Goal: Task Accomplishment & Management: Manage account settings

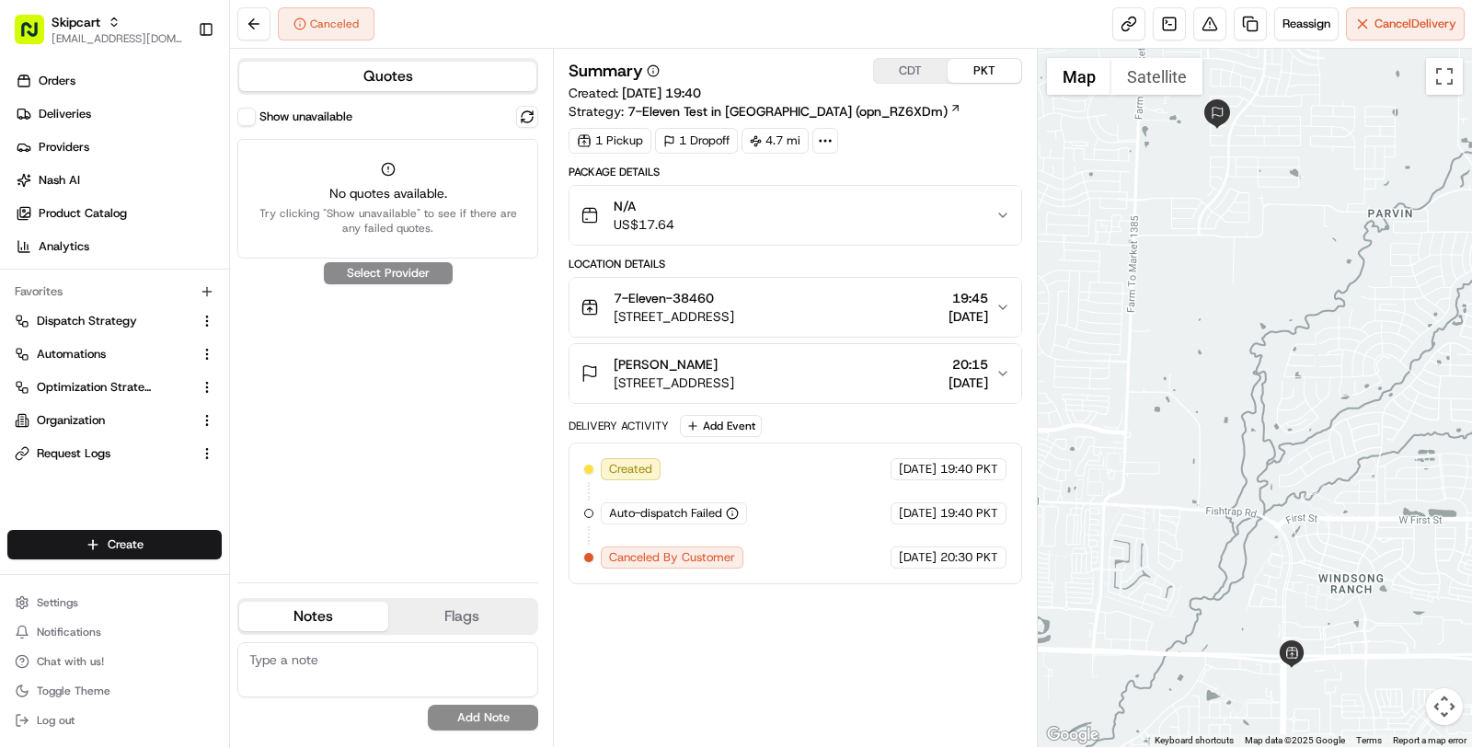
click at [51, 52] on div "Skipcart [EMAIL_ADDRESS][DOMAIN_NAME] Toggle Sidebar" at bounding box center [114, 29] width 229 height 59
click at [52, 39] on span "[EMAIL_ADDRESS][DOMAIN_NAME]" at bounding box center [118, 38] width 132 height 15
type input "taste of vi"
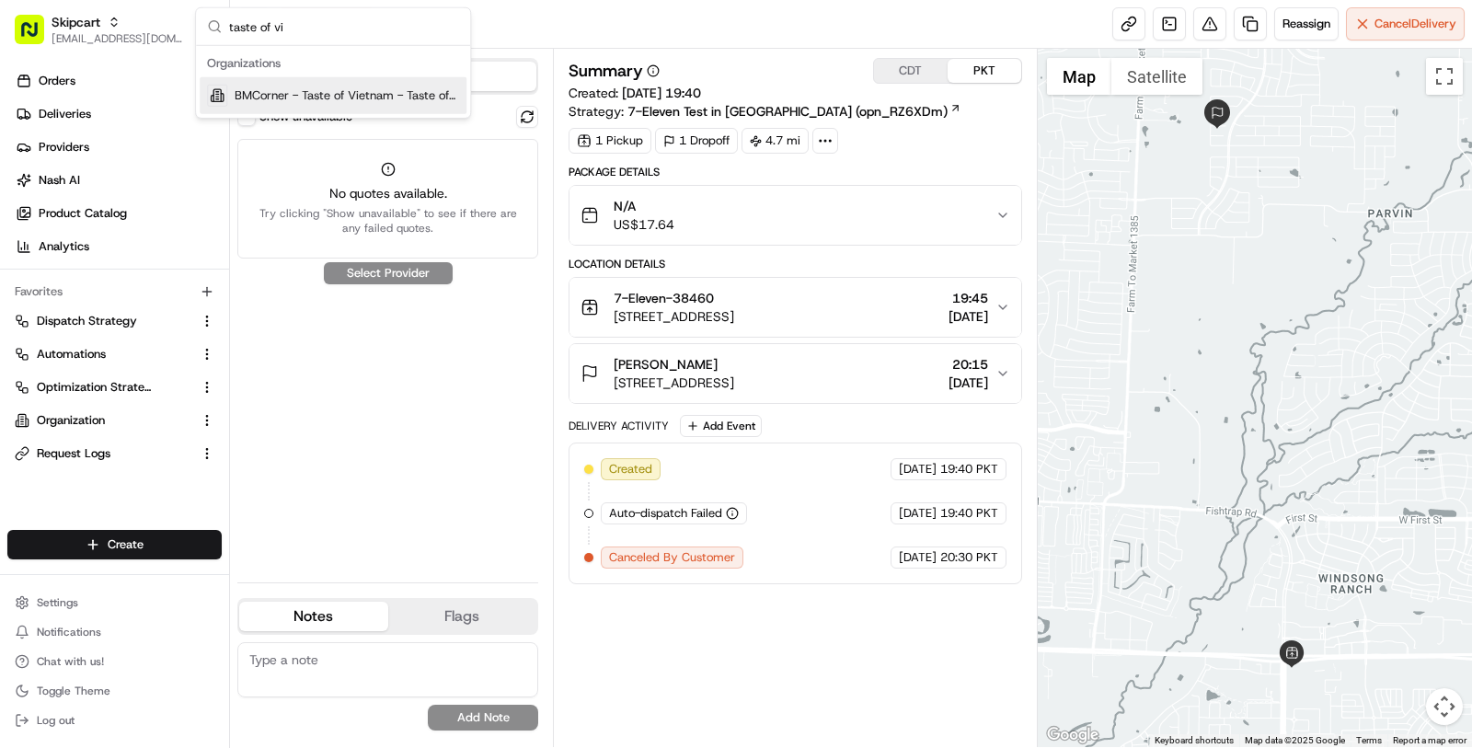
click at [260, 89] on span "BMCorner - Taste of Vietnam - Taste of Love" at bounding box center [347, 95] width 224 height 17
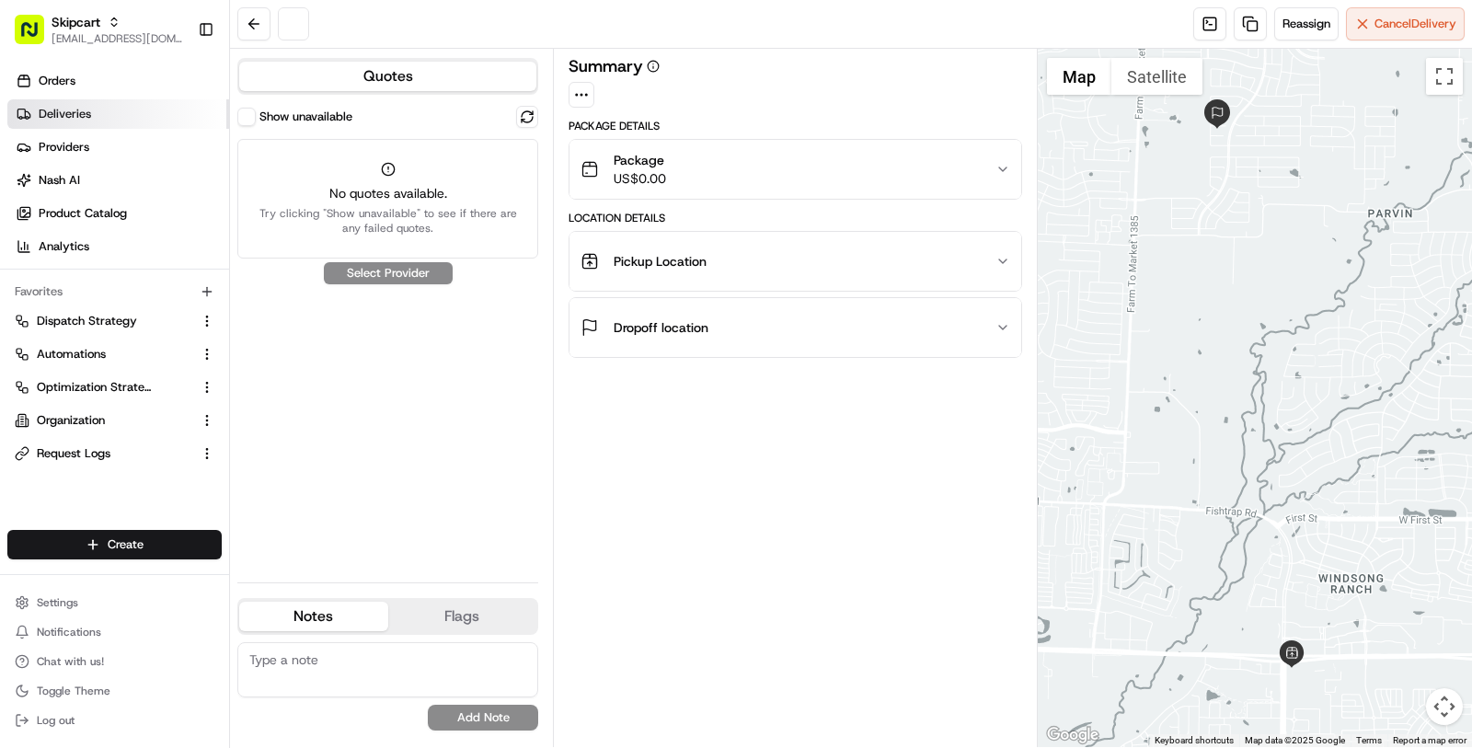
click at [97, 115] on link "Deliveries" at bounding box center [118, 113] width 222 height 29
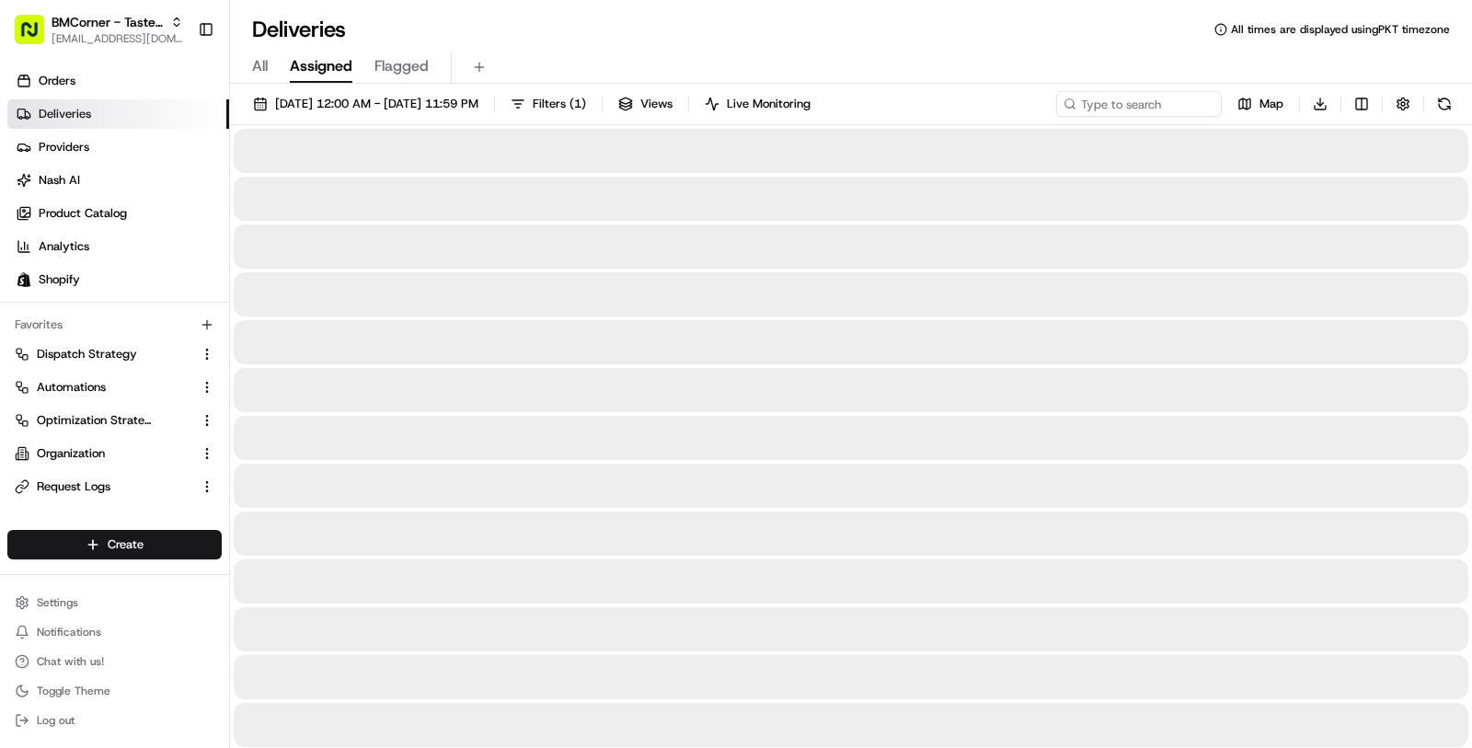
click at [97, 115] on link "Deliveries" at bounding box center [118, 113] width 222 height 29
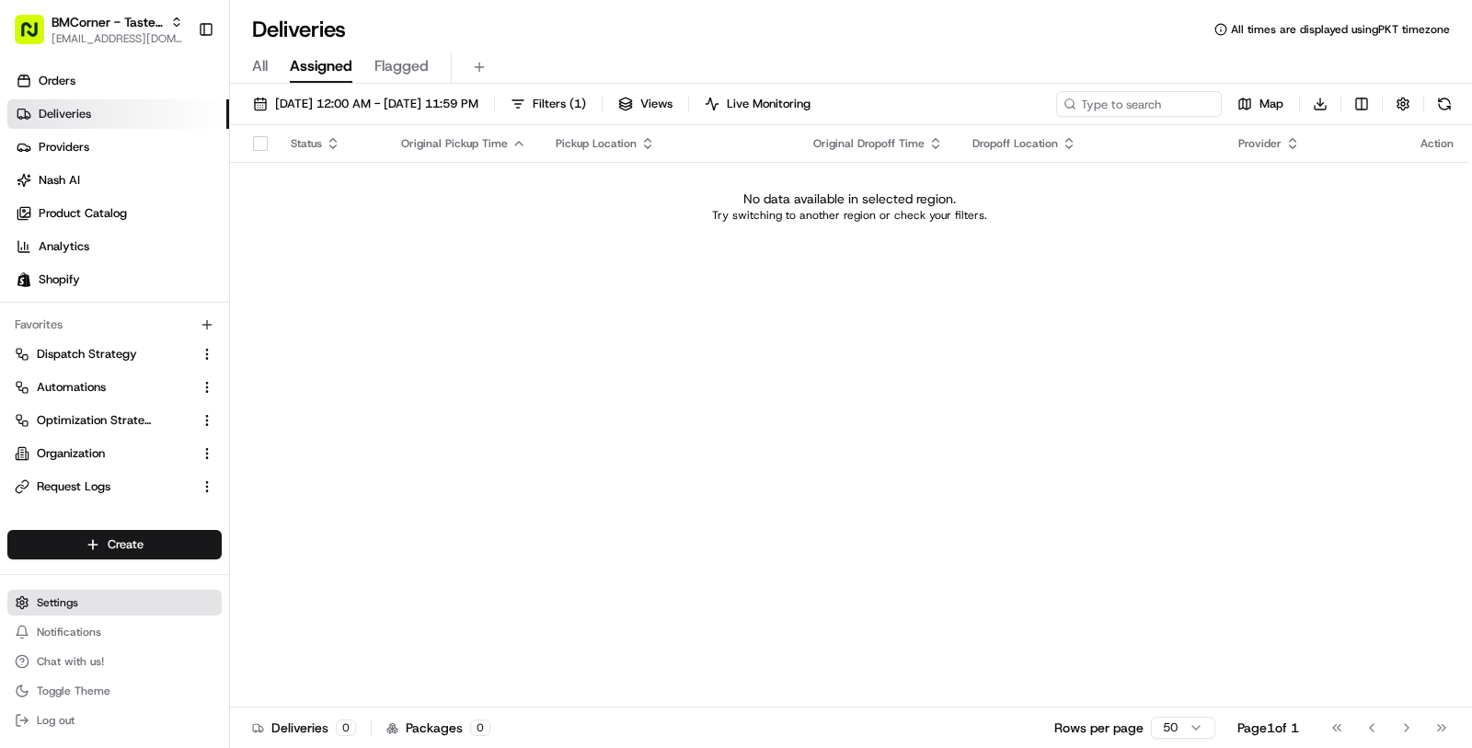
click at [90, 612] on button "Settings" at bounding box center [114, 603] width 214 height 26
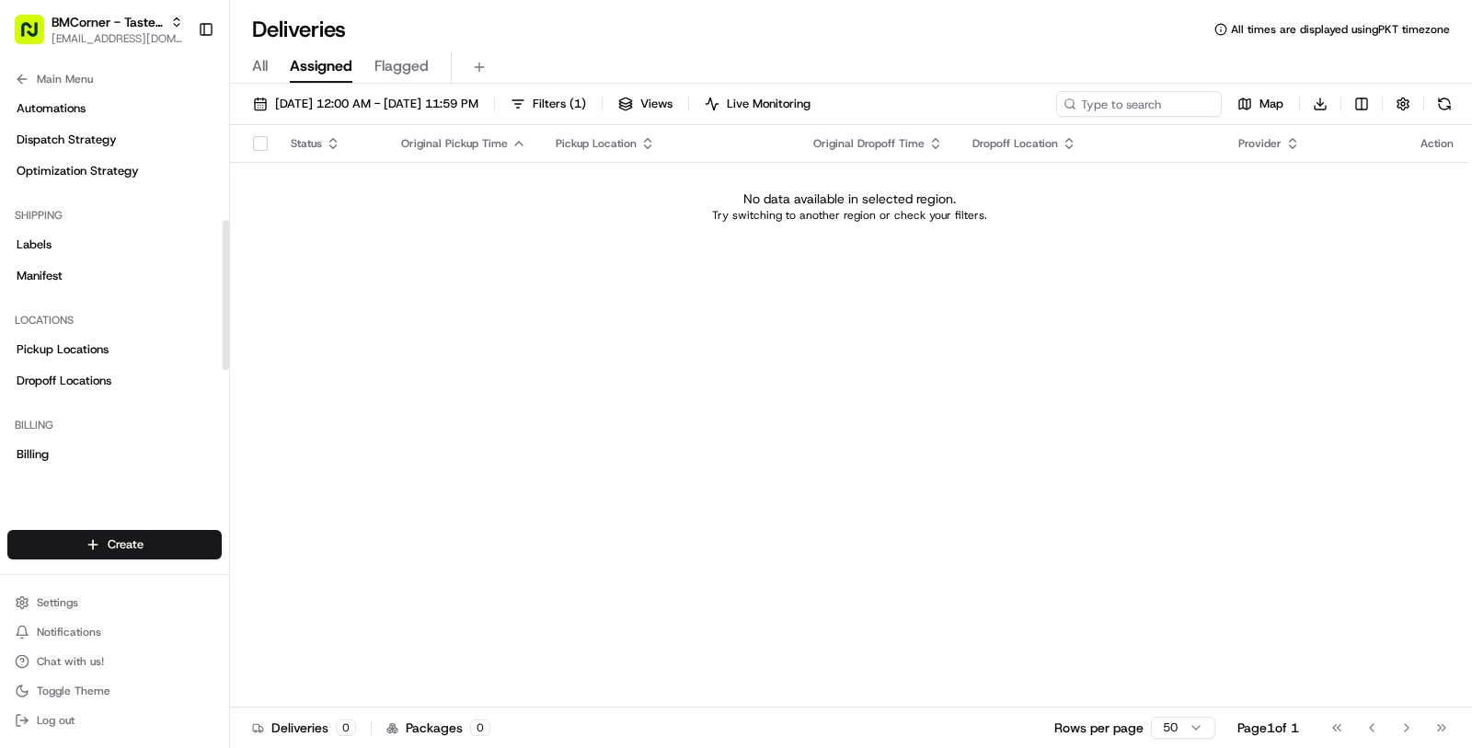
scroll to position [336, 0]
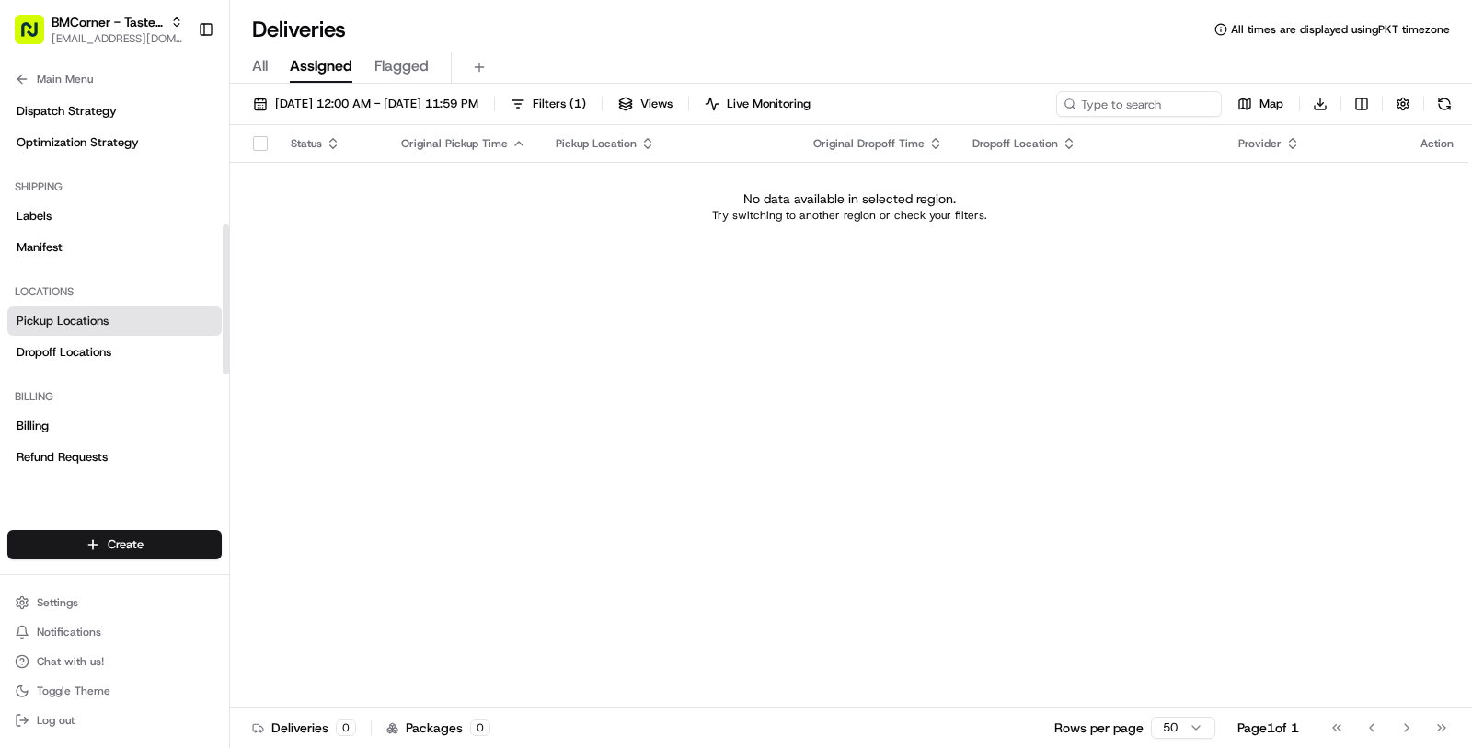
click at [97, 321] on span "Pickup Locations" at bounding box center [63, 321] width 92 height 17
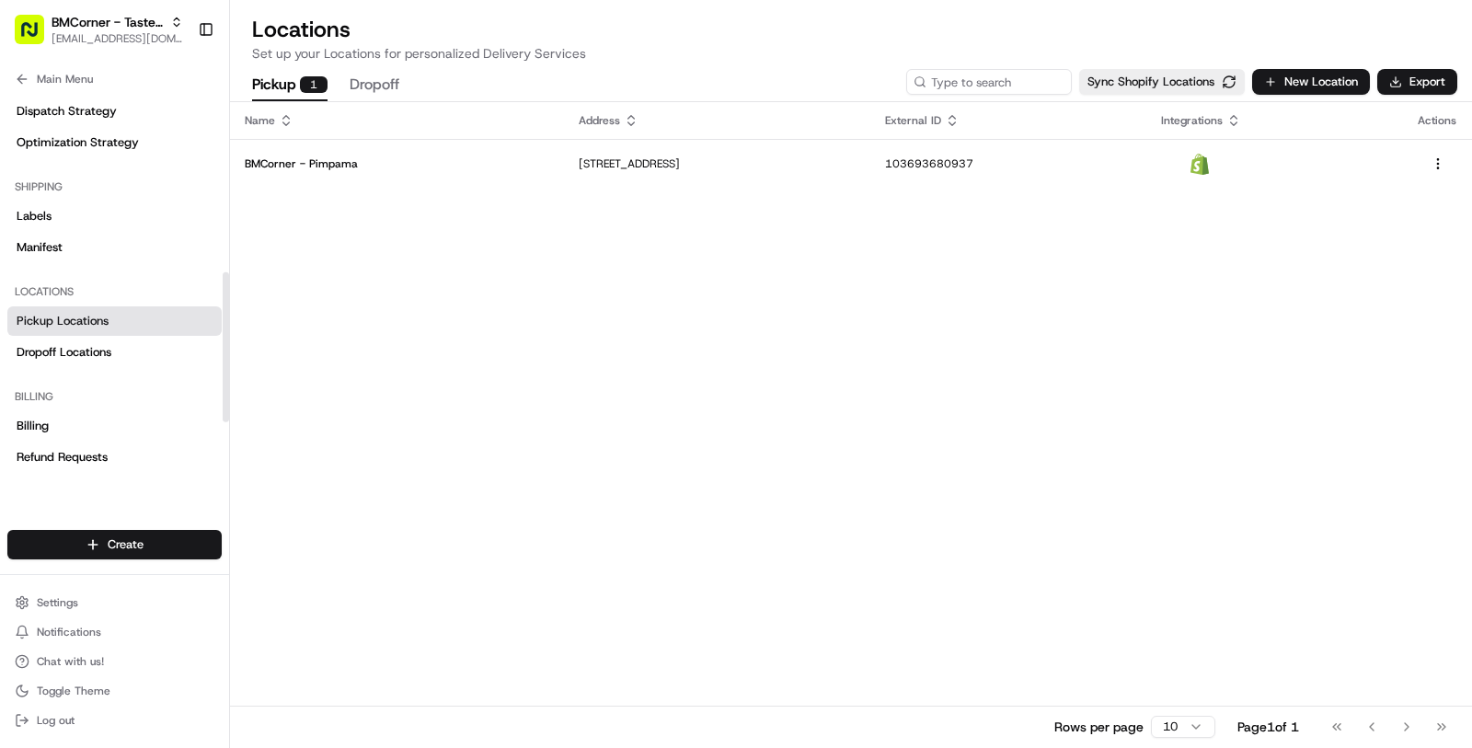
scroll to position [583, 0]
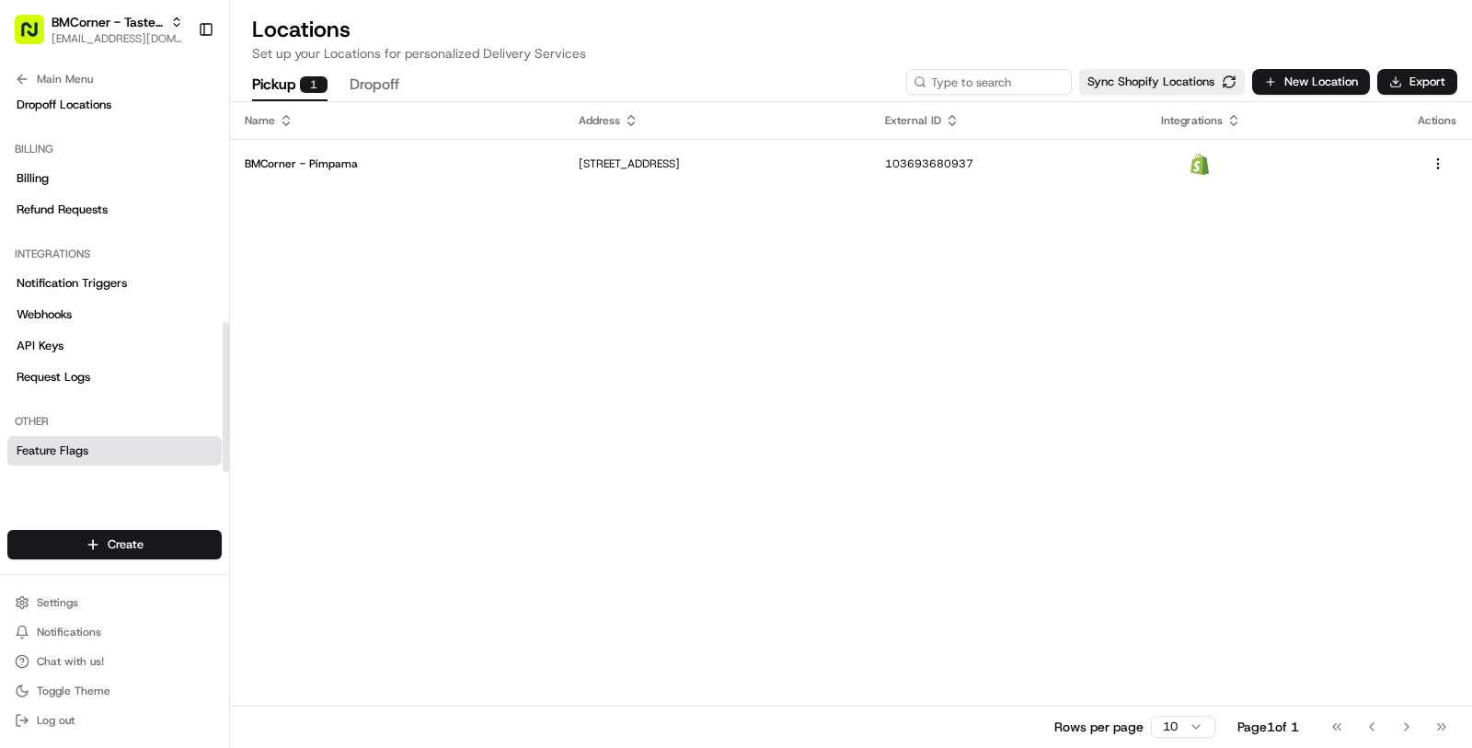
click at [113, 438] on link "Feature Flags" at bounding box center [114, 450] width 214 height 29
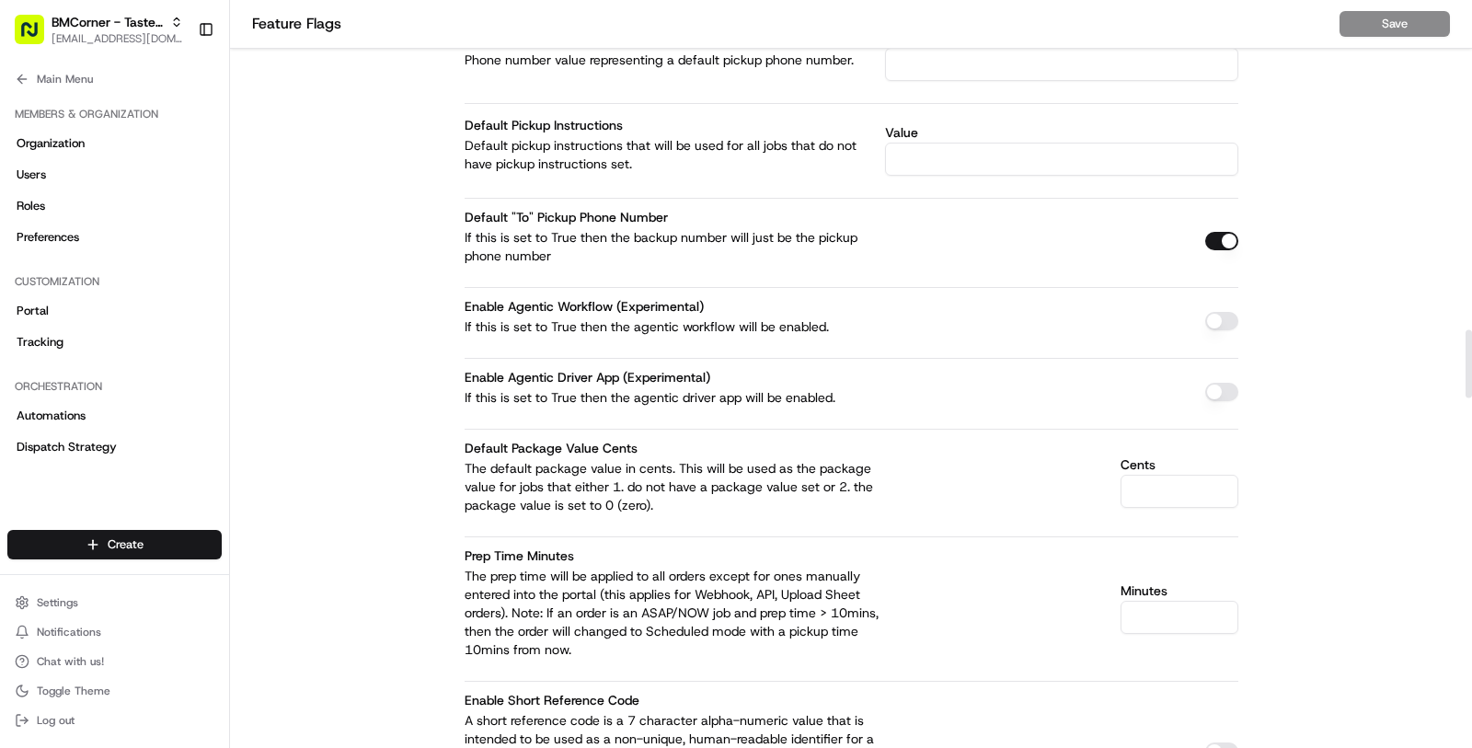
click at [1171, 601] on input "Minutes" at bounding box center [1180, 617] width 118 height 33
type input "5"
click at [1064, 579] on div "Prep Time Minutes The prep time will be applied to all orders except for ones m…" at bounding box center [852, 597] width 774 height 122
click at [1403, 33] on button "Save" at bounding box center [1395, 24] width 110 height 26
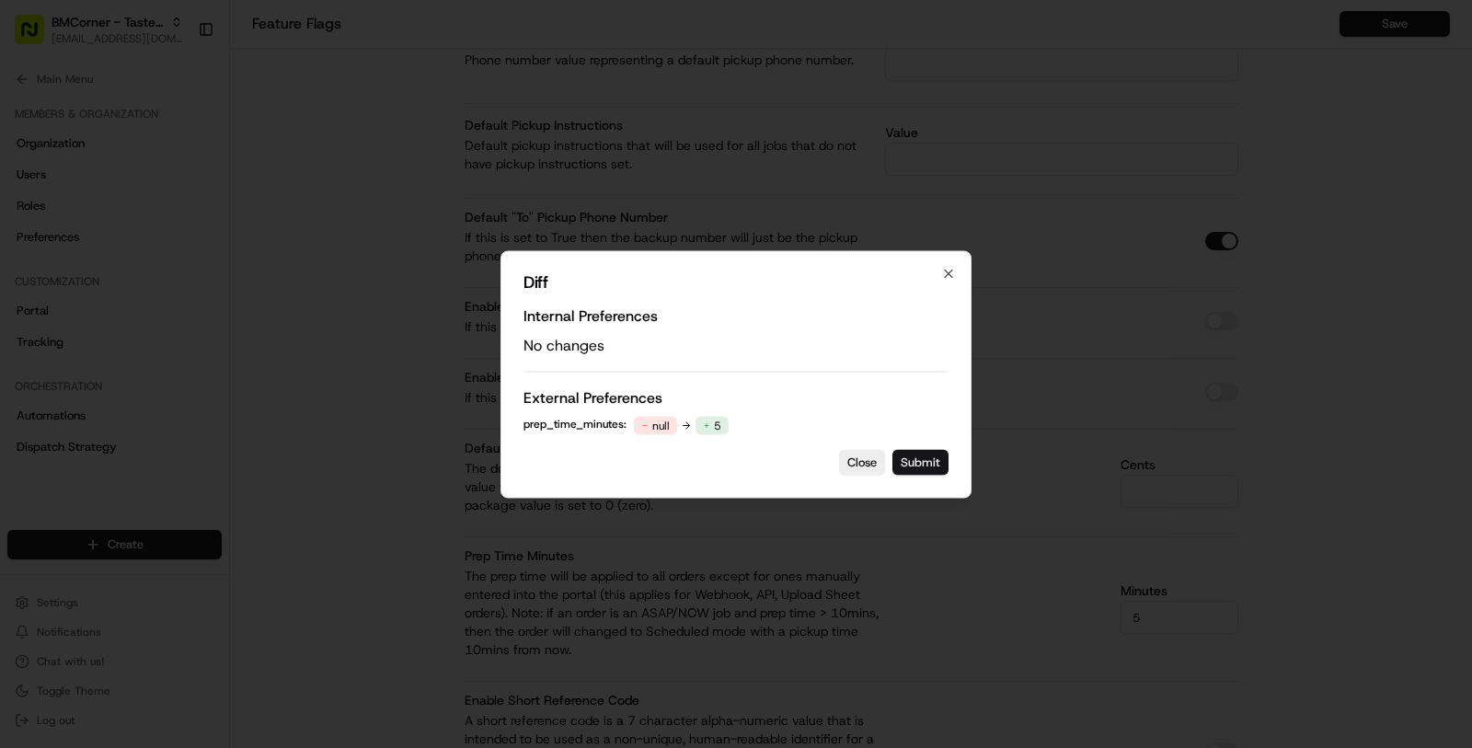
click at [935, 463] on button "Submit" at bounding box center [920, 462] width 56 height 26
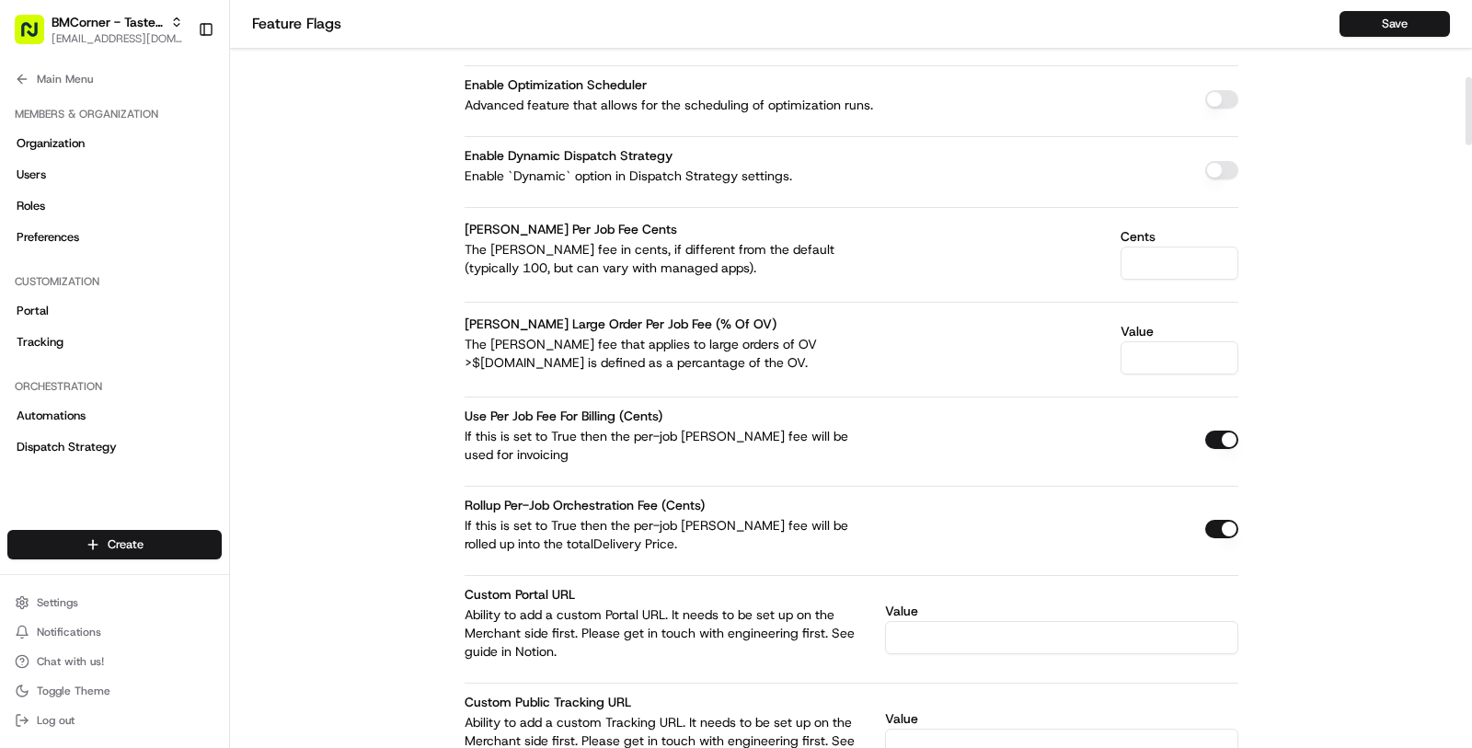
scroll to position [695, 0]
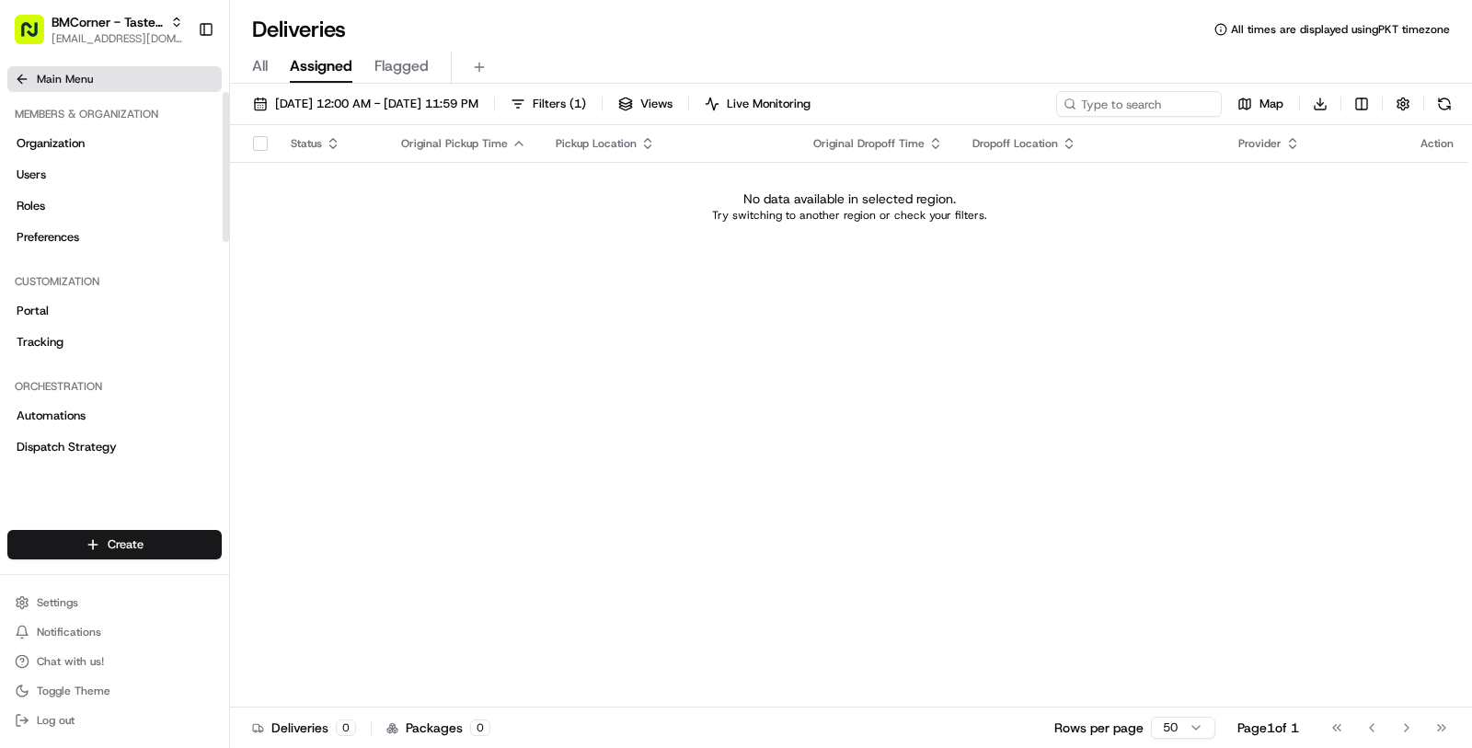
click at [124, 75] on button "Main Menu" at bounding box center [114, 79] width 214 height 26
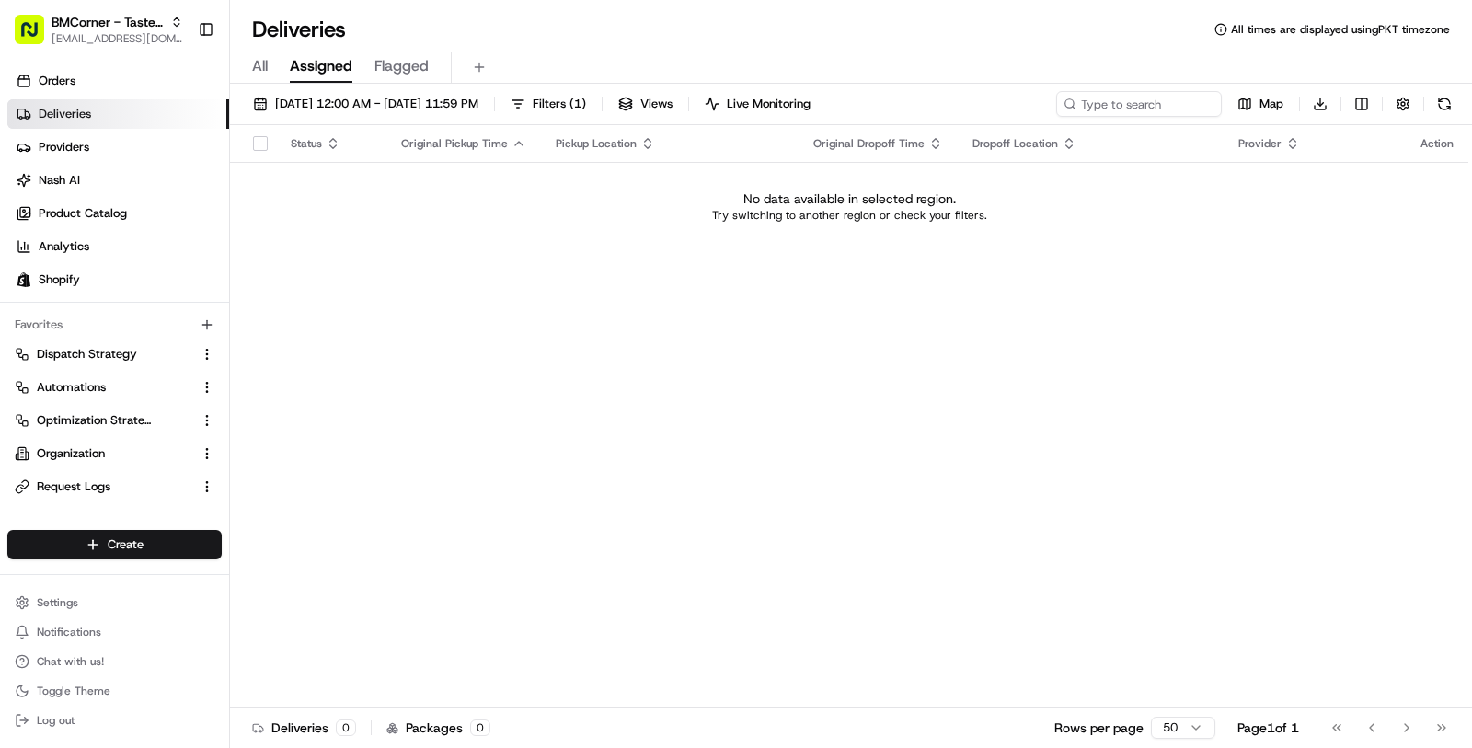
click at [144, 119] on link "Deliveries" at bounding box center [118, 113] width 222 height 29
click at [185, 88] on link "Orders" at bounding box center [118, 80] width 222 height 29
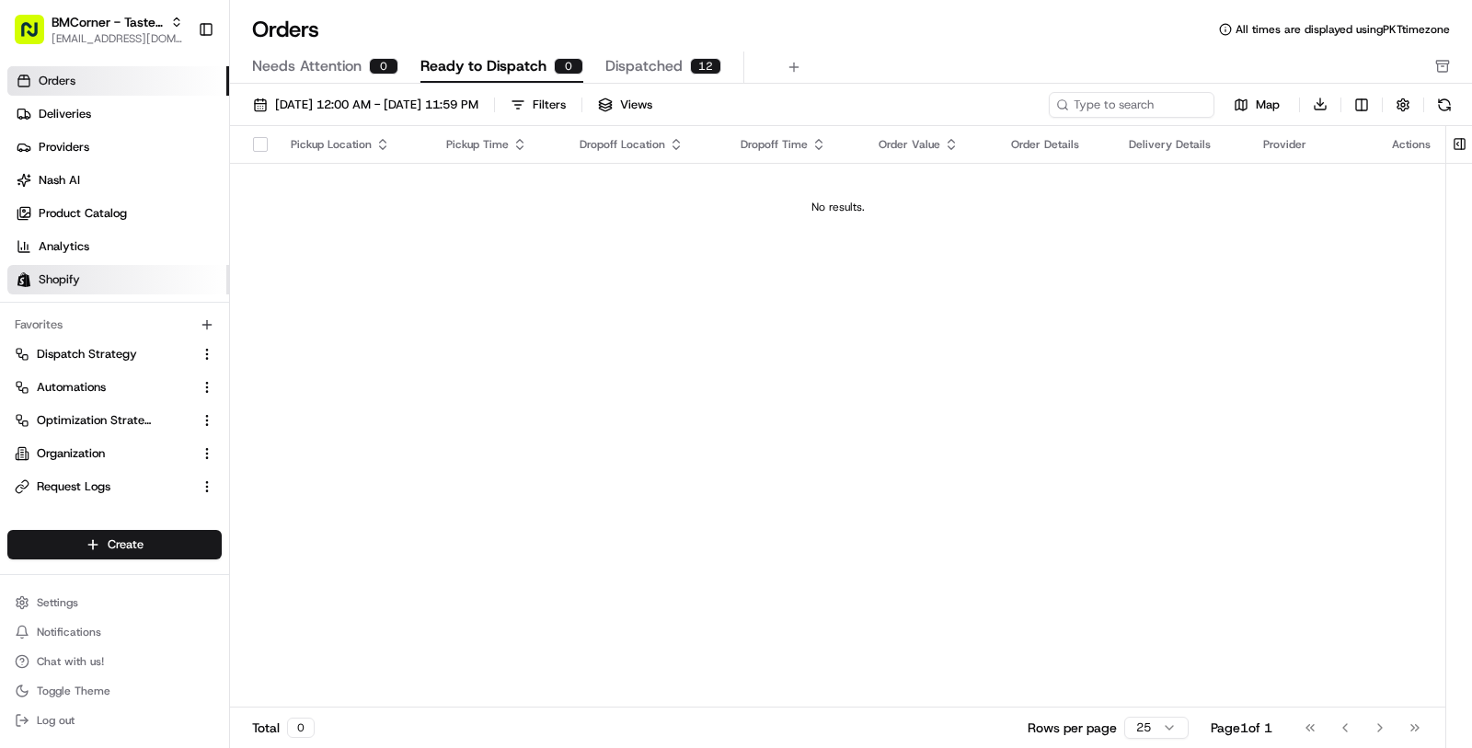
click at [125, 276] on link "Shopify" at bounding box center [118, 279] width 222 height 29
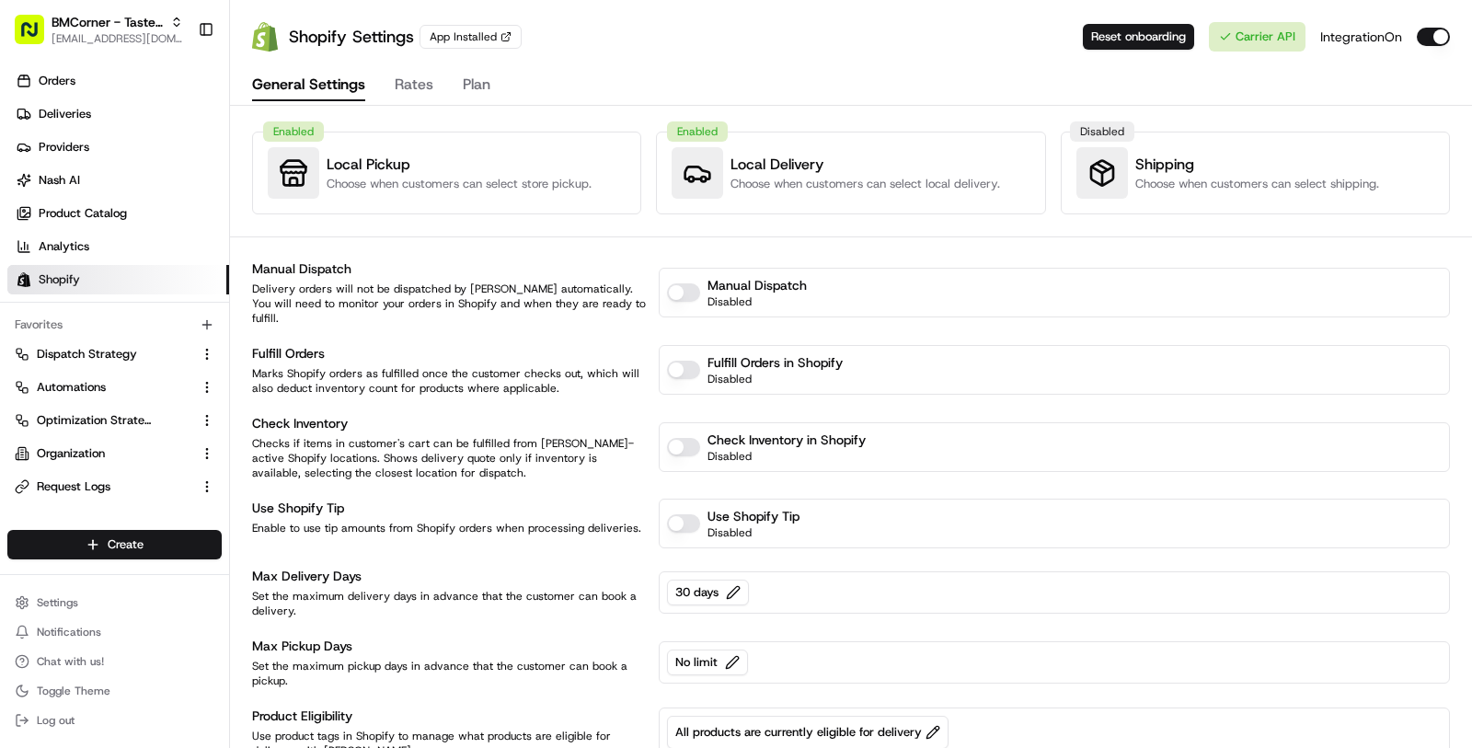
click at [125, 276] on link "Shopify" at bounding box center [118, 279] width 222 height 29
click at [145, 116] on link "Deliveries" at bounding box center [118, 113] width 222 height 29
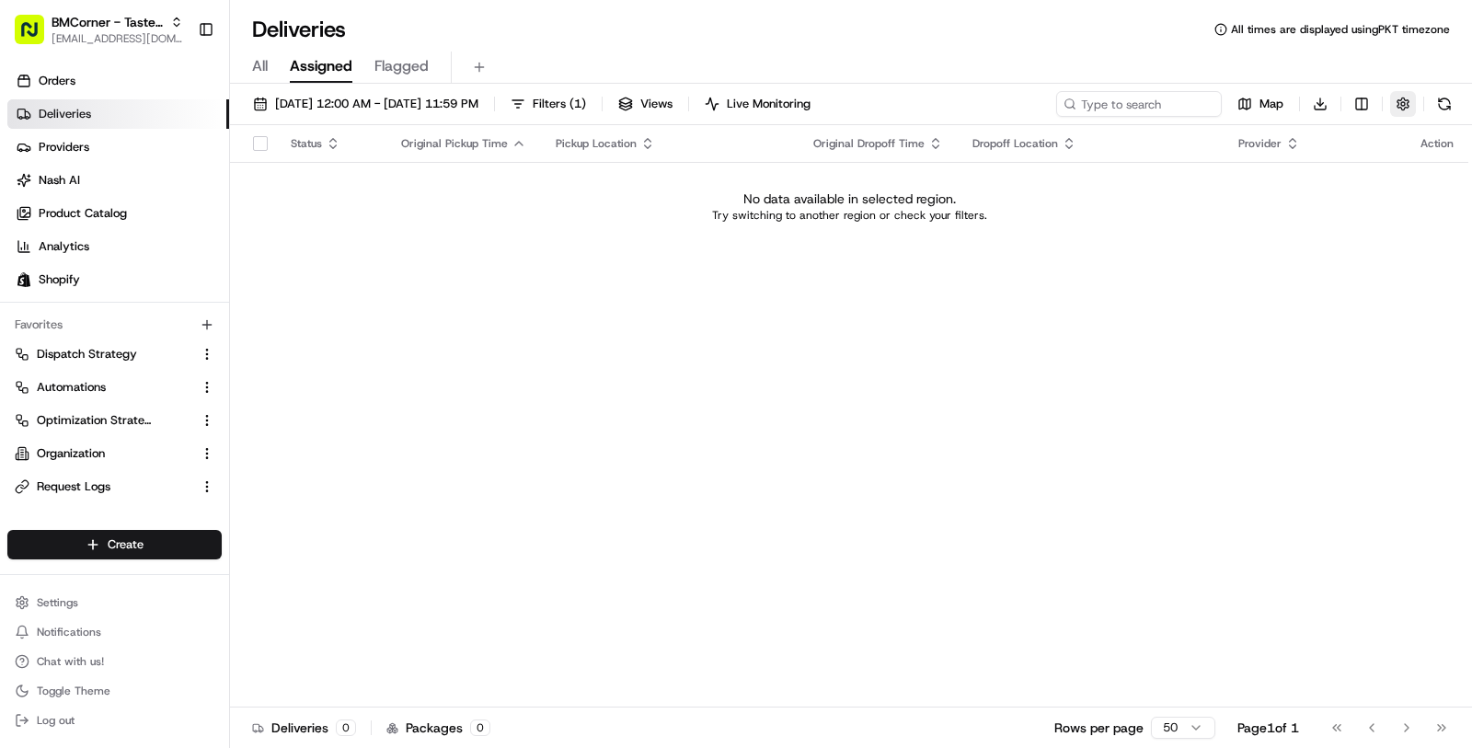
click at [1401, 106] on button "button" at bounding box center [1403, 104] width 26 height 26
click at [1446, 145] on div "Include Only Active Tasks in Search Timezone (undefined) undefined undefined" at bounding box center [1321, 160] width 299 height 78
click at [1447, 144] on div "Include Only Active Tasks in Search Timezone (undefined) undefined undefined" at bounding box center [1321, 160] width 299 height 78
click at [1453, 139] on button "Include Only Active Tasks in Search" at bounding box center [1452, 137] width 15 height 15
click at [159, 96] on ul "Orders Deliveries Providers Nash AI Product Catalog Analytics Shopify" at bounding box center [118, 180] width 222 height 228
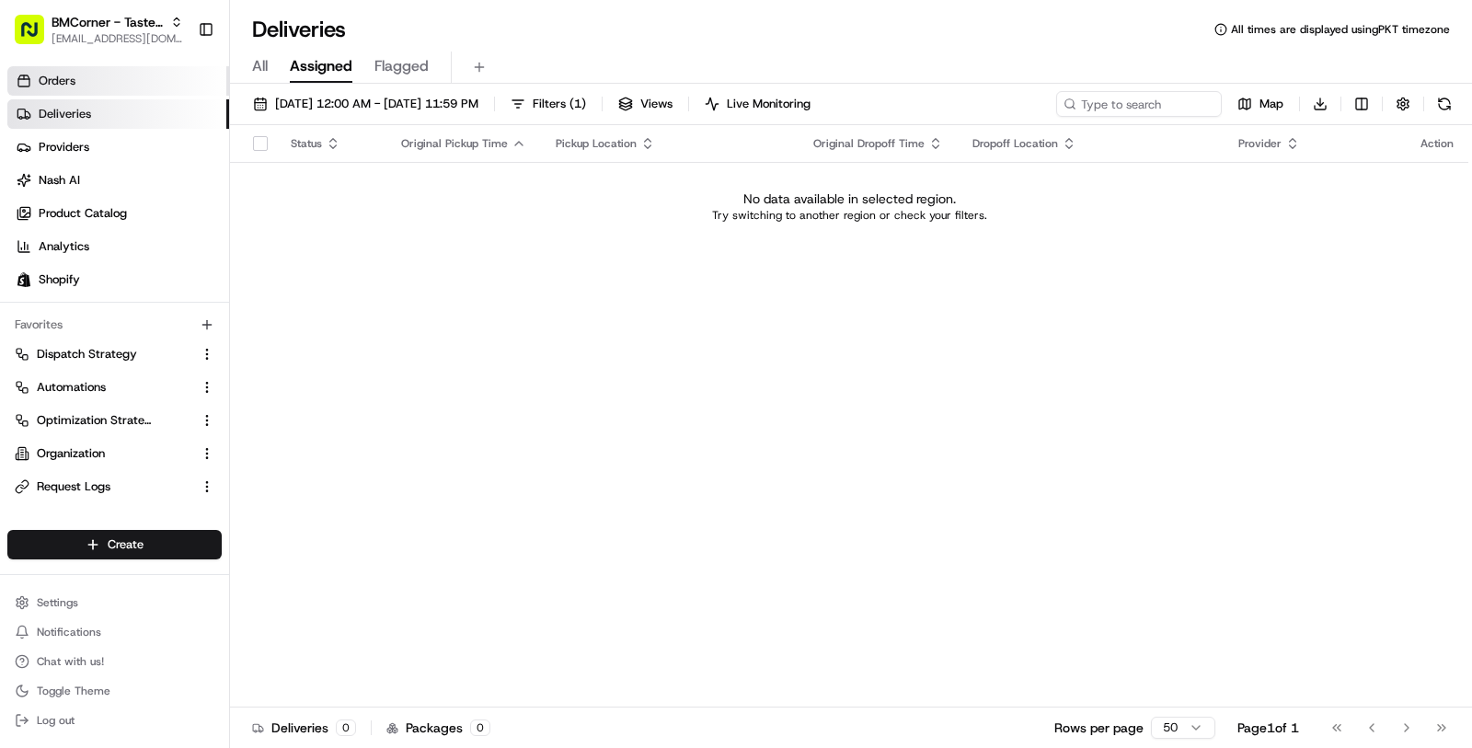
click at [159, 86] on link "Orders" at bounding box center [118, 80] width 222 height 29
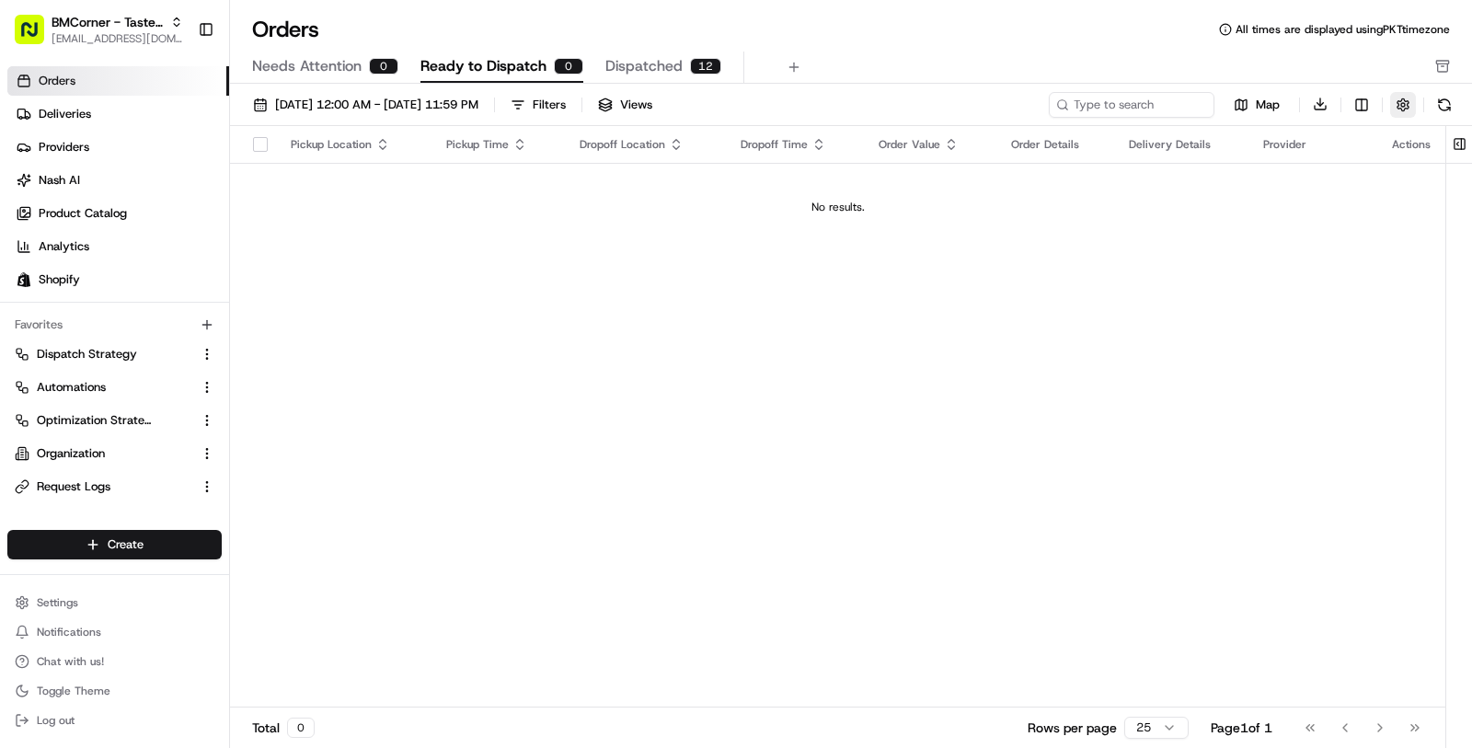
click at [1404, 101] on button "button" at bounding box center [1403, 105] width 26 height 26
click at [1455, 170] on button "Hide Quotes Only Orders" at bounding box center [1452, 174] width 15 height 15
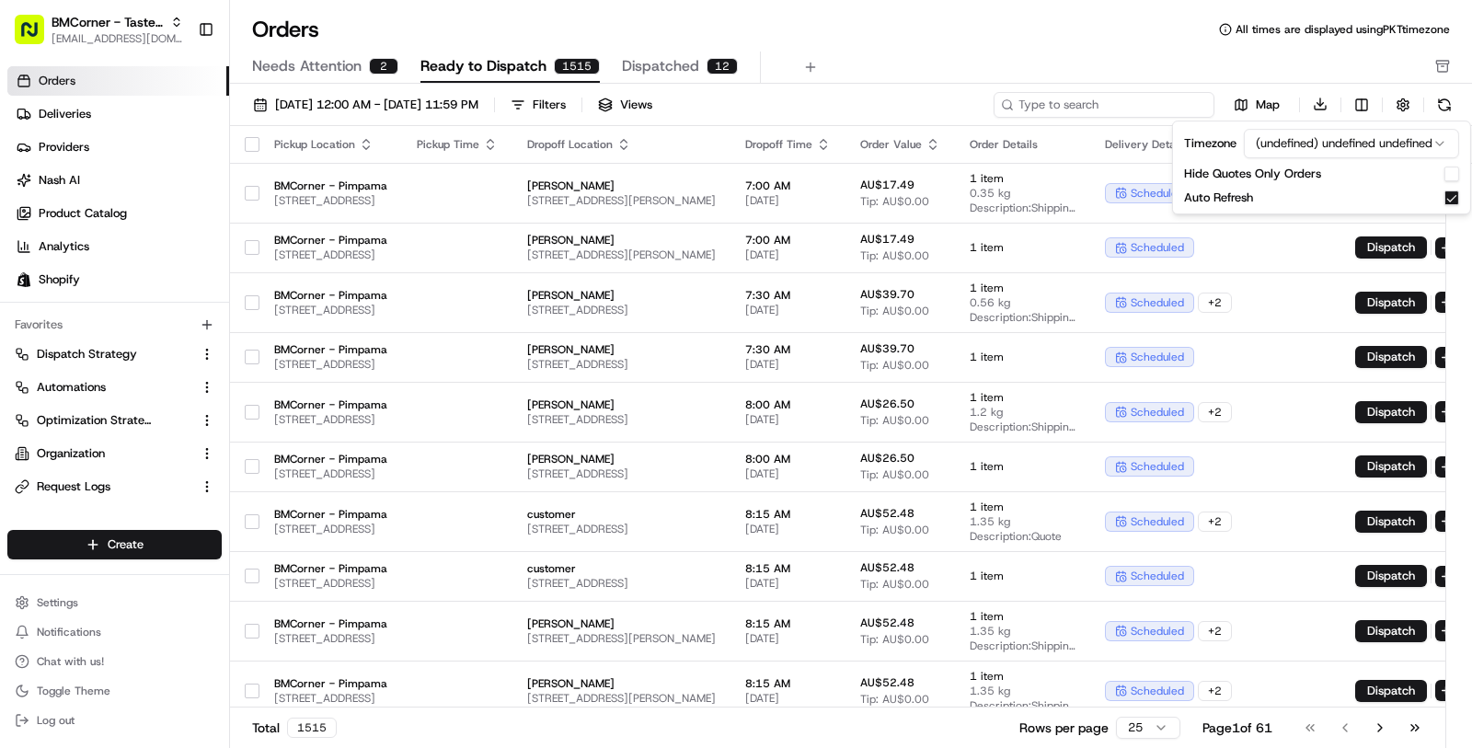
click at [1100, 102] on input at bounding box center [1104, 105] width 221 height 26
paste input "14 Harvard"
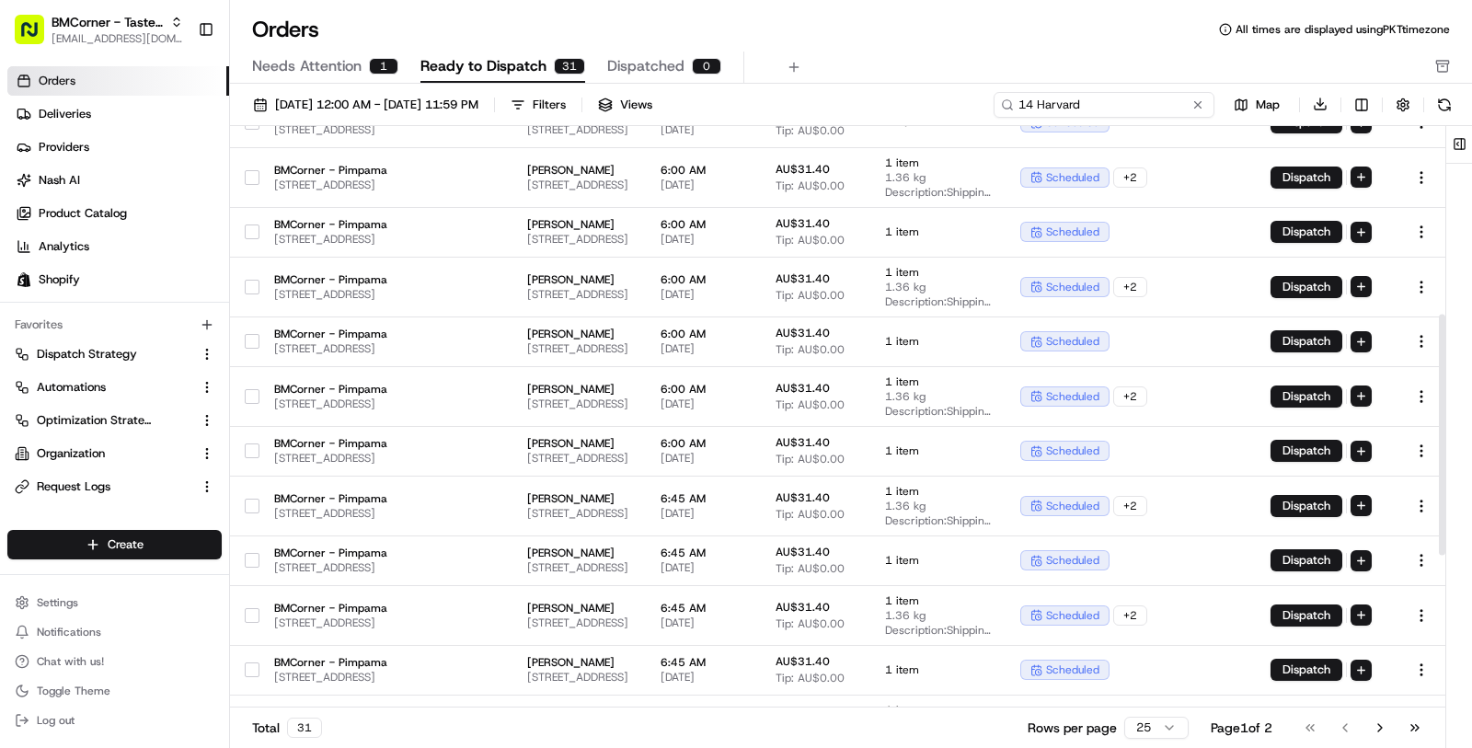
scroll to position [822, 0]
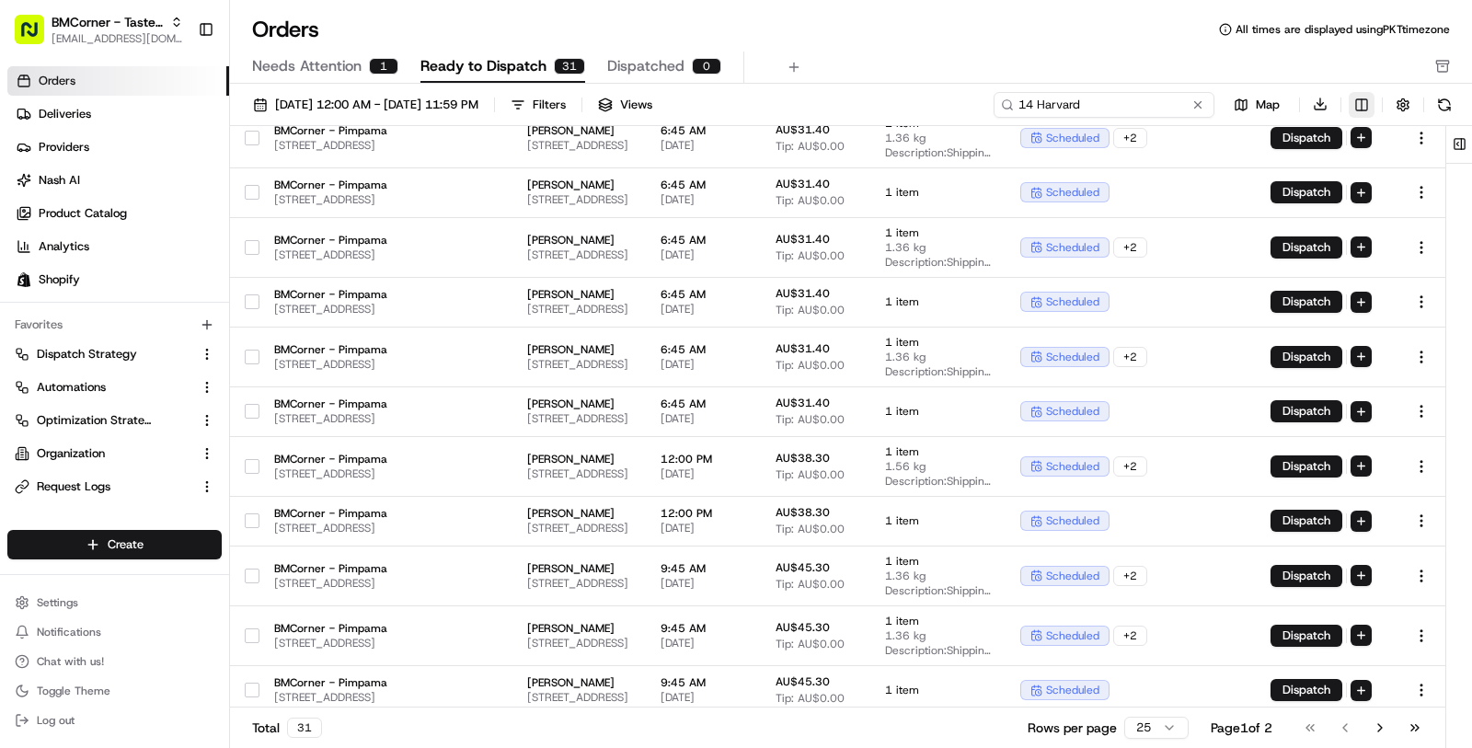
type input "14 Harvard"
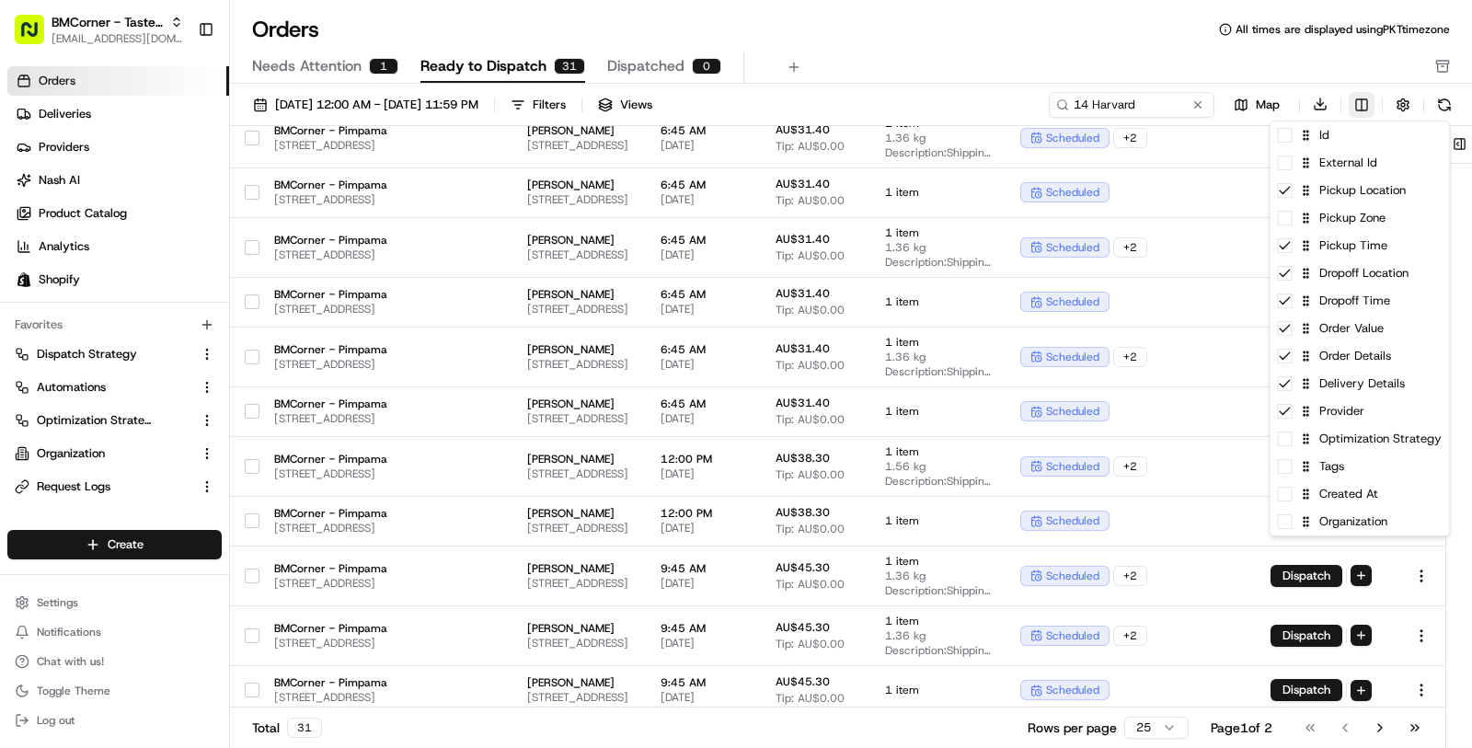
click at [1361, 103] on html "BMCorner - Taste of Vietnam - Taste of Love masood@usenash.com Toggle Sidebar O…" at bounding box center [736, 374] width 1472 height 748
click at [1354, 469] on div "Tags" at bounding box center [1359, 467] width 179 height 28
click at [1165, 37] on html "BMCorner - Taste of Vietnam - Taste of Love masood@usenash.com Toggle Sidebar O…" at bounding box center [736, 374] width 1472 height 748
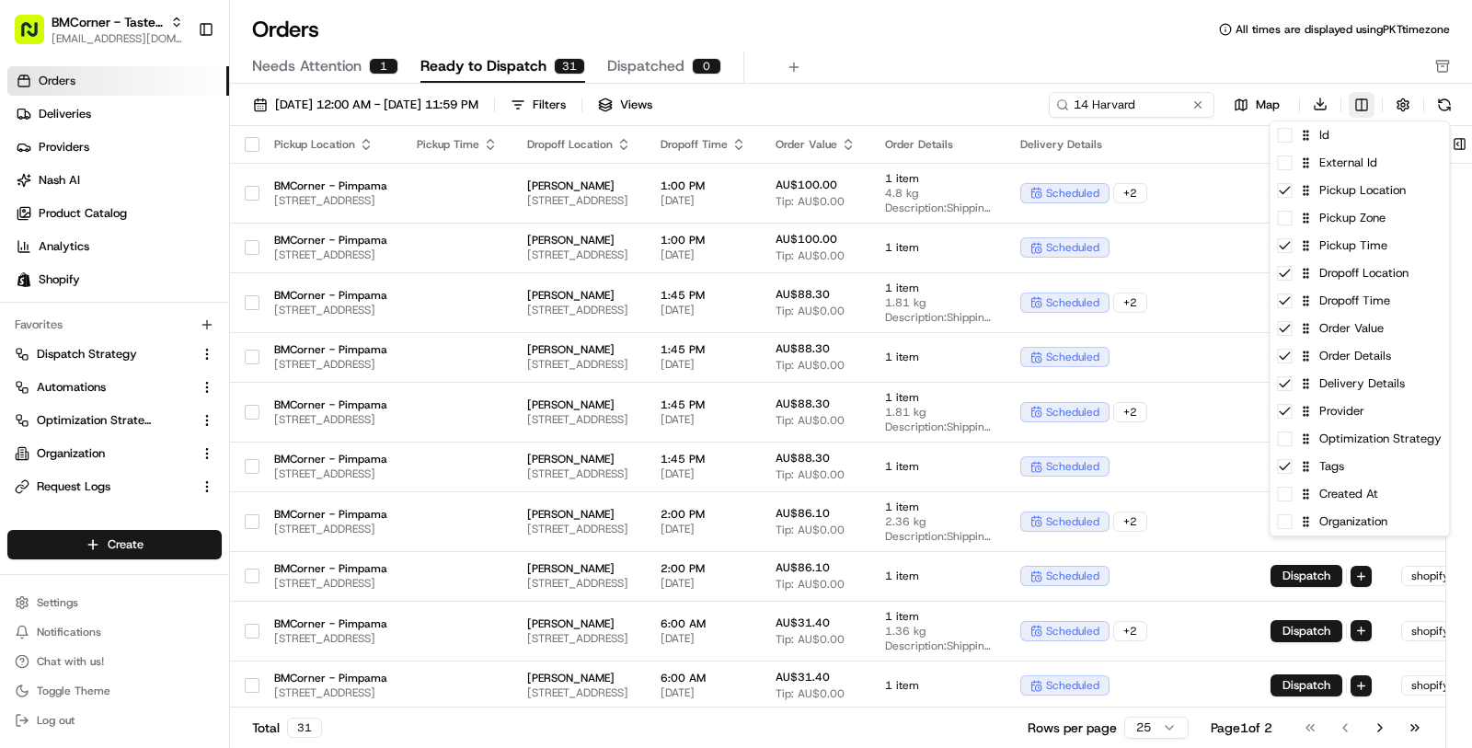
click at [1352, 106] on html "BMCorner - Taste of Vietnam - Taste of Love masood@usenash.com Toggle Sidebar O…" at bounding box center [736, 374] width 1472 height 748
click at [1359, 501] on div "Created At" at bounding box center [1359, 494] width 179 height 28
click at [1147, 510] on html "BMCorner - Taste of Vietnam - Taste of Love masood@usenash.com Toggle Sidebar O…" at bounding box center [736, 374] width 1472 height 748
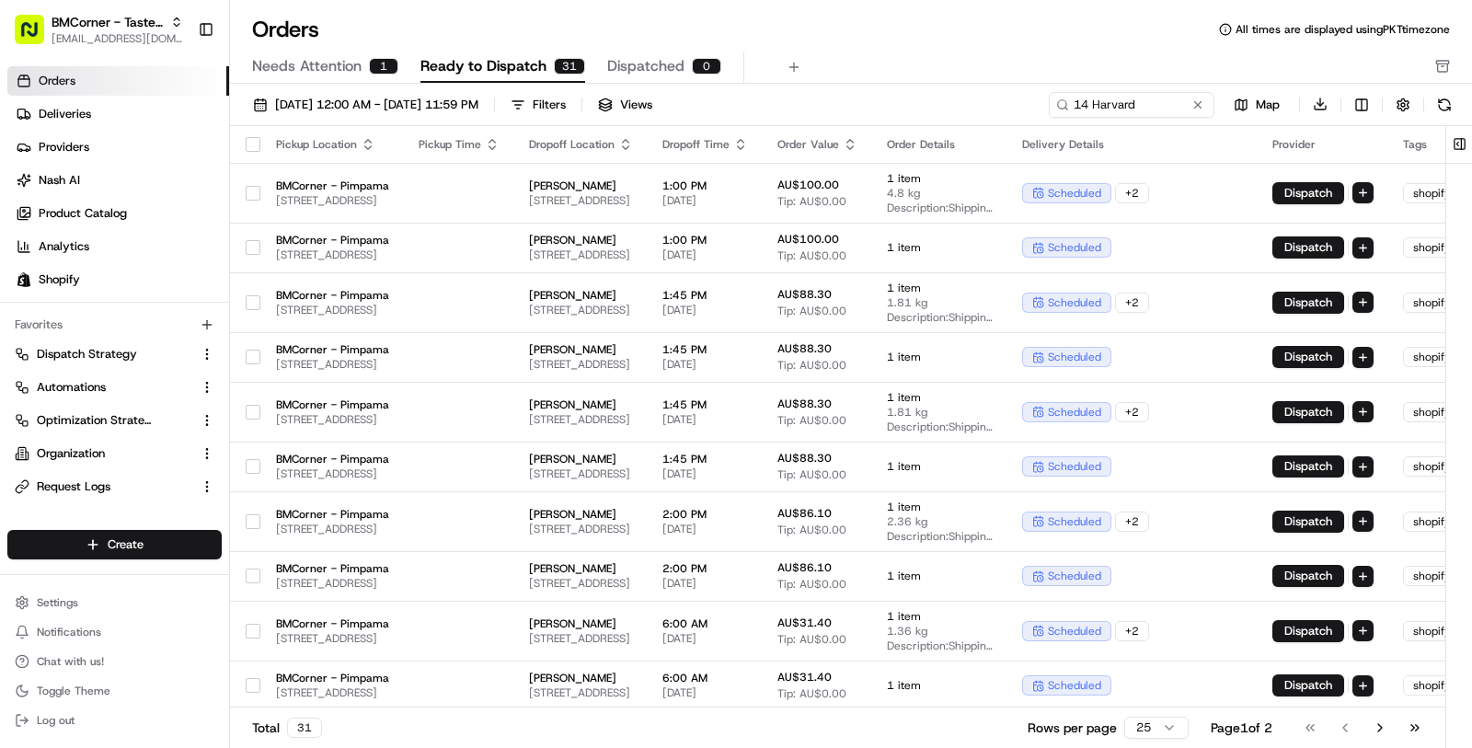
click at [1084, 24] on div "Orders All times are displayed using PKT timezone" at bounding box center [851, 29] width 1242 height 29
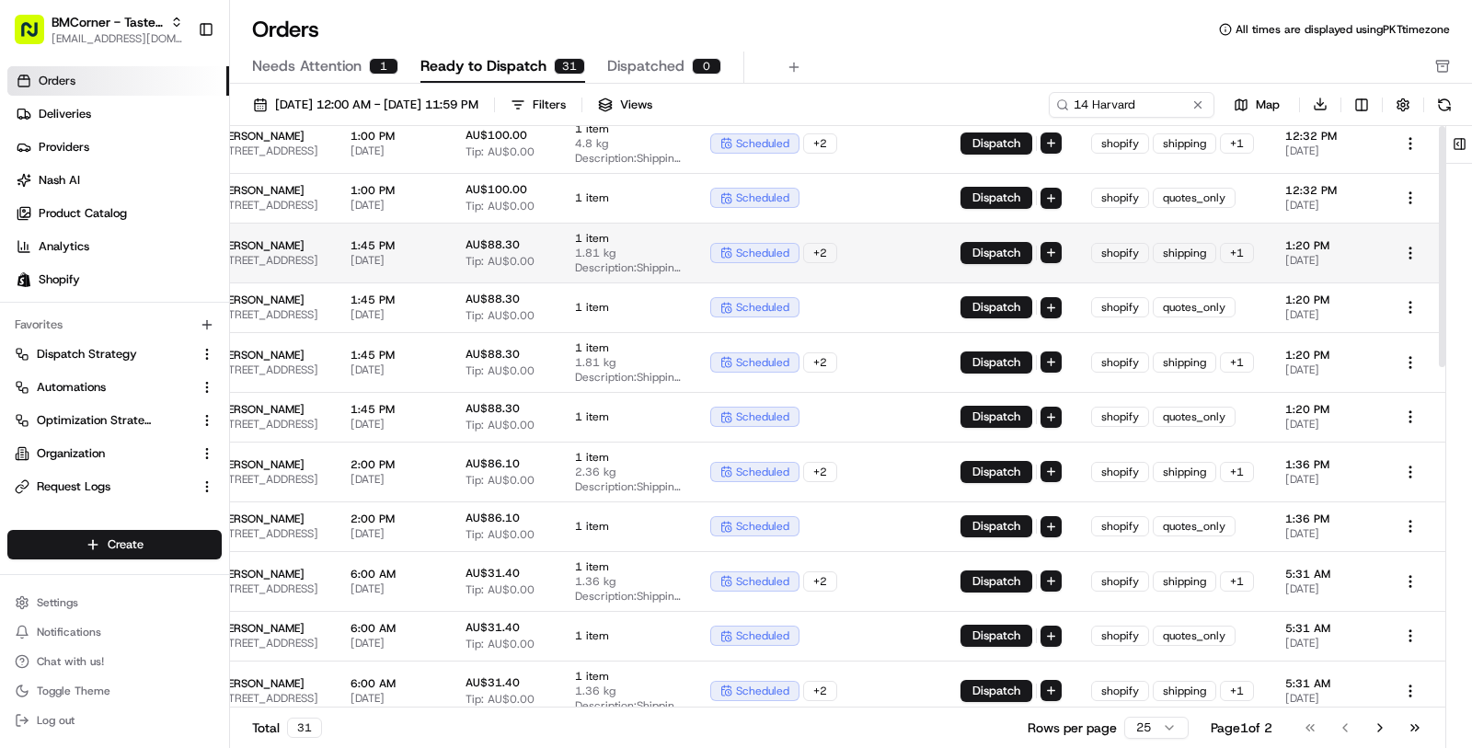
scroll to position [0, 522]
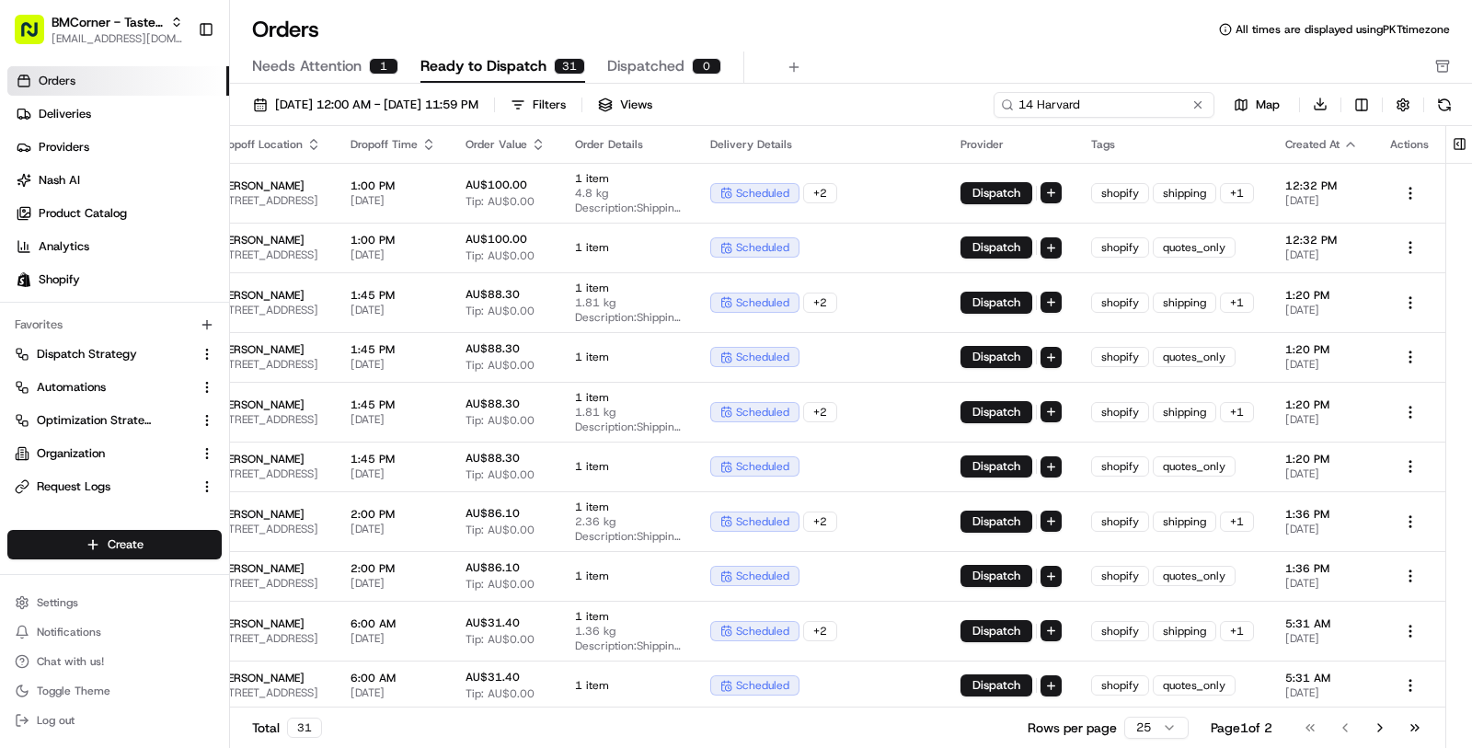
click at [1122, 110] on input "14 Harvard" at bounding box center [1104, 105] width 221 height 26
click at [61, 109] on span "Deliveries" at bounding box center [65, 114] width 52 height 17
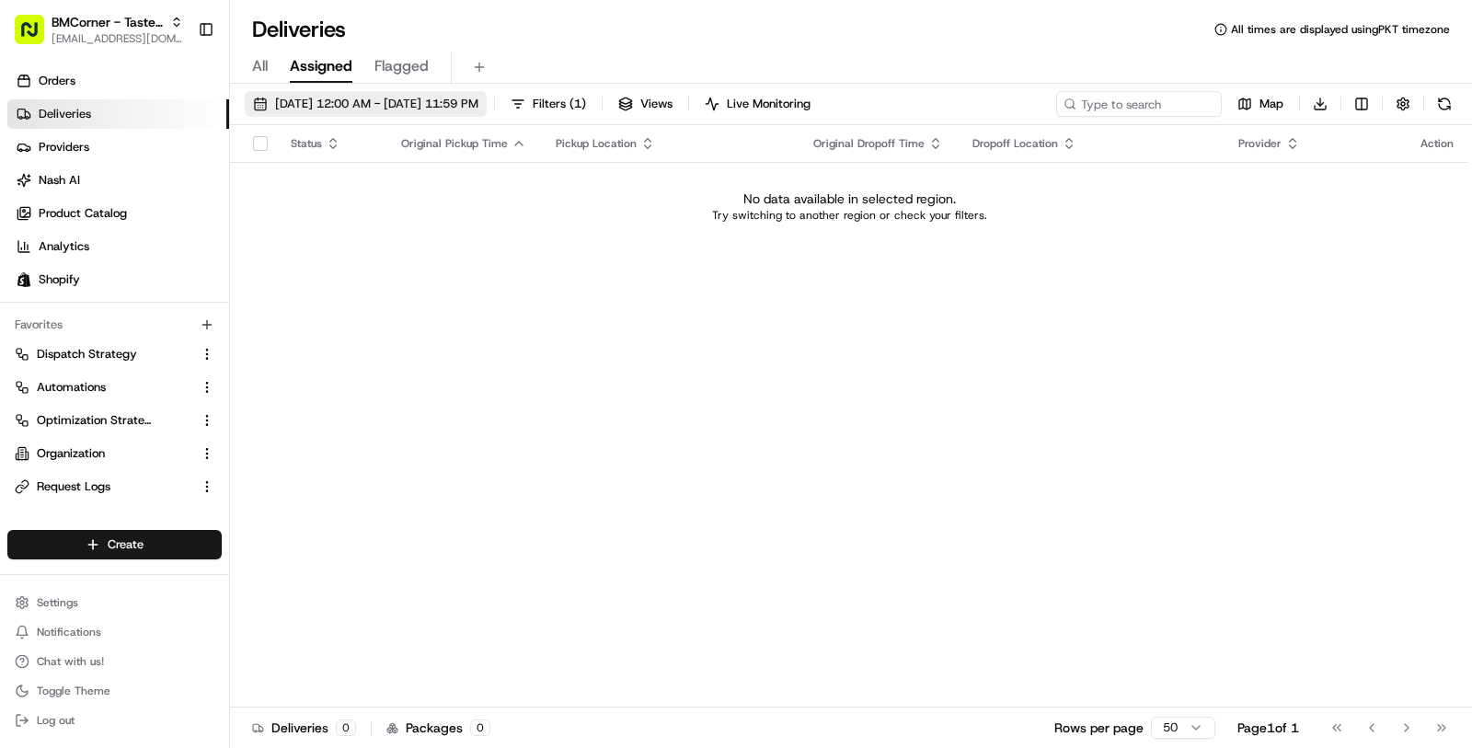
click at [462, 102] on span "21/08/2025 12:00 AM - 21/08/2025 11:59 PM" at bounding box center [376, 104] width 203 height 17
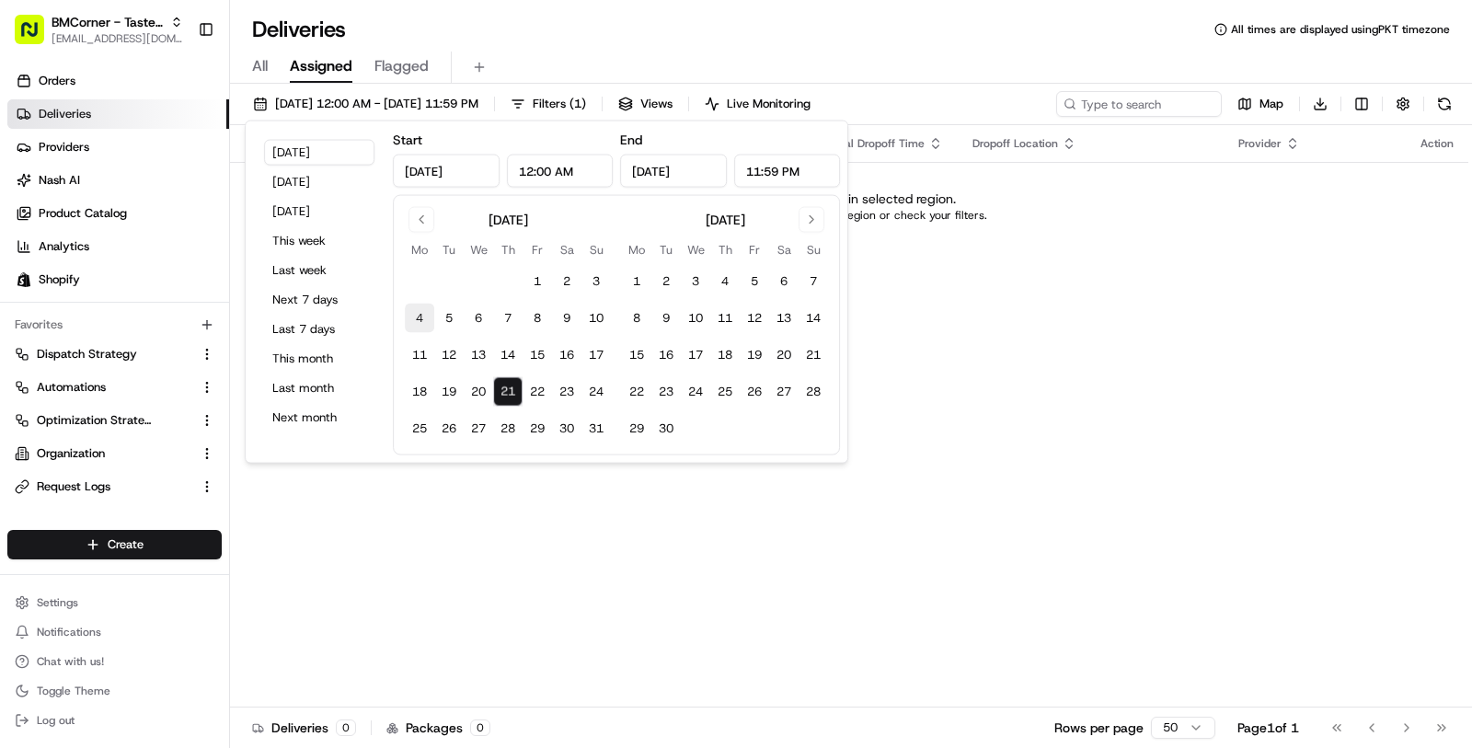
click at [413, 317] on button "4" at bounding box center [419, 318] width 29 height 29
type input "Aug 4, 2025"
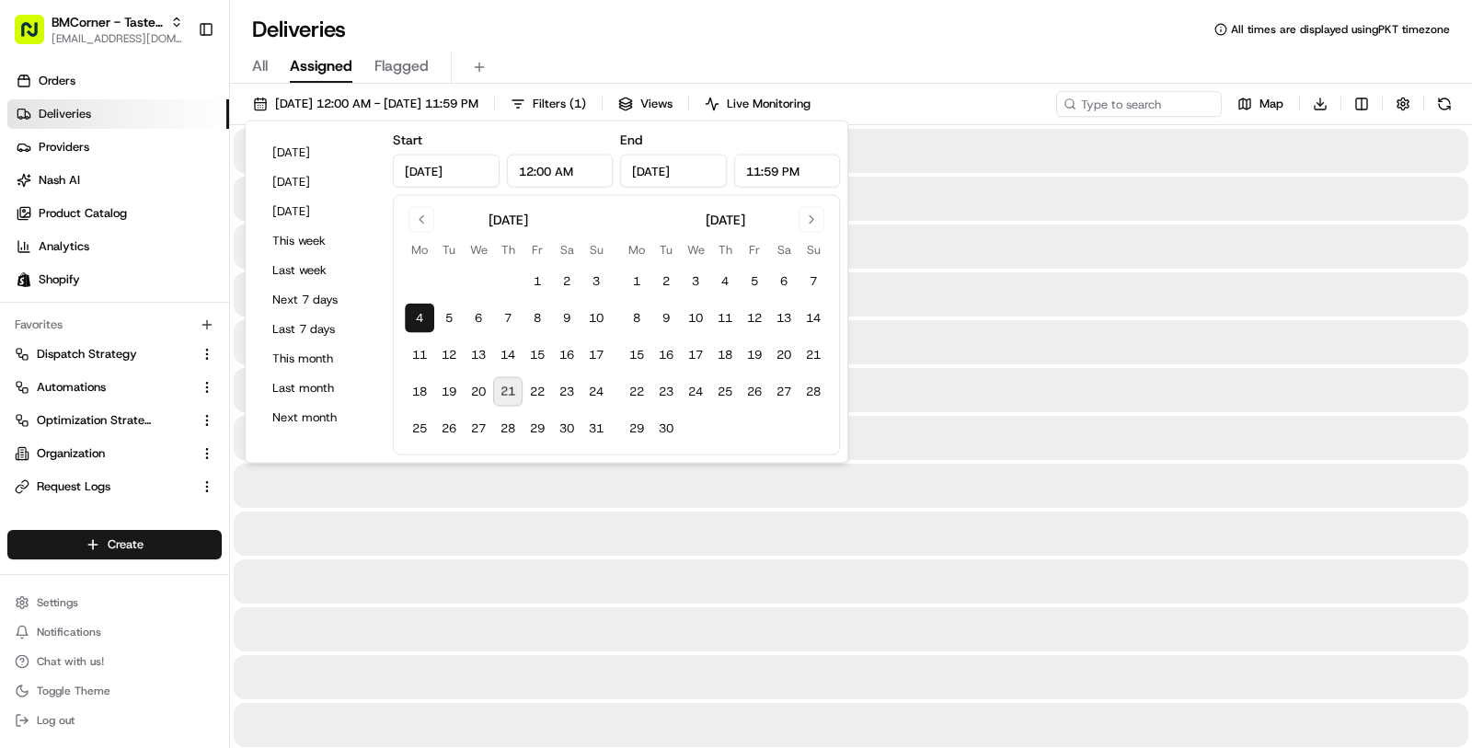
click at [516, 379] on button "21" at bounding box center [507, 391] width 29 height 29
type input "Aug 21, 2025"
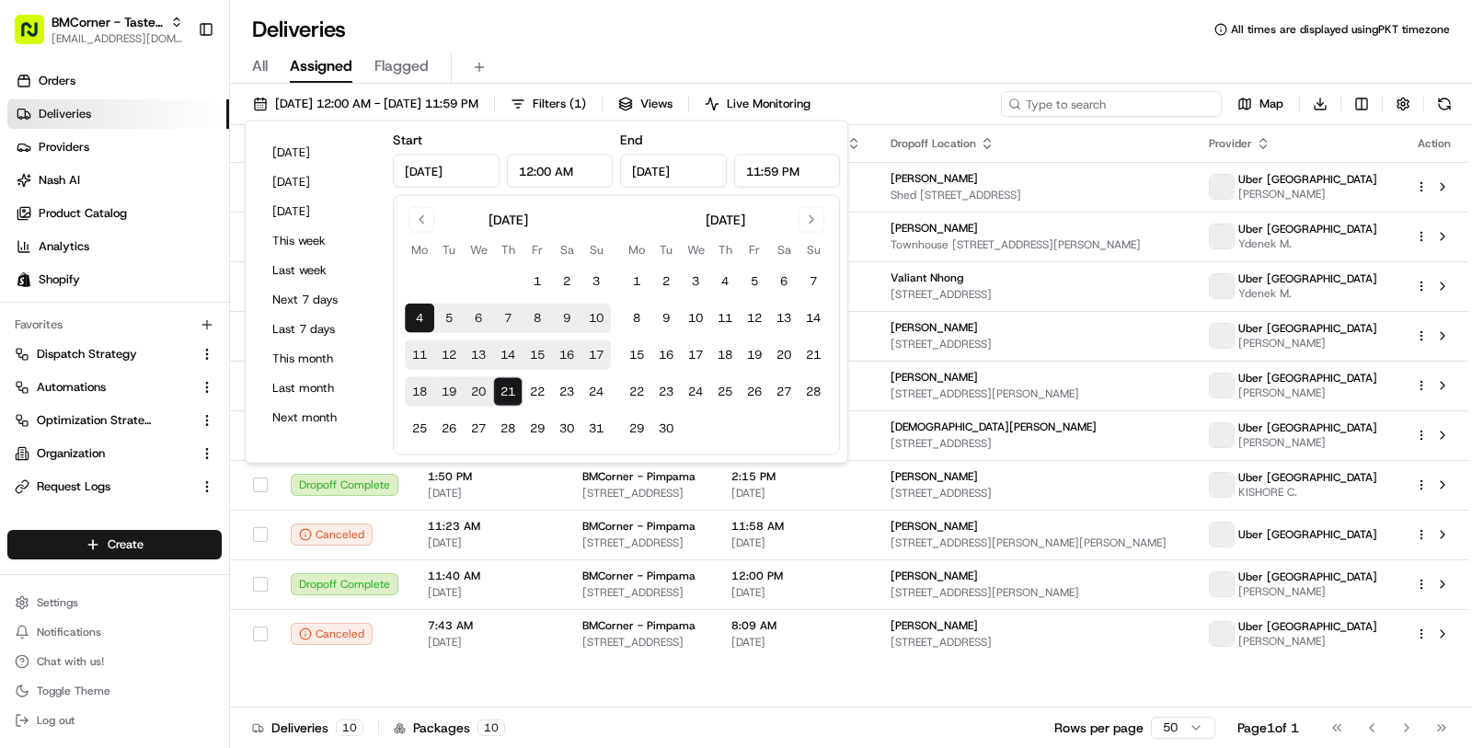
click at [1146, 99] on input at bounding box center [1111, 104] width 221 height 26
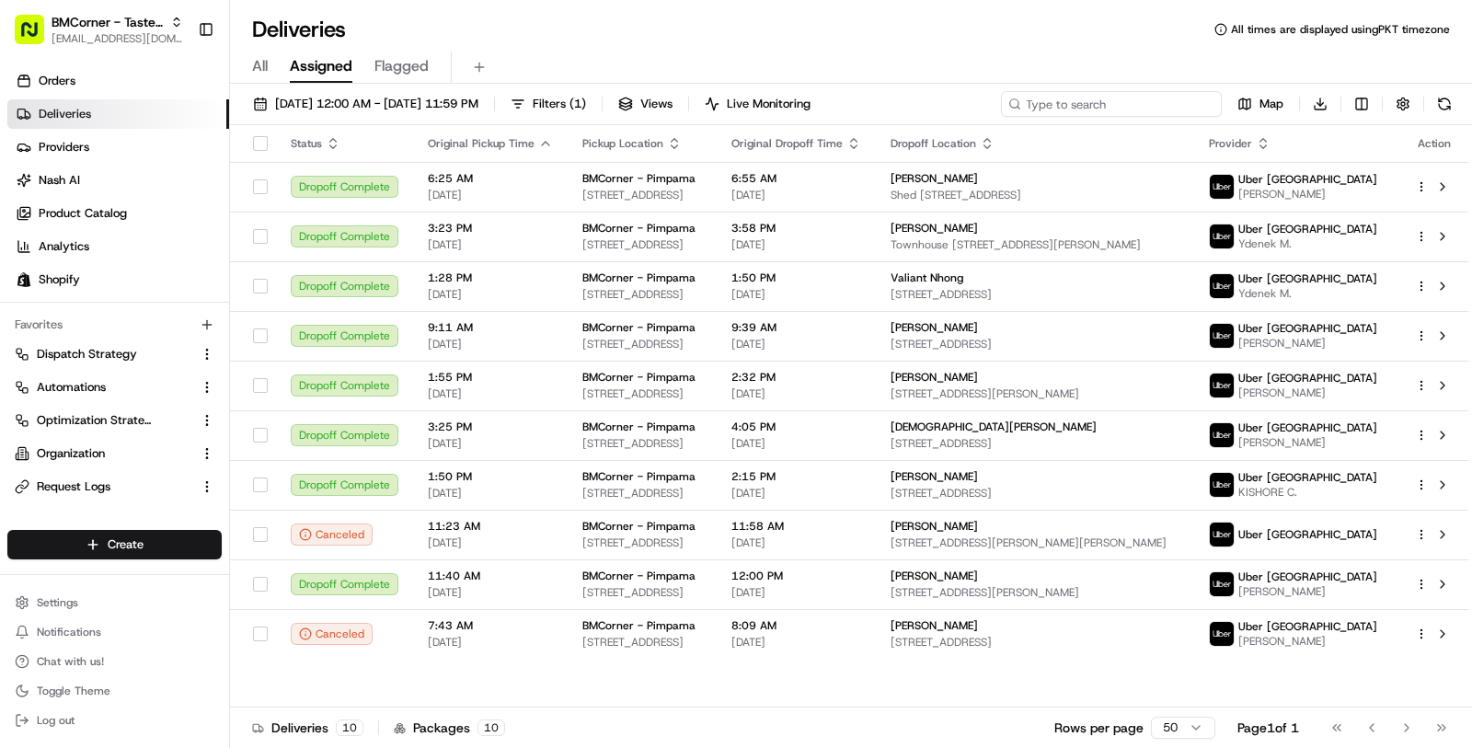
paste input "14 Harvard"
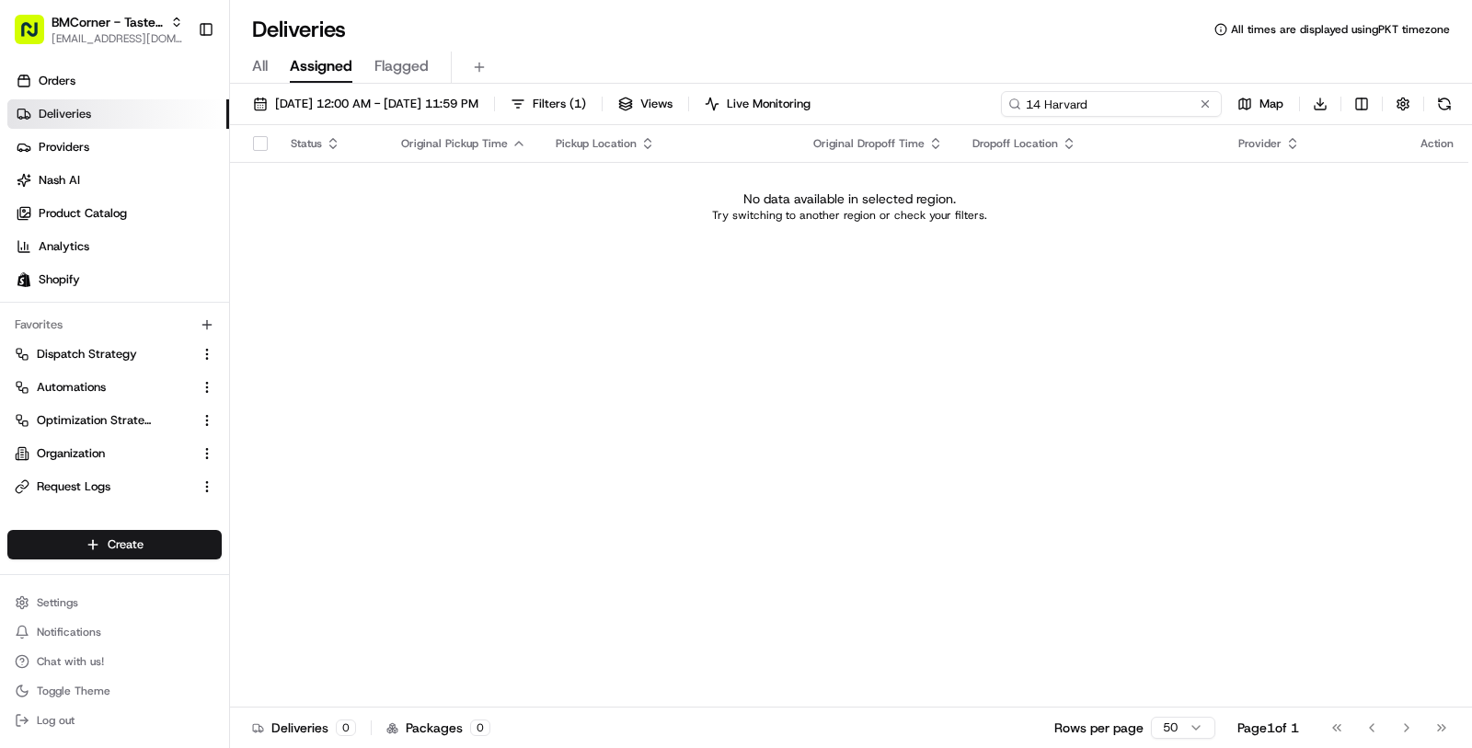
click at [1071, 109] on input "14 Harvard" at bounding box center [1111, 104] width 221 height 26
type input "1"
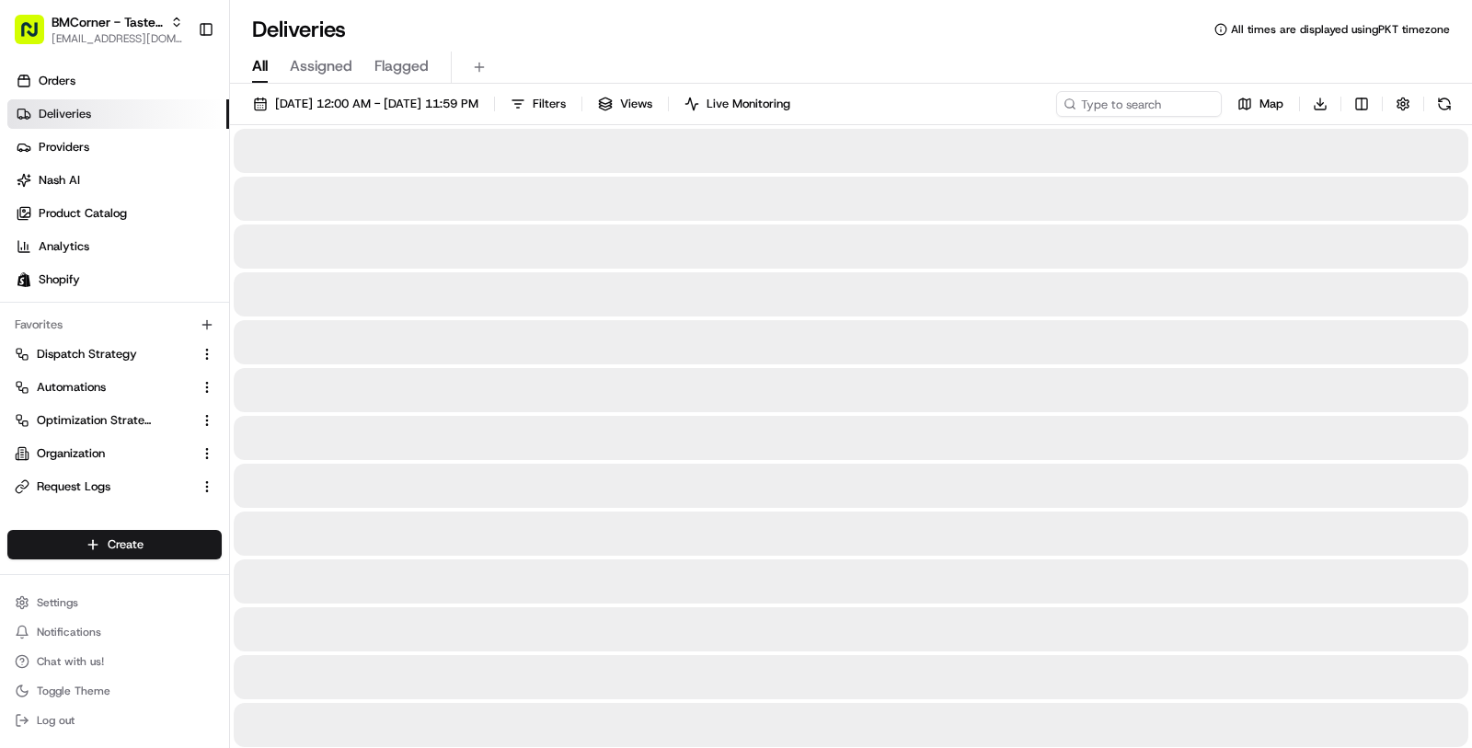
click at [261, 69] on span "All" at bounding box center [260, 66] width 16 height 22
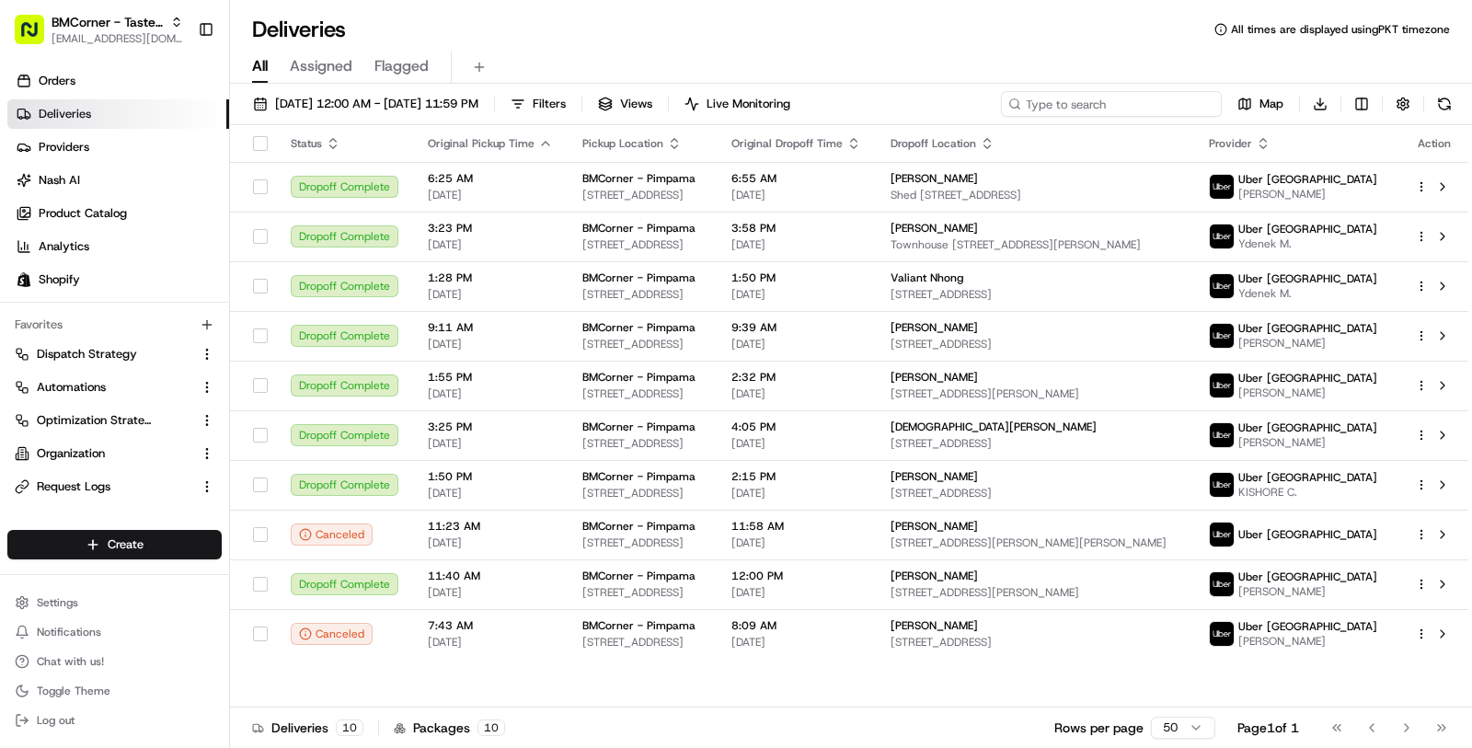
click at [1111, 104] on input at bounding box center [1111, 104] width 221 height 26
click at [129, 91] on link "Orders" at bounding box center [118, 80] width 222 height 29
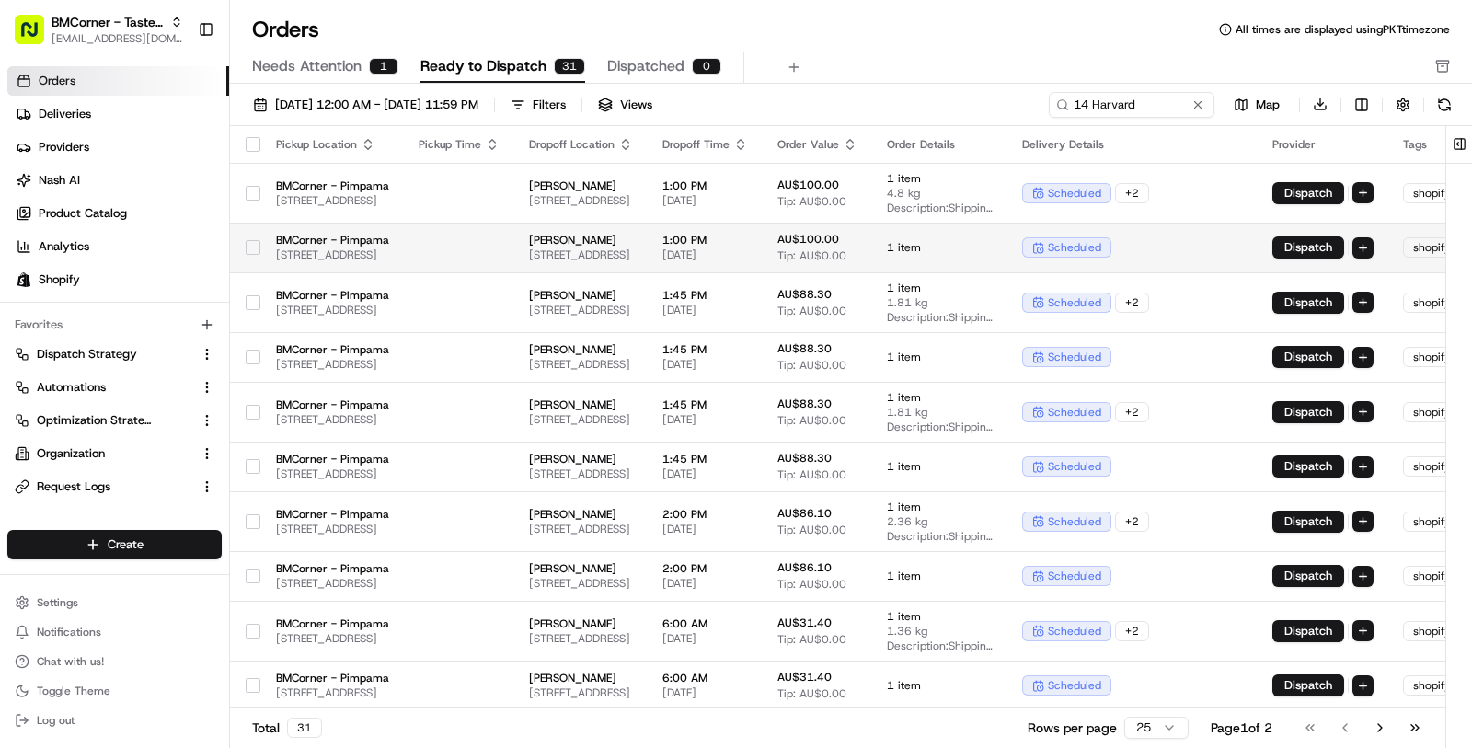
click at [1007, 259] on td "1 item" at bounding box center [939, 248] width 135 height 50
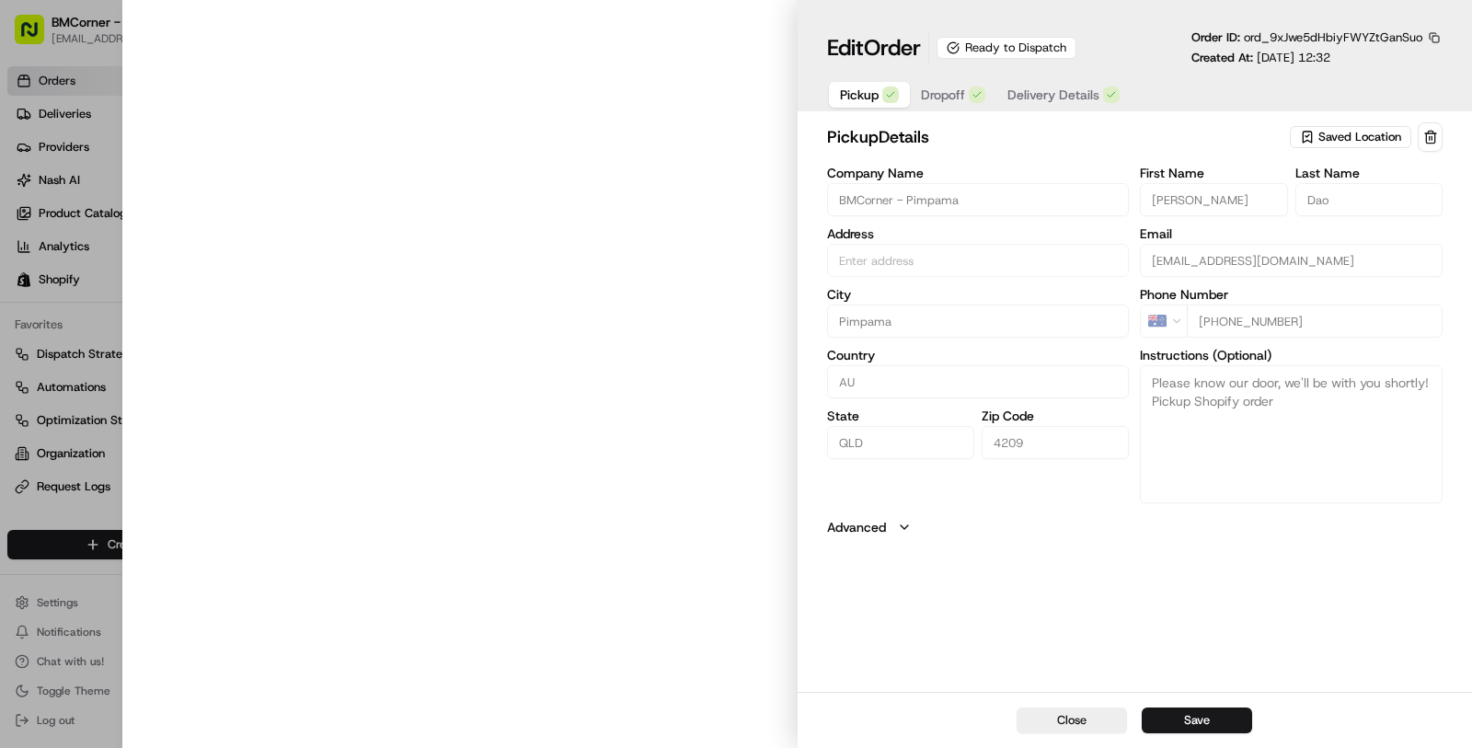
type input "53 Collingrove Cct, Pimpama, QLD 4209, AU"
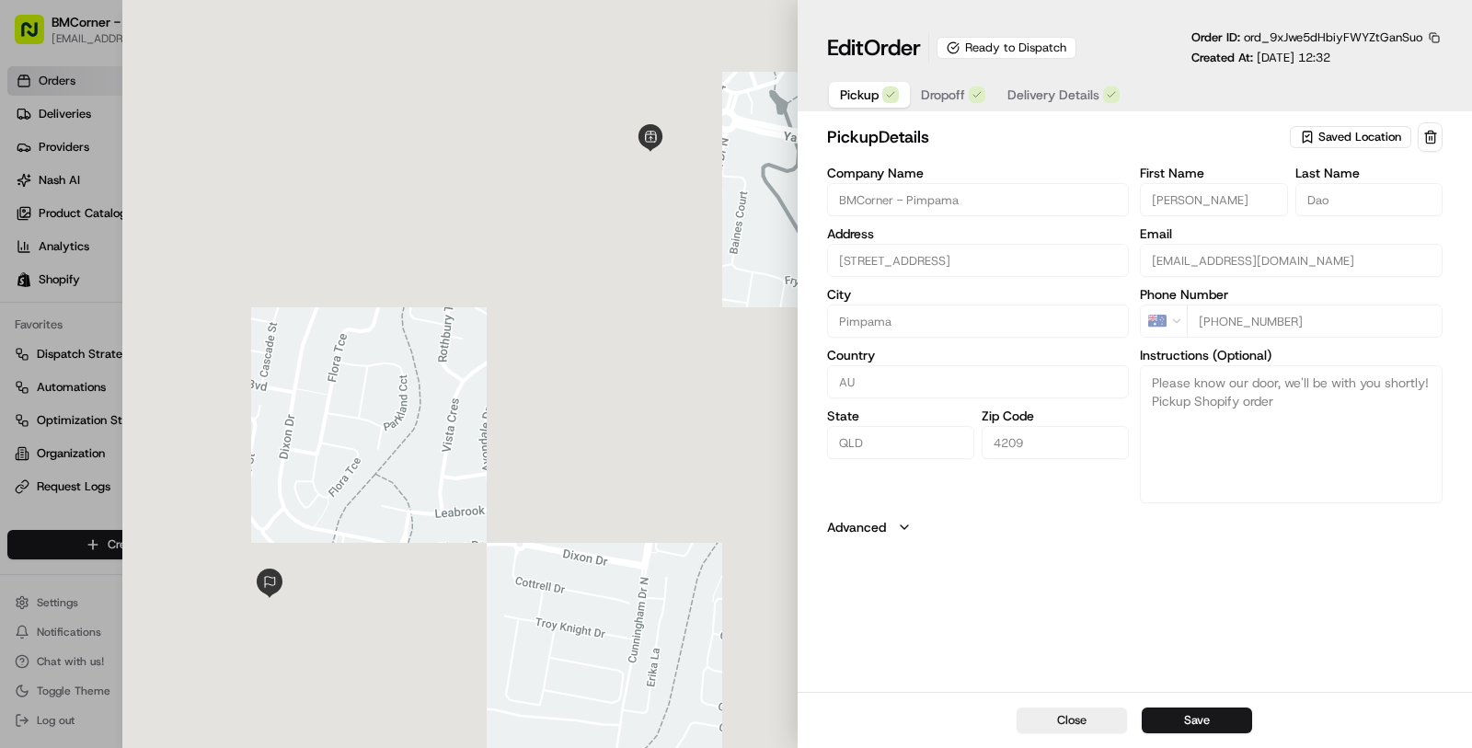
type input "+1"
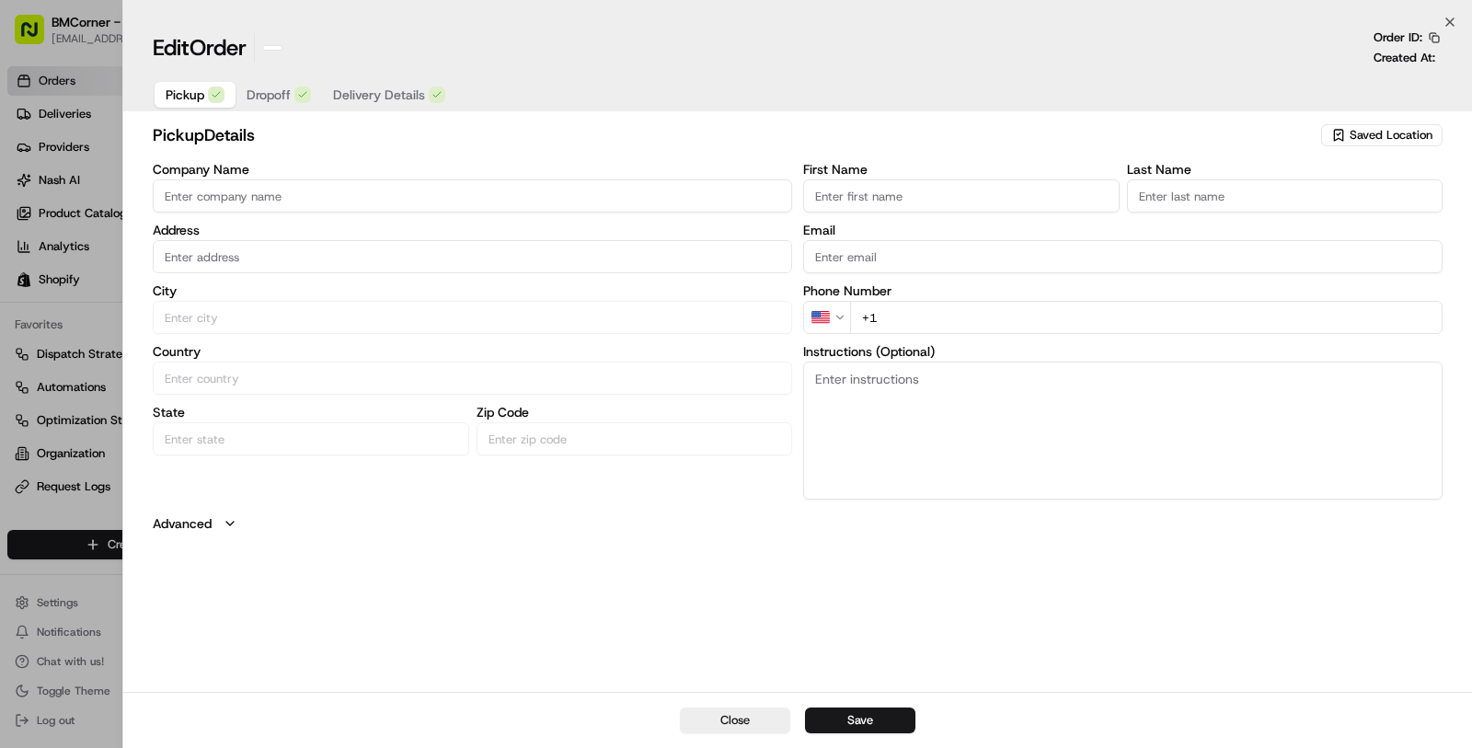
click at [116, 518] on div at bounding box center [736, 374] width 1472 height 748
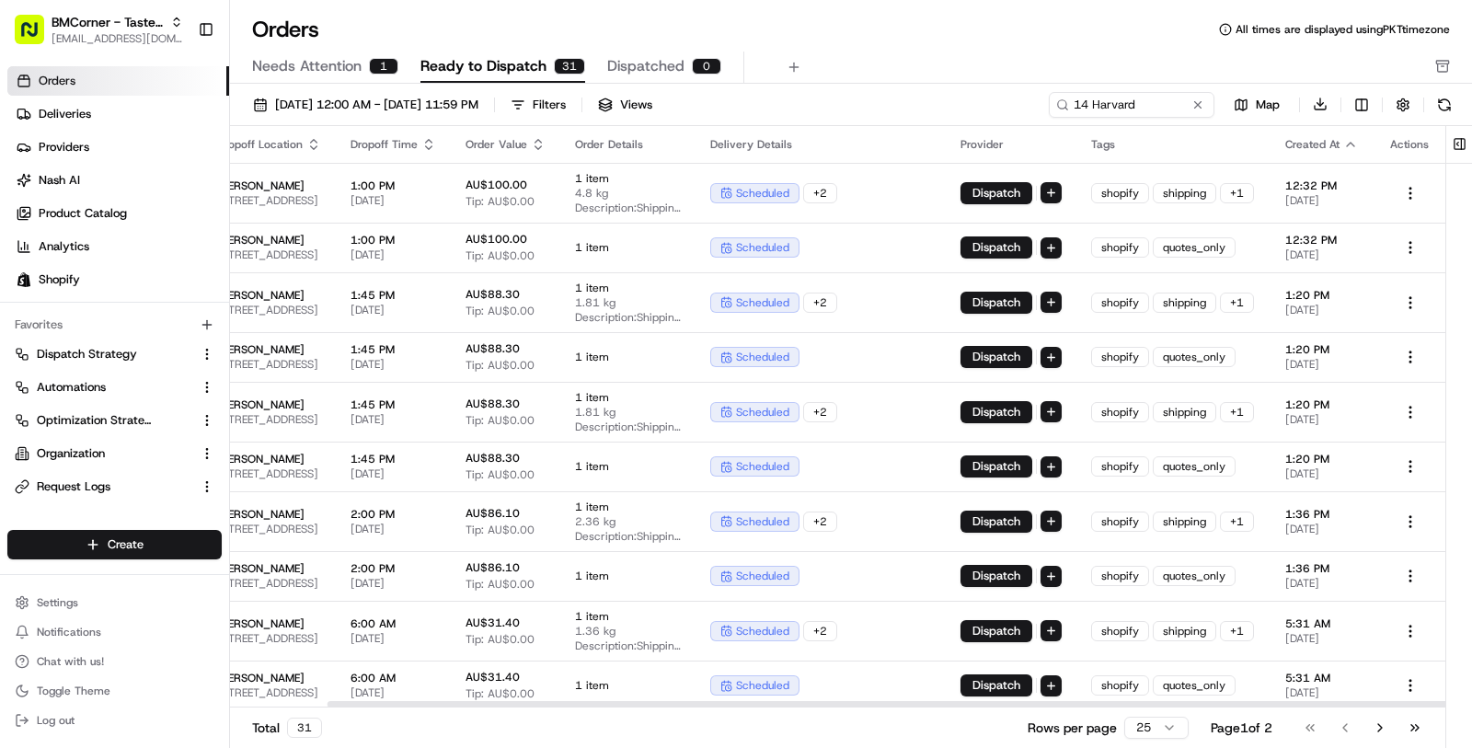
scroll to position [0, 522]
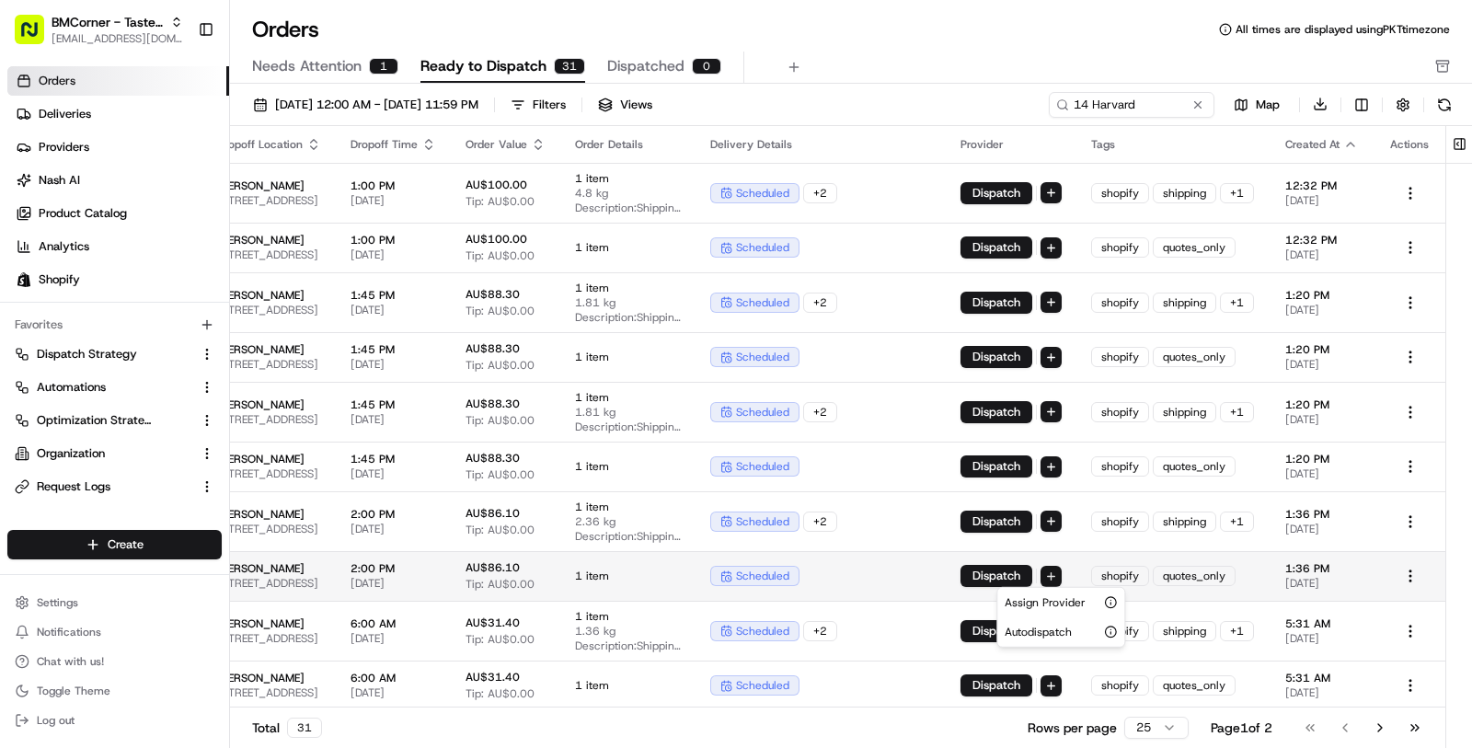
click at [1065, 572] on html "BMCorner - Taste of Vietnam - Taste of Love masood@usenash.com Toggle Sidebar O…" at bounding box center [736, 374] width 1472 height 748
click at [931, 582] on html "BMCorner - Taste of Vietnam - Taste of Love masood@usenash.com Toggle Sidebar O…" at bounding box center [736, 374] width 1472 height 748
click at [846, 591] on td "scheduled" at bounding box center [821, 576] width 250 height 50
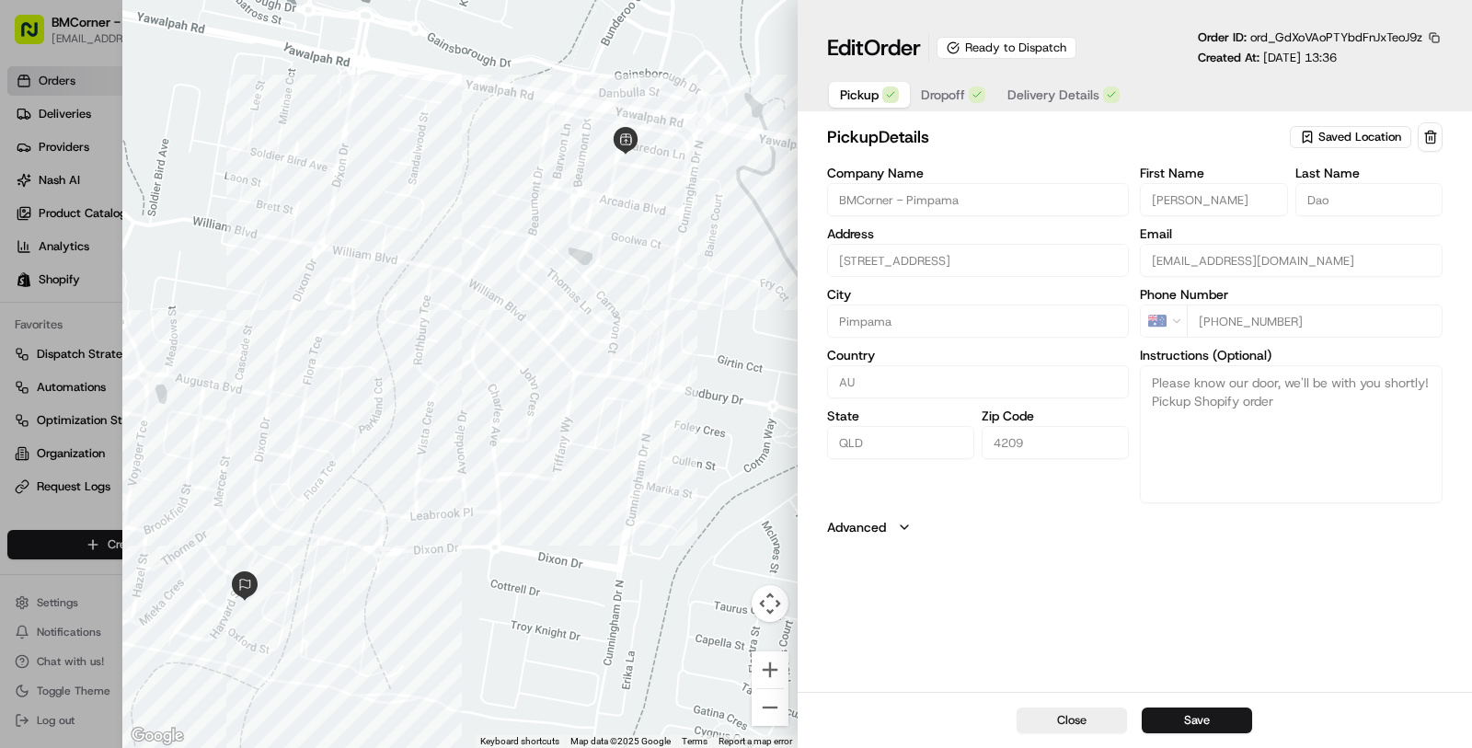
type input "+1"
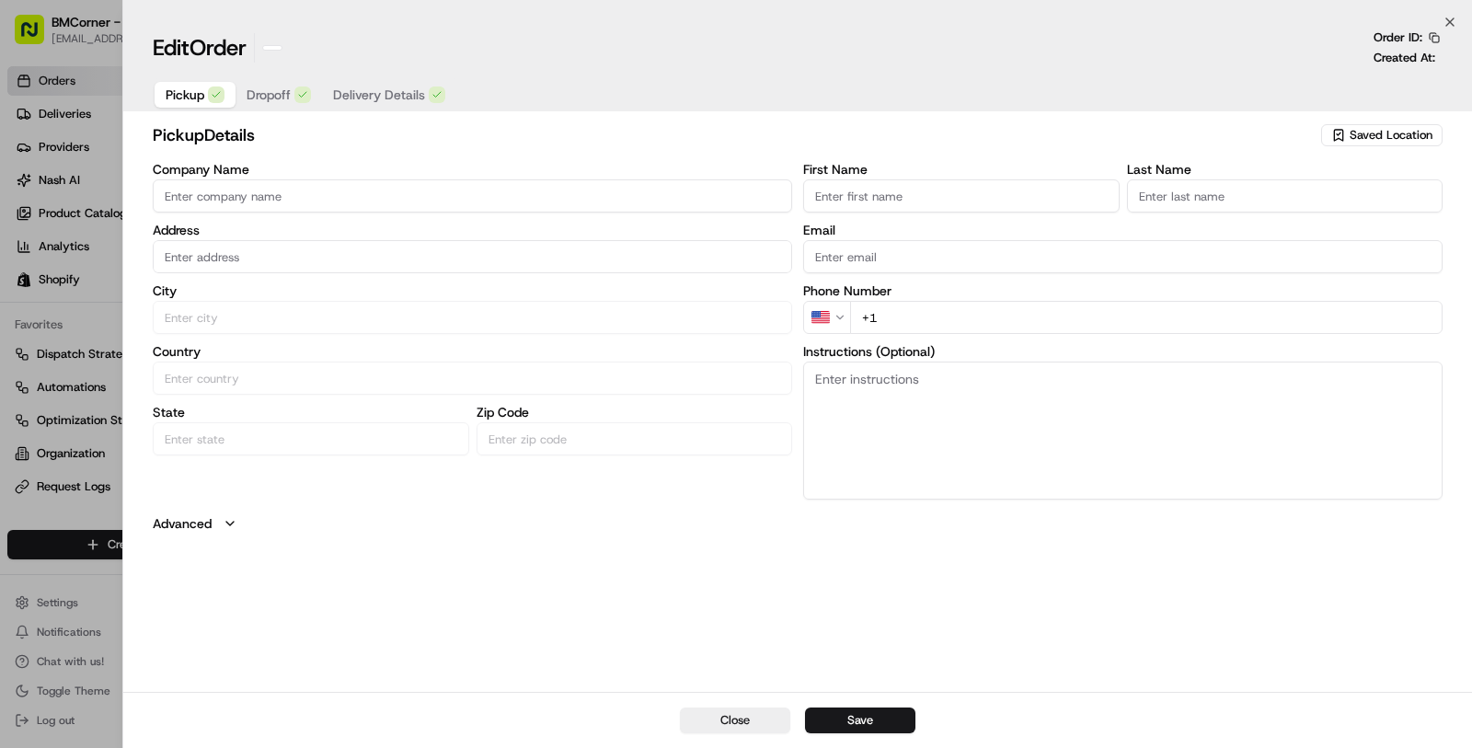
click at [105, 505] on div at bounding box center [736, 374] width 1472 height 748
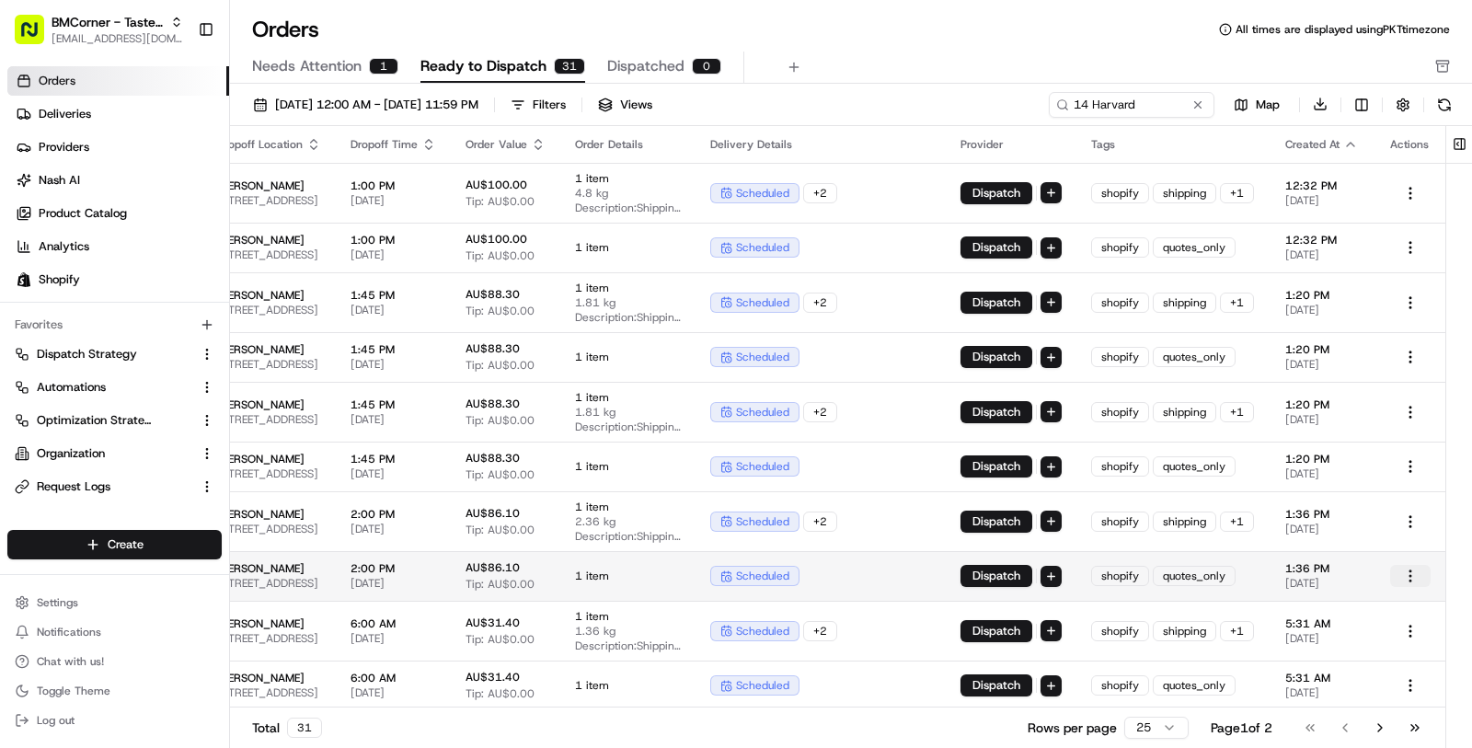
click at [1418, 578] on html "BMCorner - Taste of Vietnam - Taste of Love masood@usenash.com Toggle Sidebar O…" at bounding box center [736, 374] width 1472 height 748
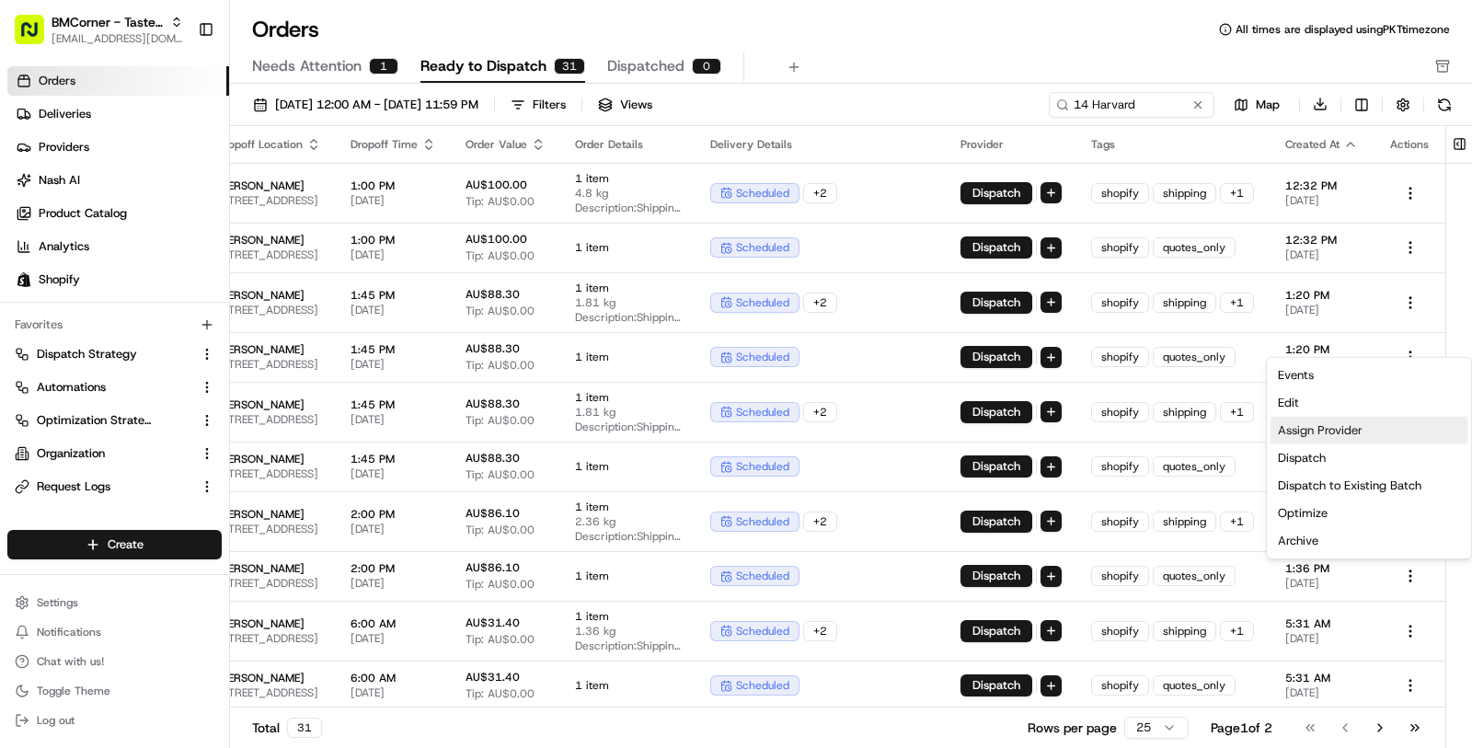
click at [1395, 428] on div "Assign Provider" at bounding box center [1369, 431] width 197 height 28
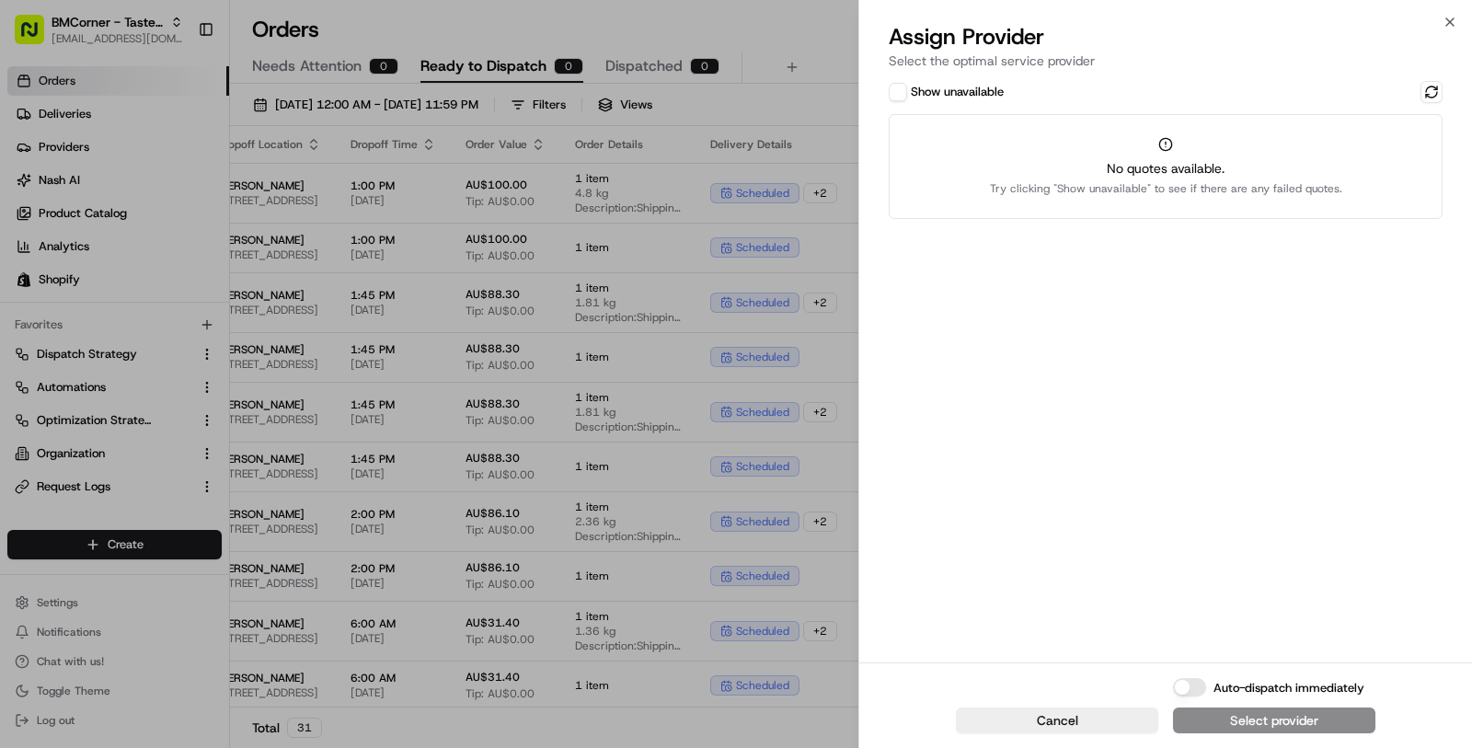
click at [898, 93] on button "Show unavailable" at bounding box center [898, 92] width 18 height 18
click at [1443, 86] on div "Show unavailable Uber Australia Failed" at bounding box center [1165, 369] width 613 height 585
click at [1435, 86] on button at bounding box center [1432, 92] width 22 height 22
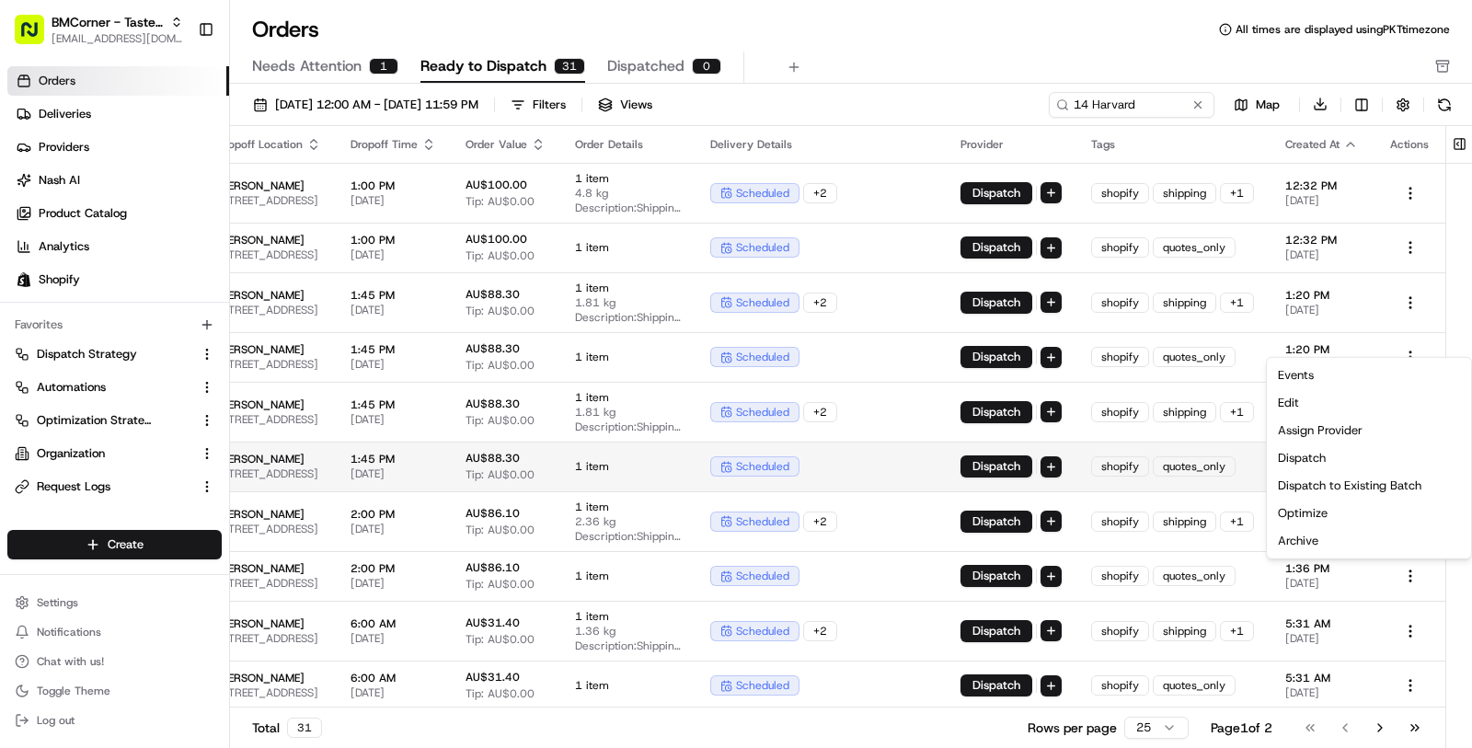
click at [675, 453] on td "1 item" at bounding box center [627, 467] width 135 height 50
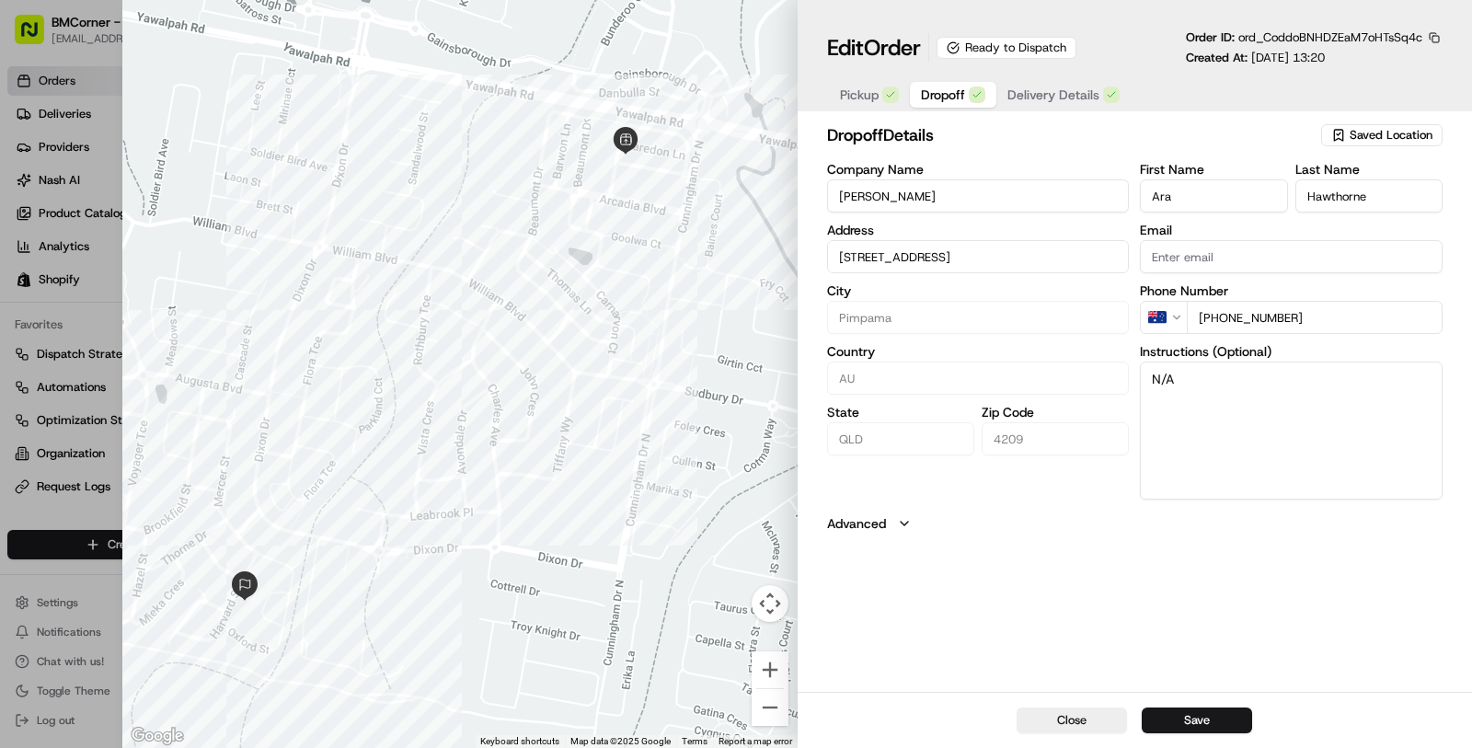
click at [951, 99] on span "Dropoff" at bounding box center [943, 95] width 44 height 18
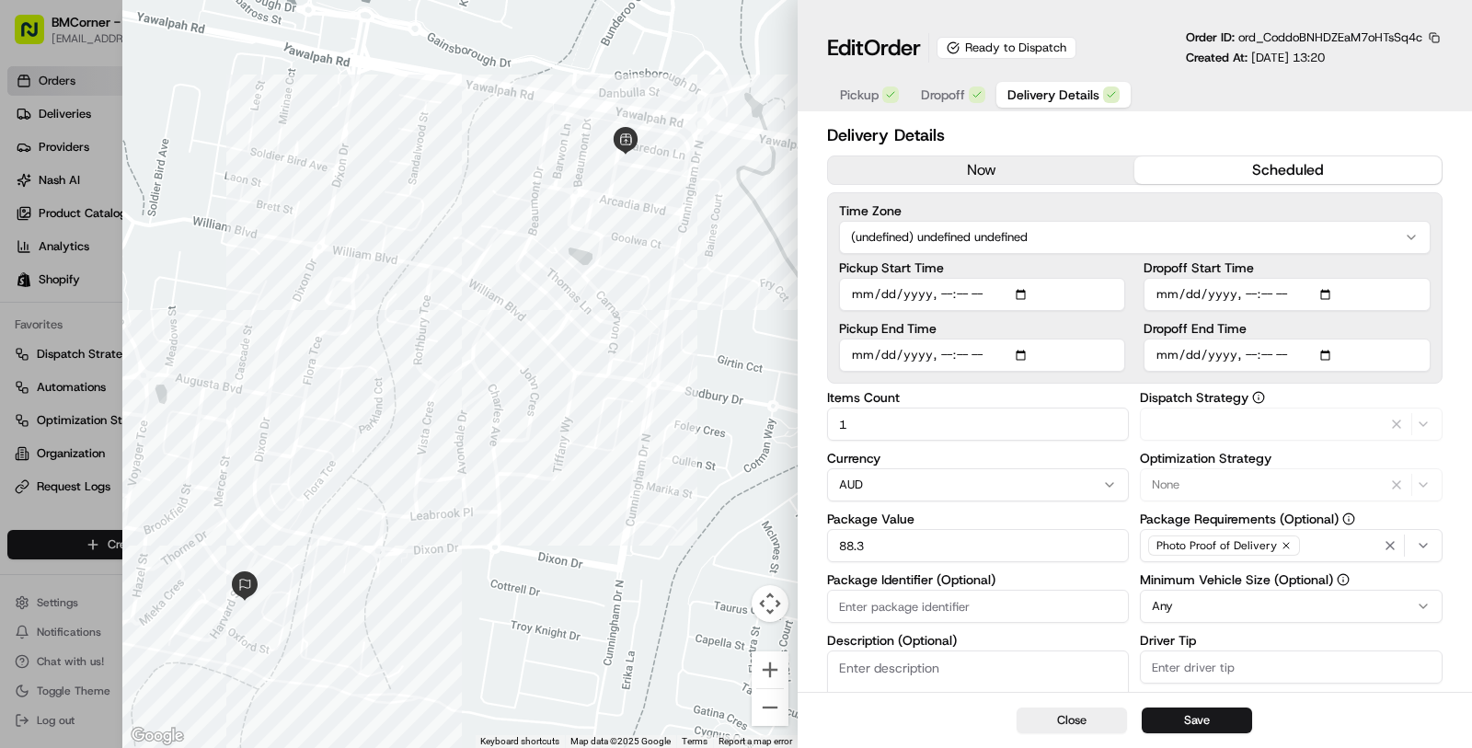
click at [1065, 97] on span "Delivery Details" at bounding box center [1053, 95] width 92 height 18
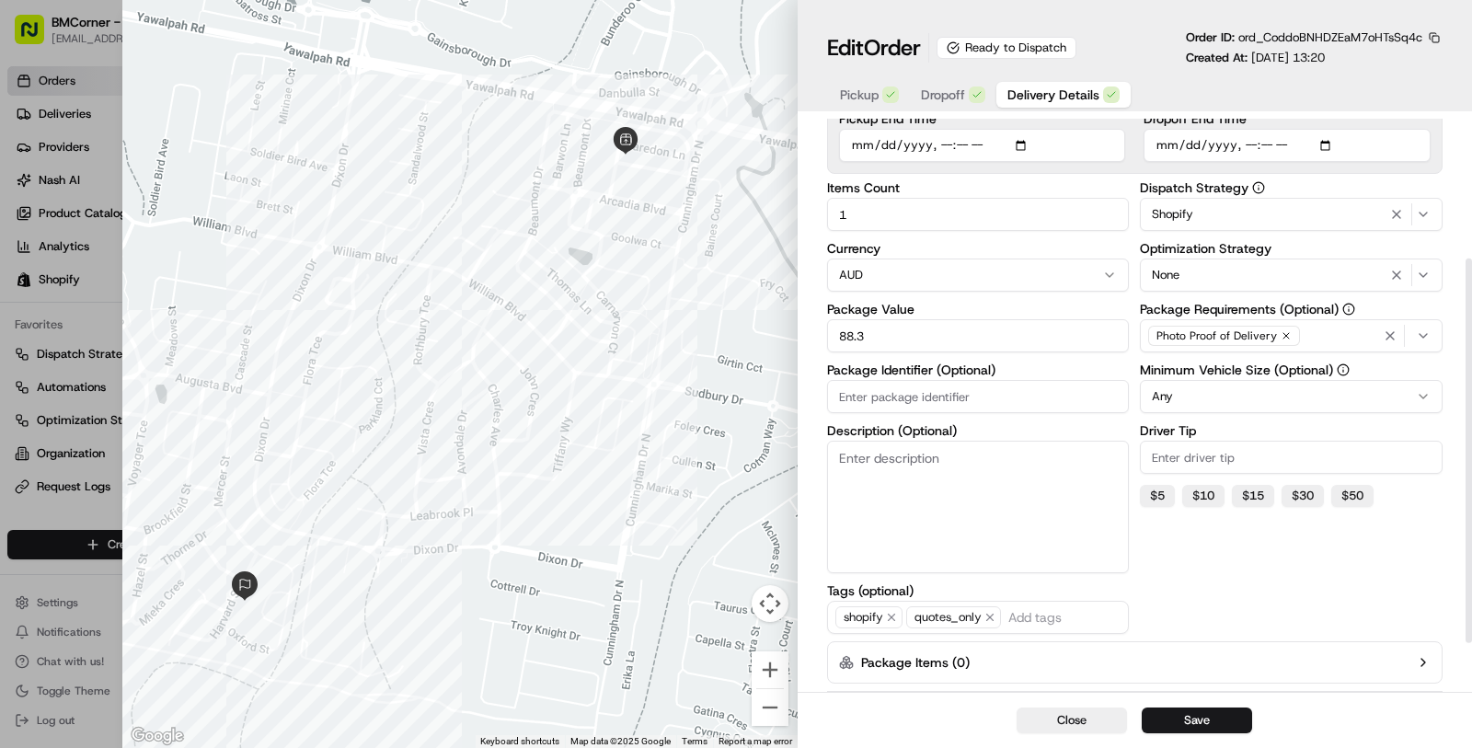
scroll to position [213, 0]
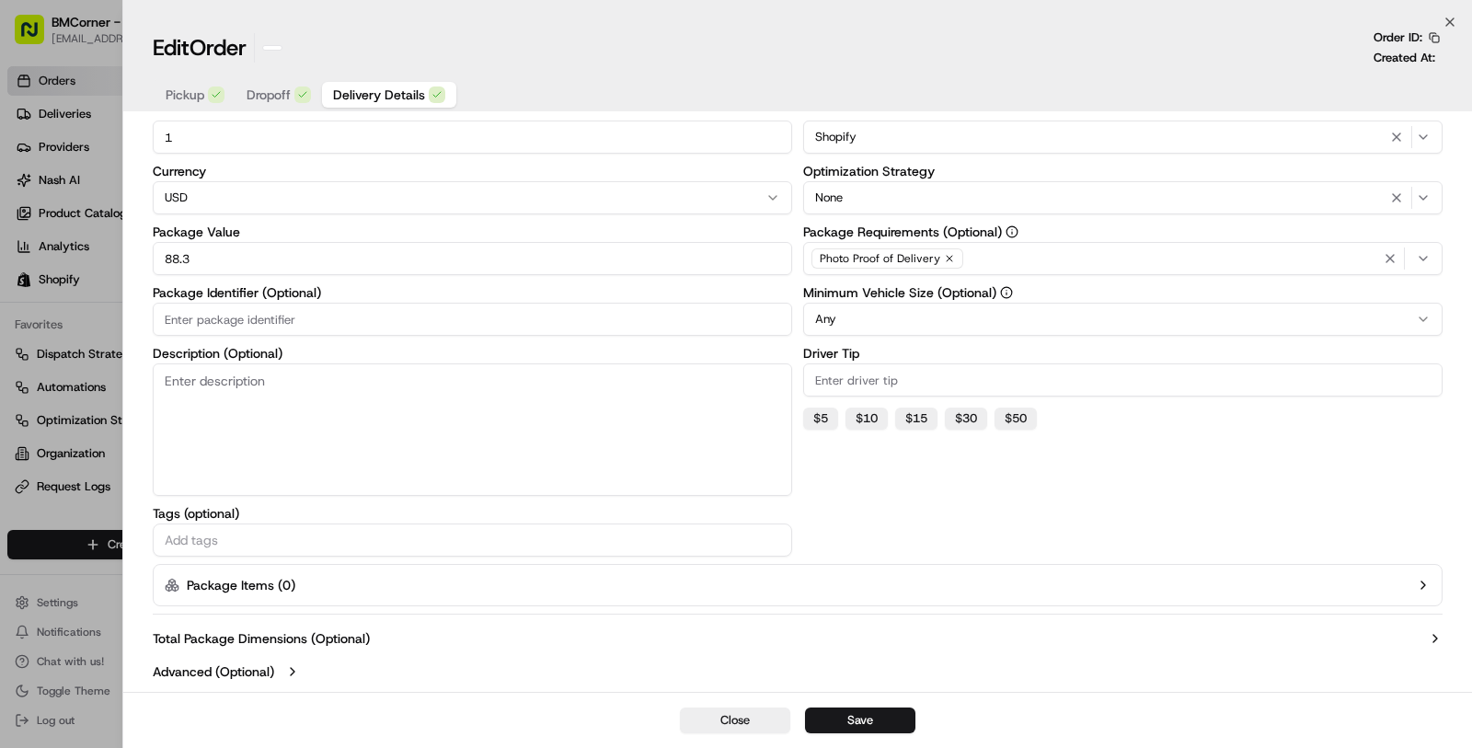
click at [104, 496] on div at bounding box center [736, 374] width 1472 height 748
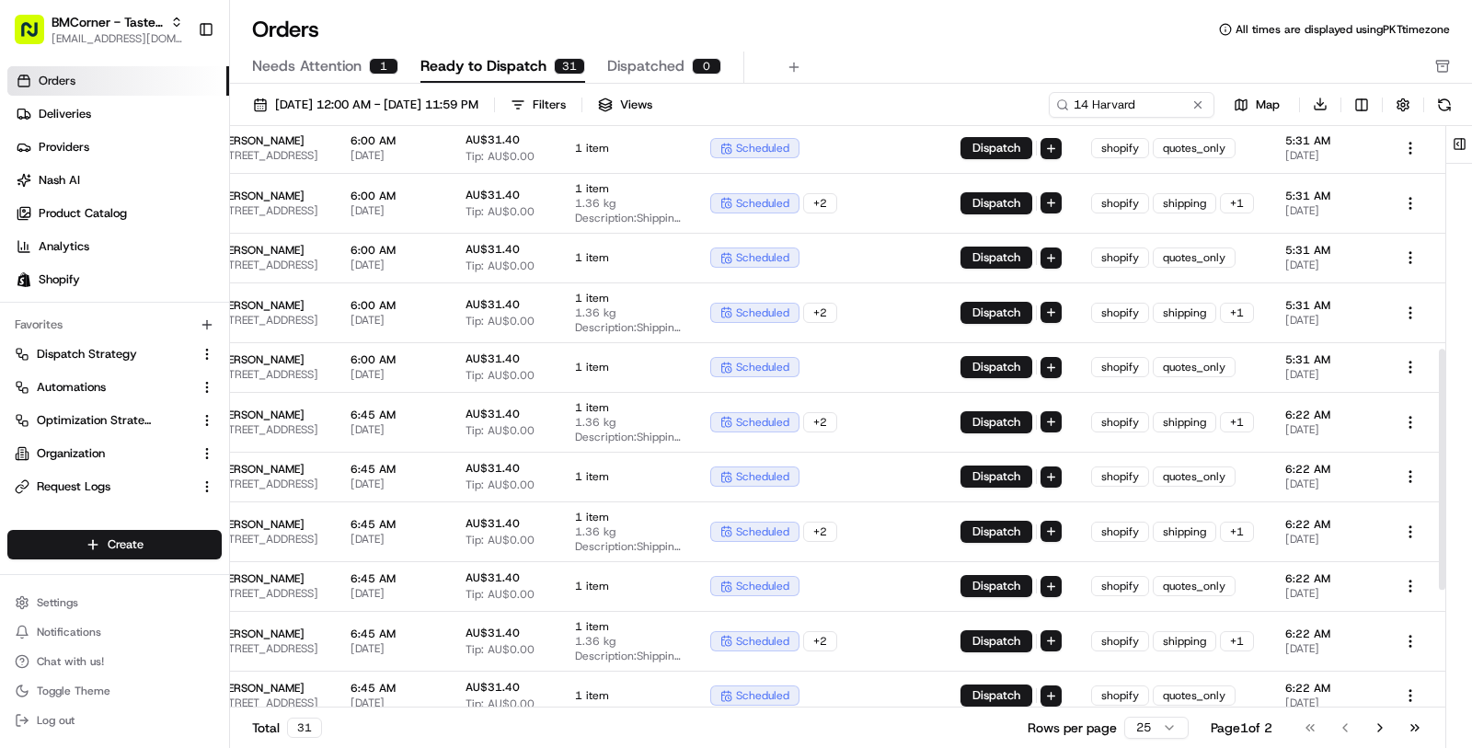
scroll to position [0, 522]
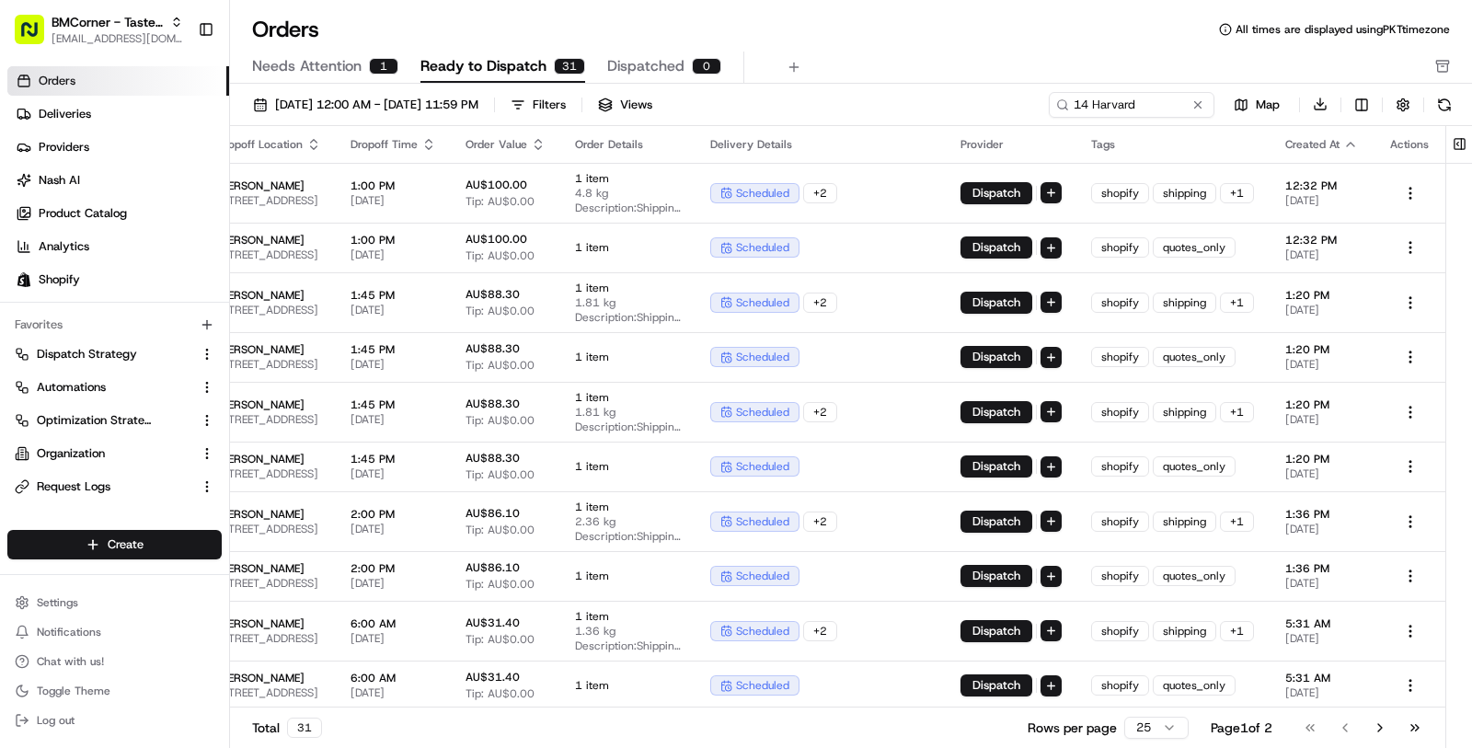
click at [1157, 713] on div "Total 31 Rows per page 25 Page 1 of 2 Go to first page Go to previous page Go t…" at bounding box center [837, 727] width 1215 height 41
click at [1157, 731] on html "BMCorner - Taste of Vietnam - Taste of Love masood@usenash.com Toggle Sidebar O…" at bounding box center [736, 374] width 1472 height 748
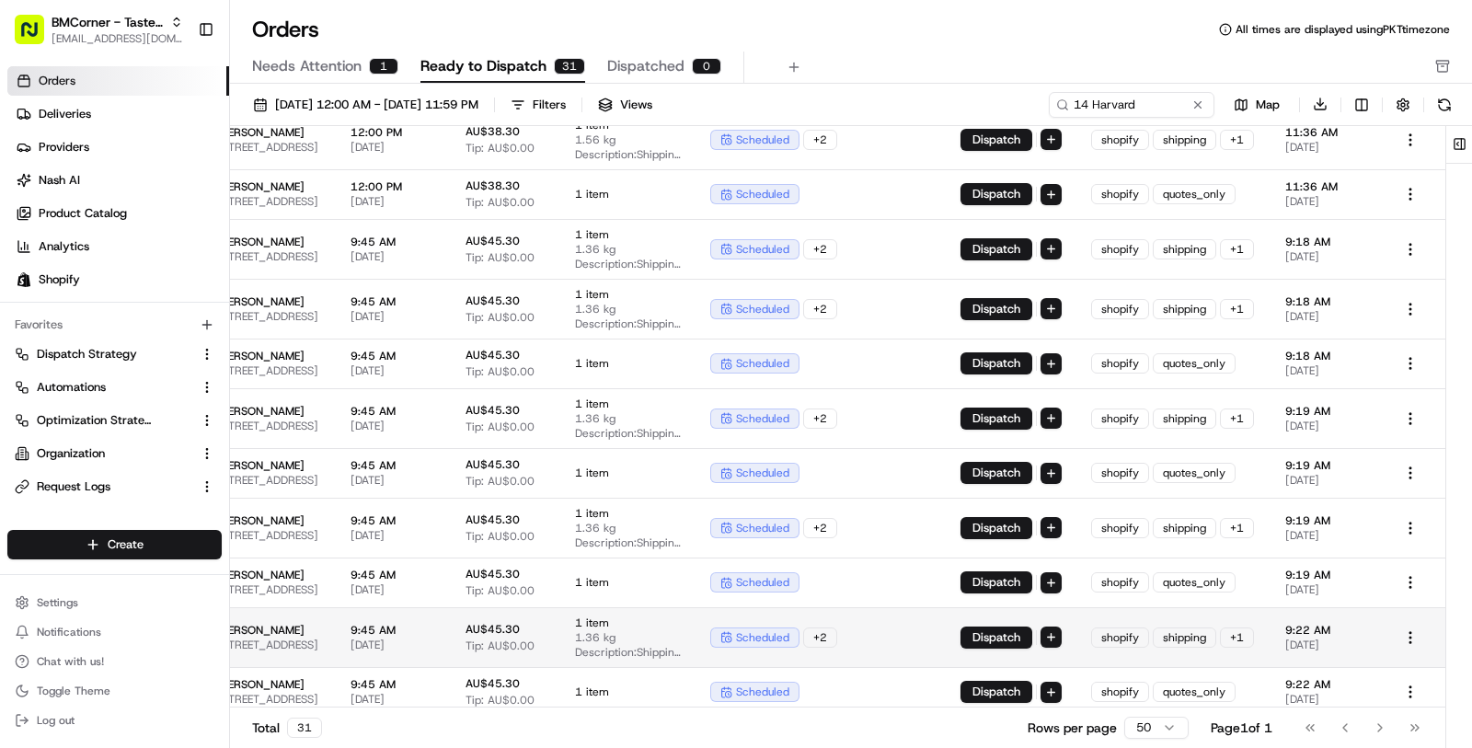
scroll to position [1148, 522]
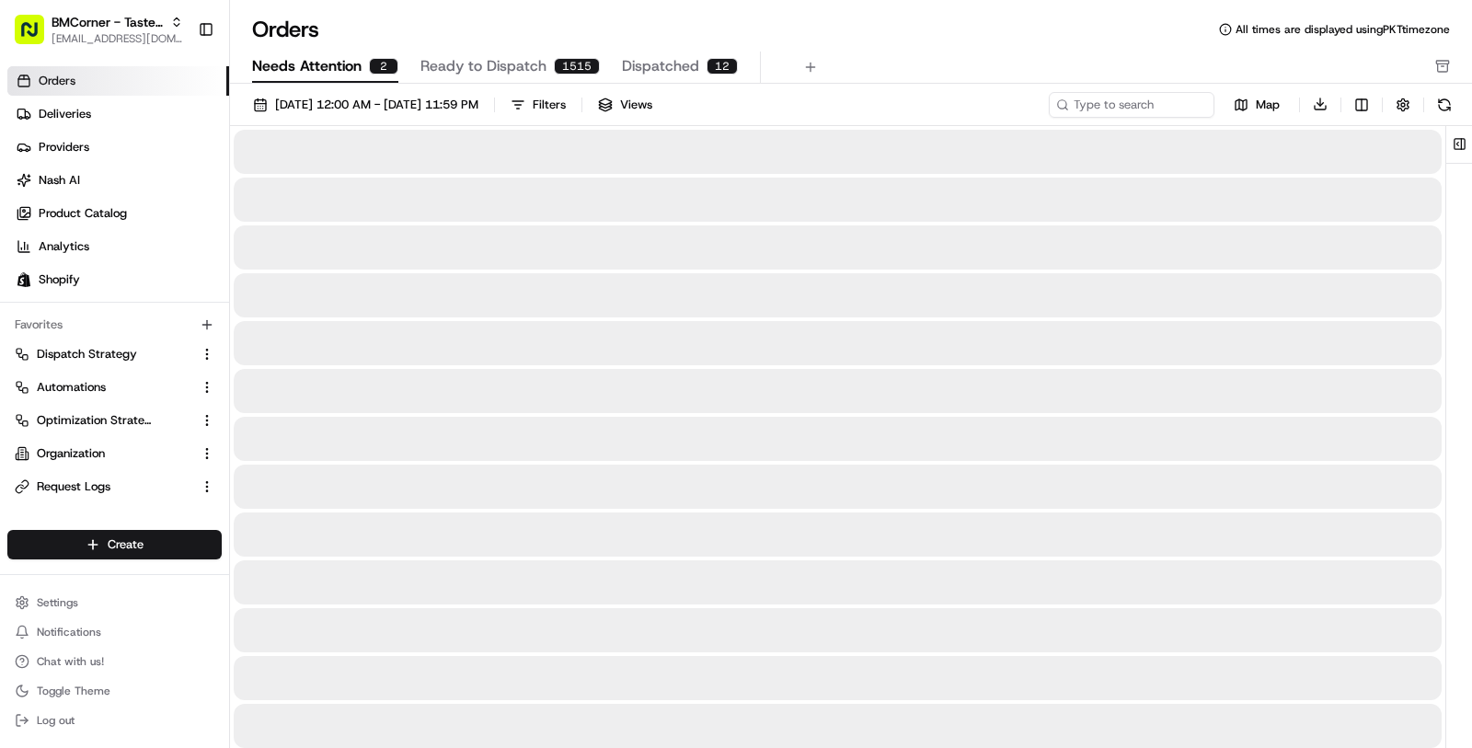
click at [317, 71] on span "Needs Attention" at bounding box center [306, 66] width 109 height 22
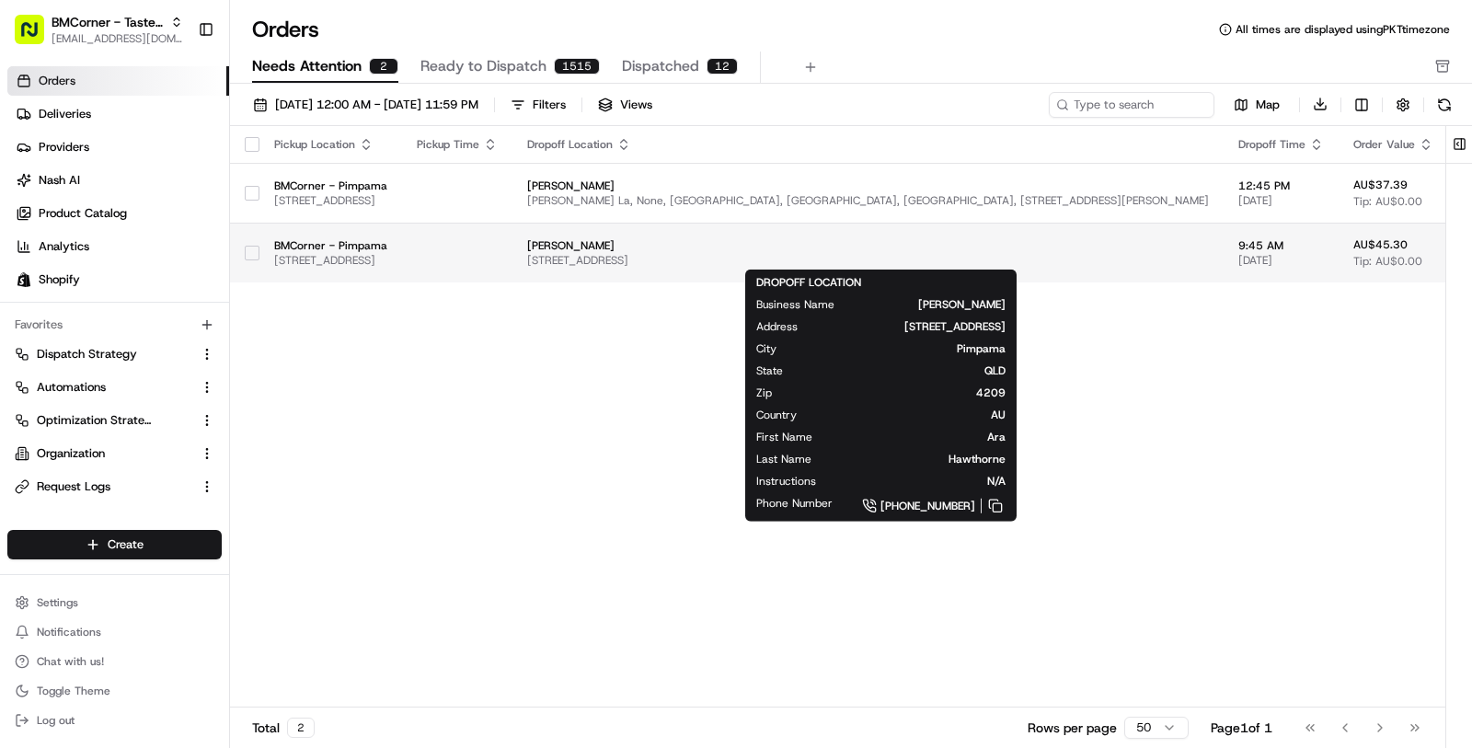
click at [899, 257] on span "14 Harvard St, Pimpama QLD 4209, Australia" at bounding box center [868, 260] width 682 height 15
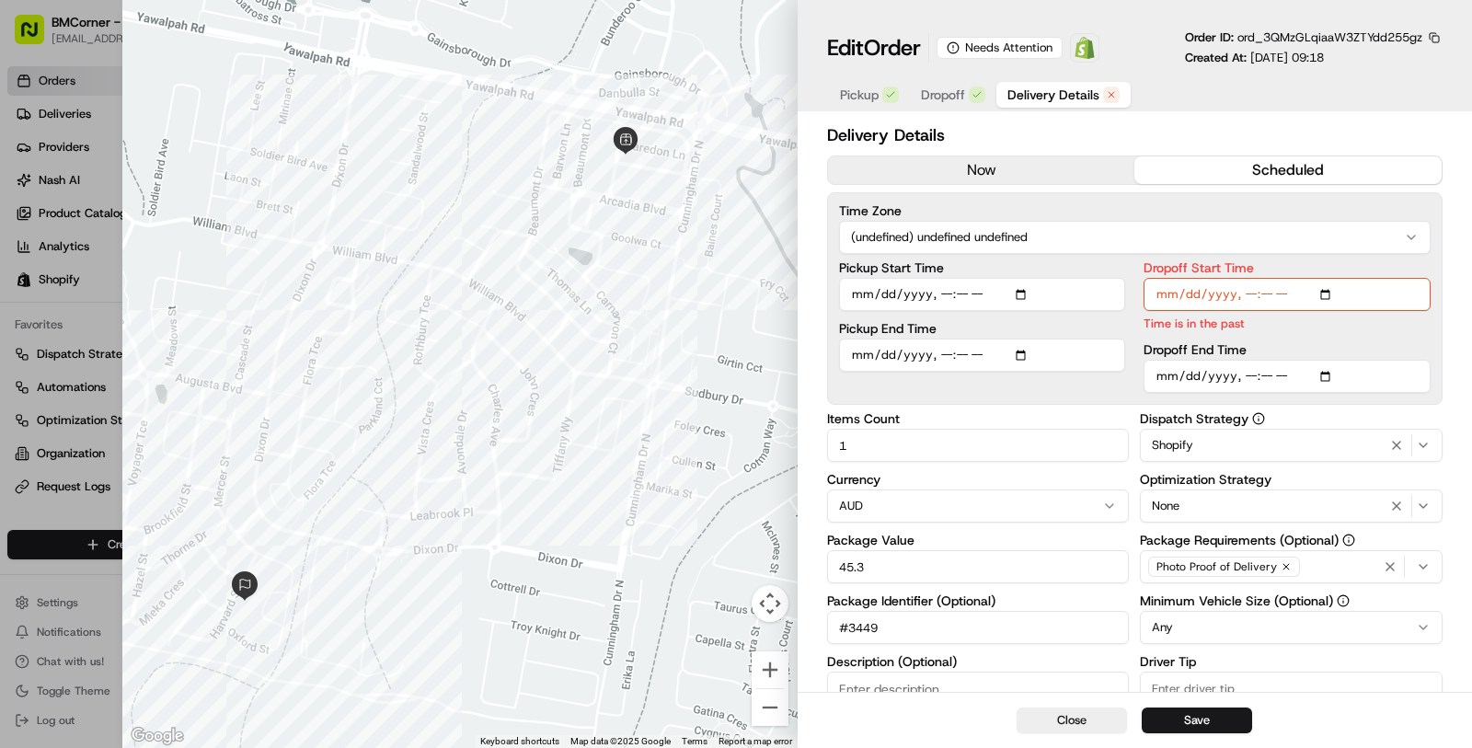
click at [108, 436] on div at bounding box center [736, 374] width 1472 height 748
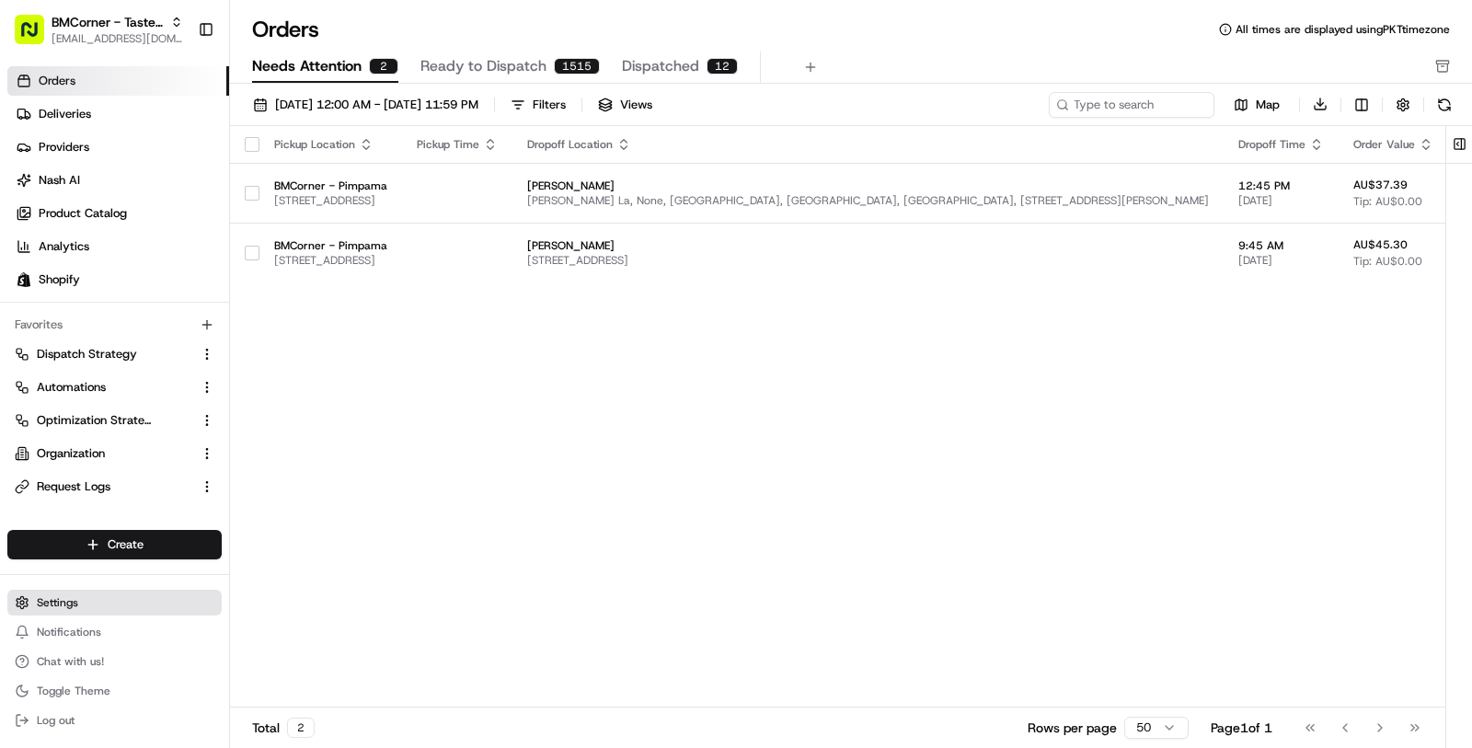
click at [112, 600] on button "Settings" at bounding box center [114, 603] width 214 height 26
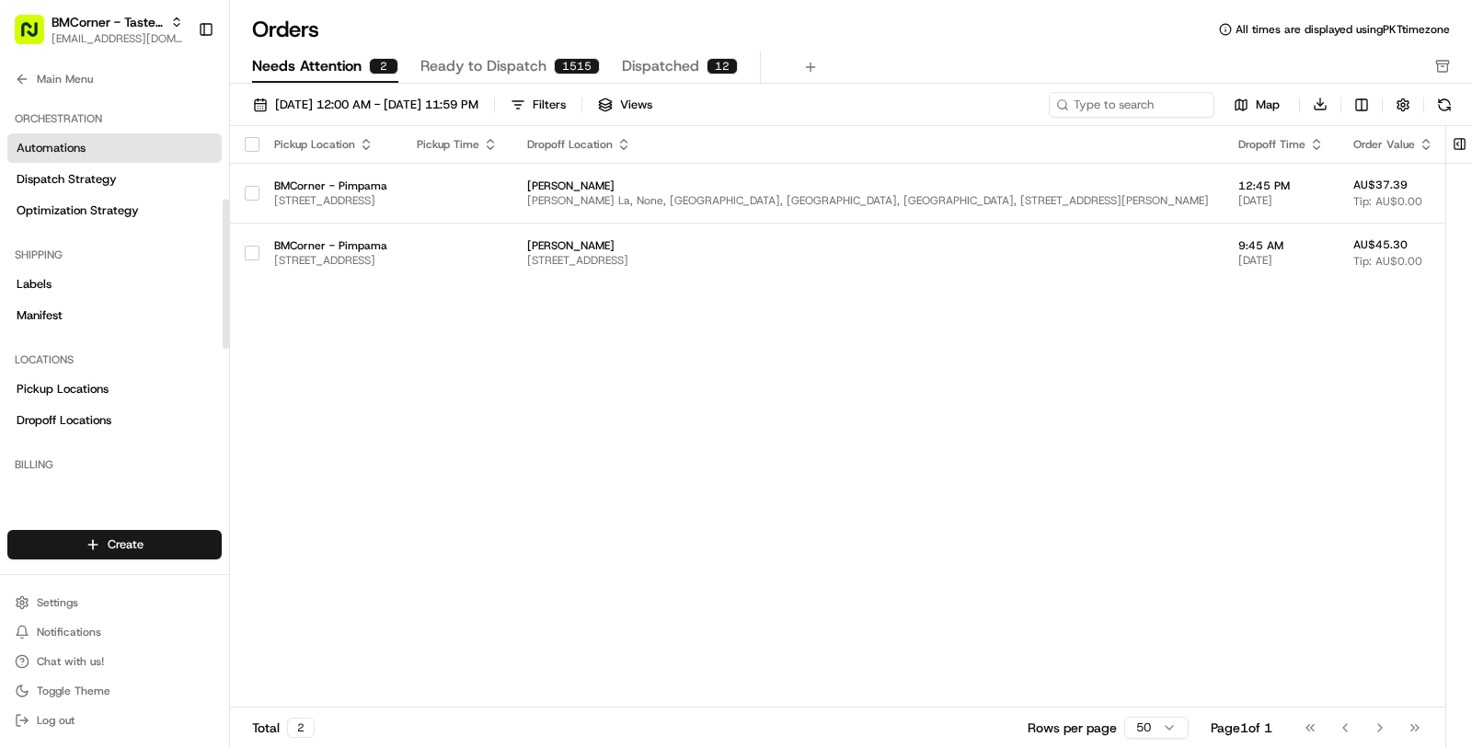
scroll to position [271, 0]
click at [125, 374] on link "Pickup Locations" at bounding box center [114, 385] width 214 height 29
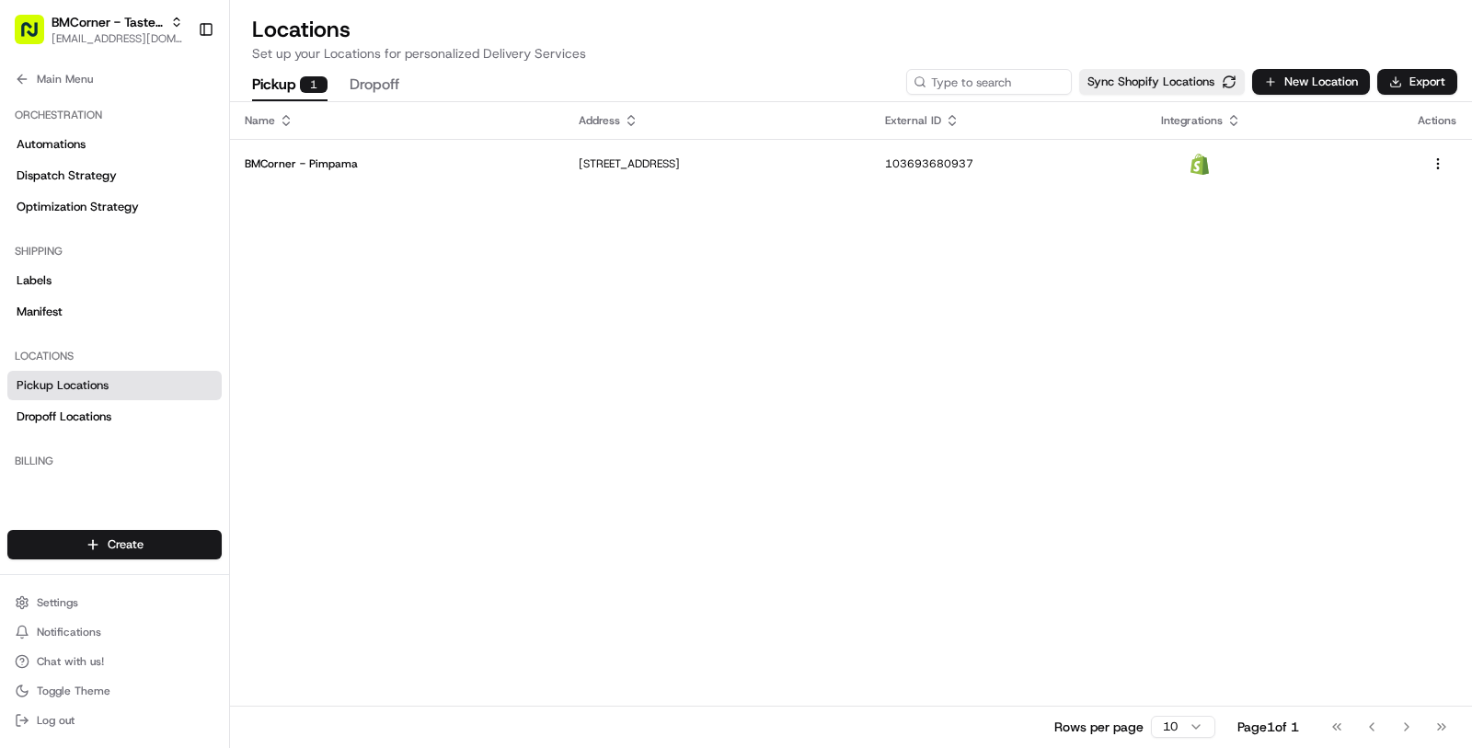
click at [575, 189] on div "Name Address External ID Integrations Actions BMCorner - Pimpama 53 Collingrove…" at bounding box center [851, 424] width 1242 height 645
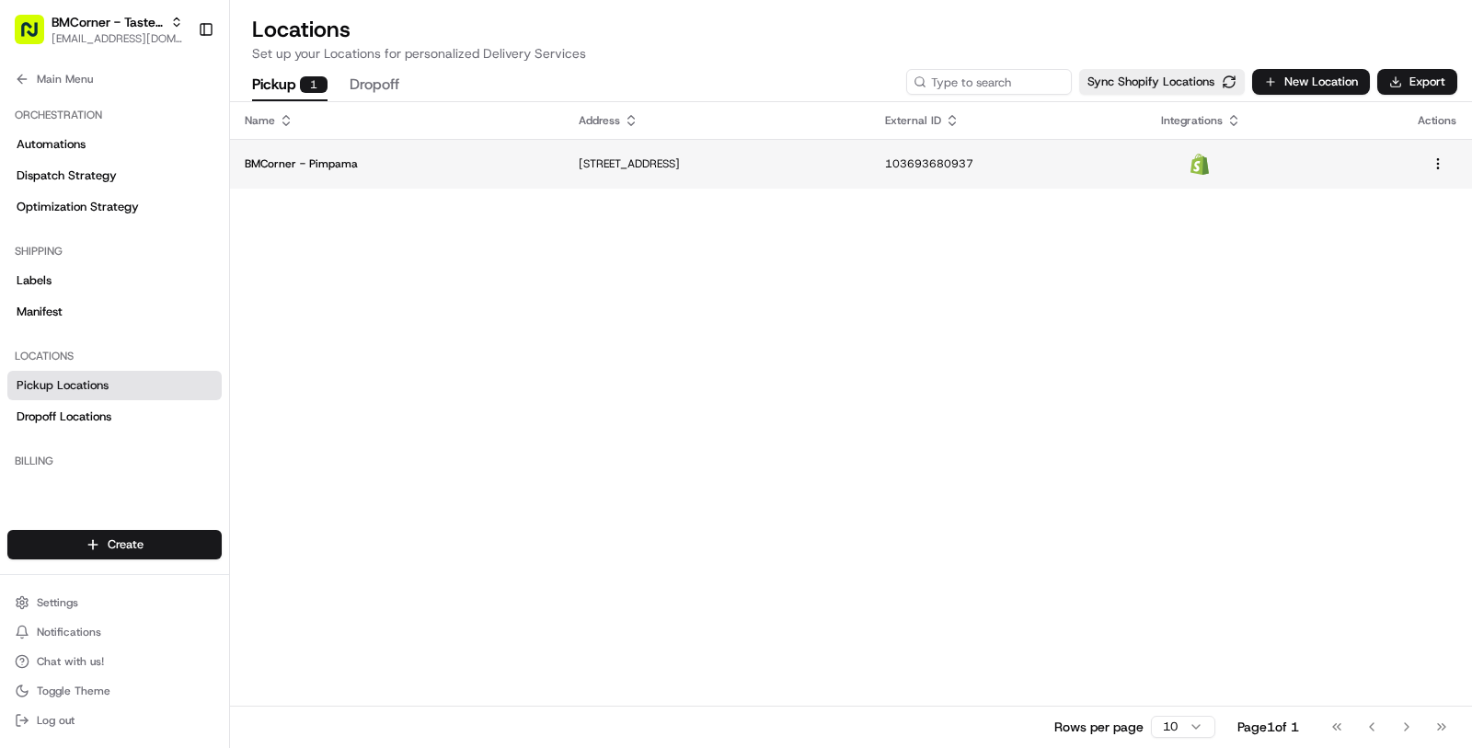
click at [575, 175] on td "53 Collingrove Cct, Pimpama, QLD 4209, AU" at bounding box center [717, 164] width 306 height 50
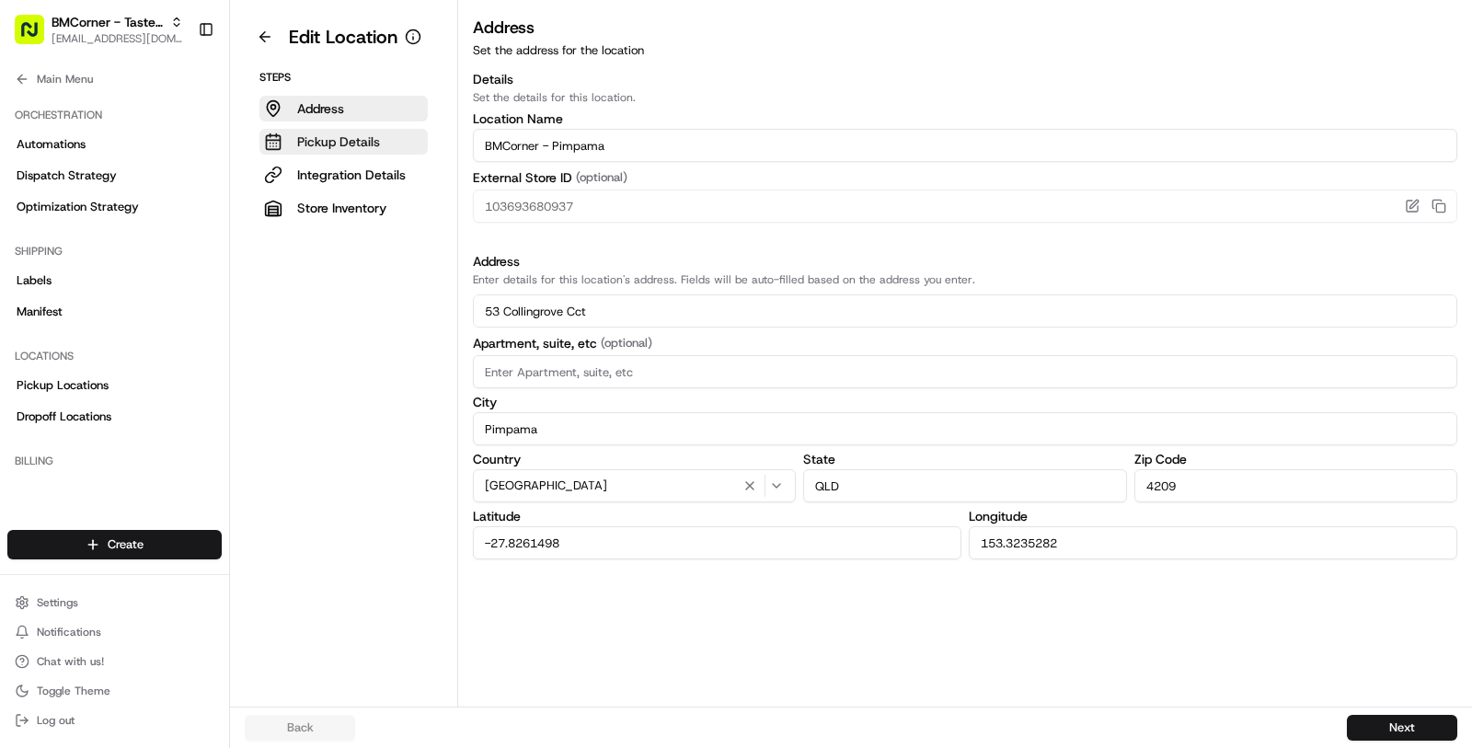
click at [388, 148] on button "Pickup Details" at bounding box center [343, 142] width 168 height 26
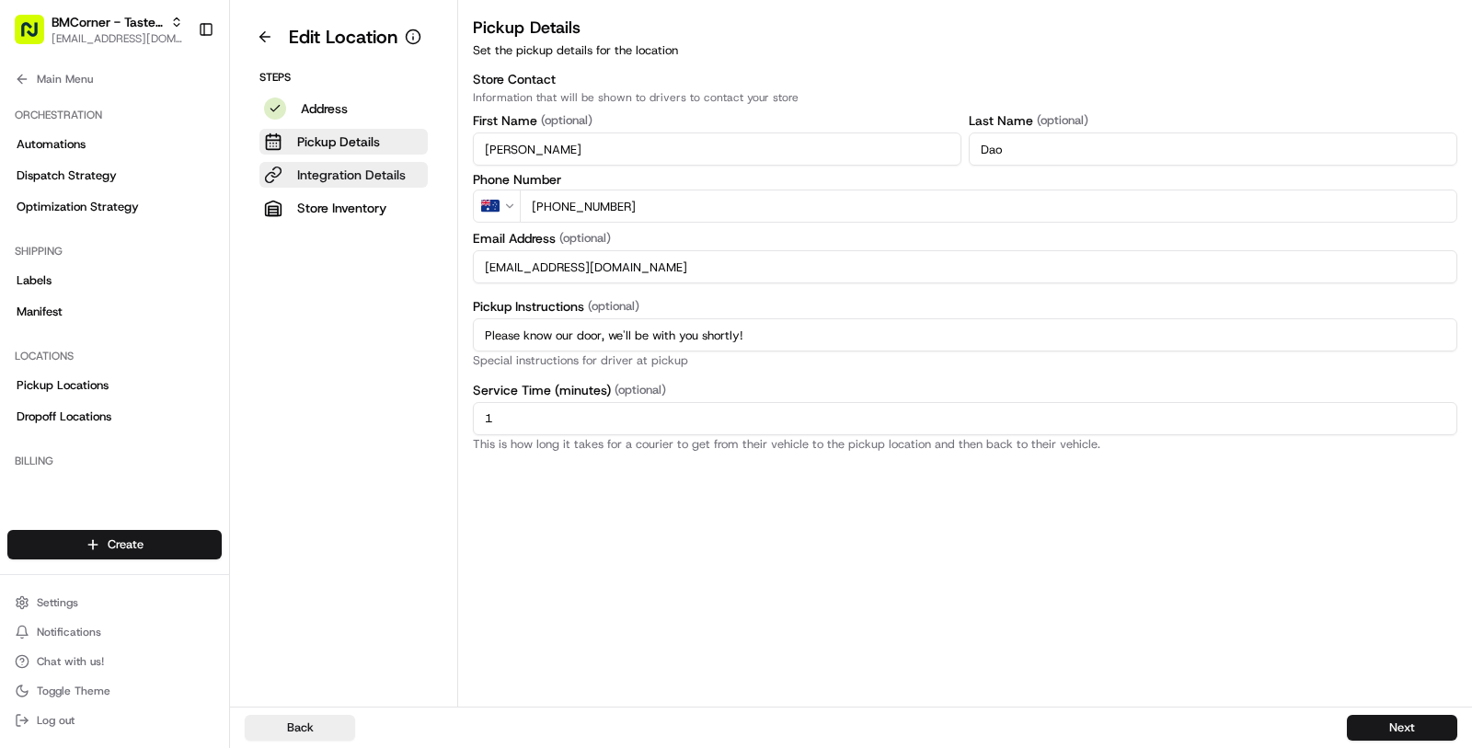
click at [406, 163] on button "Integration Details" at bounding box center [343, 175] width 168 height 26
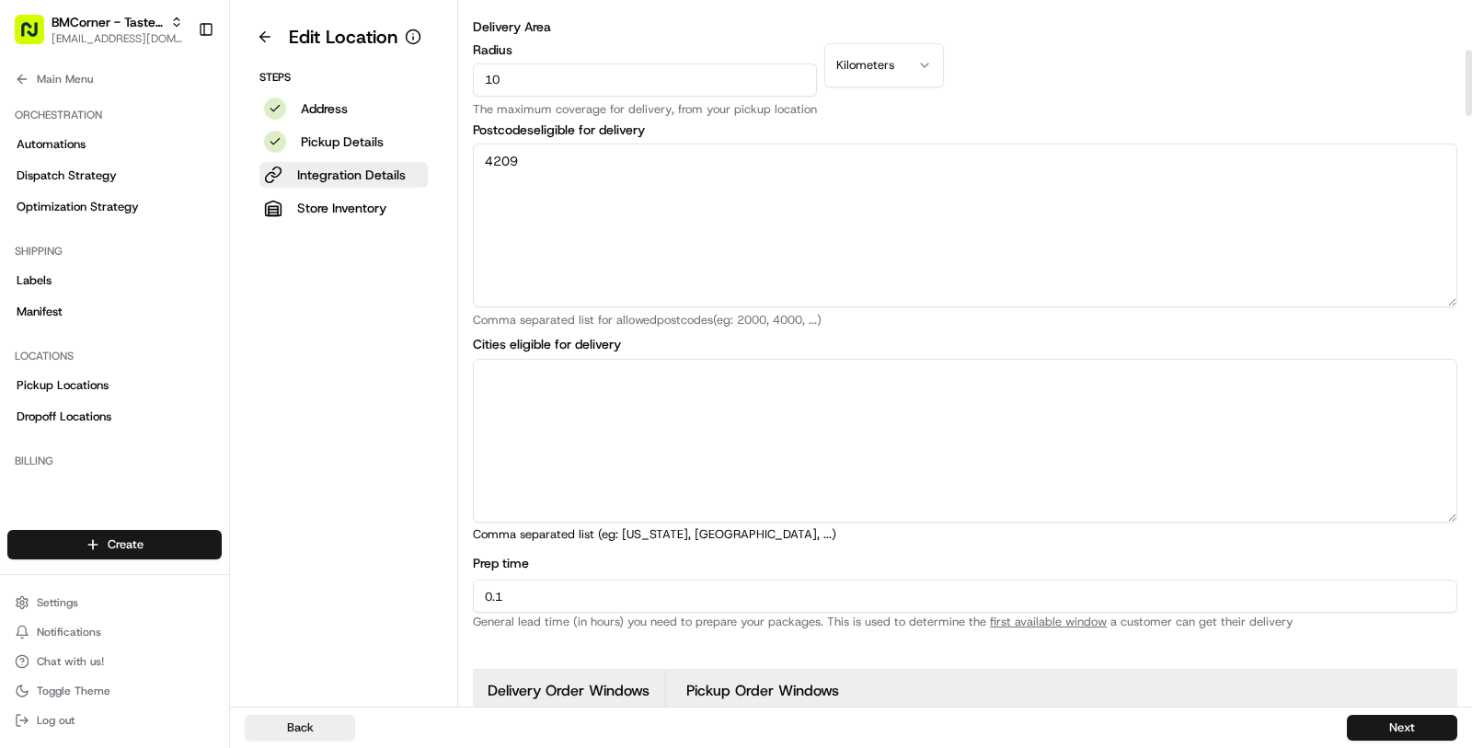
scroll to position [519, 0]
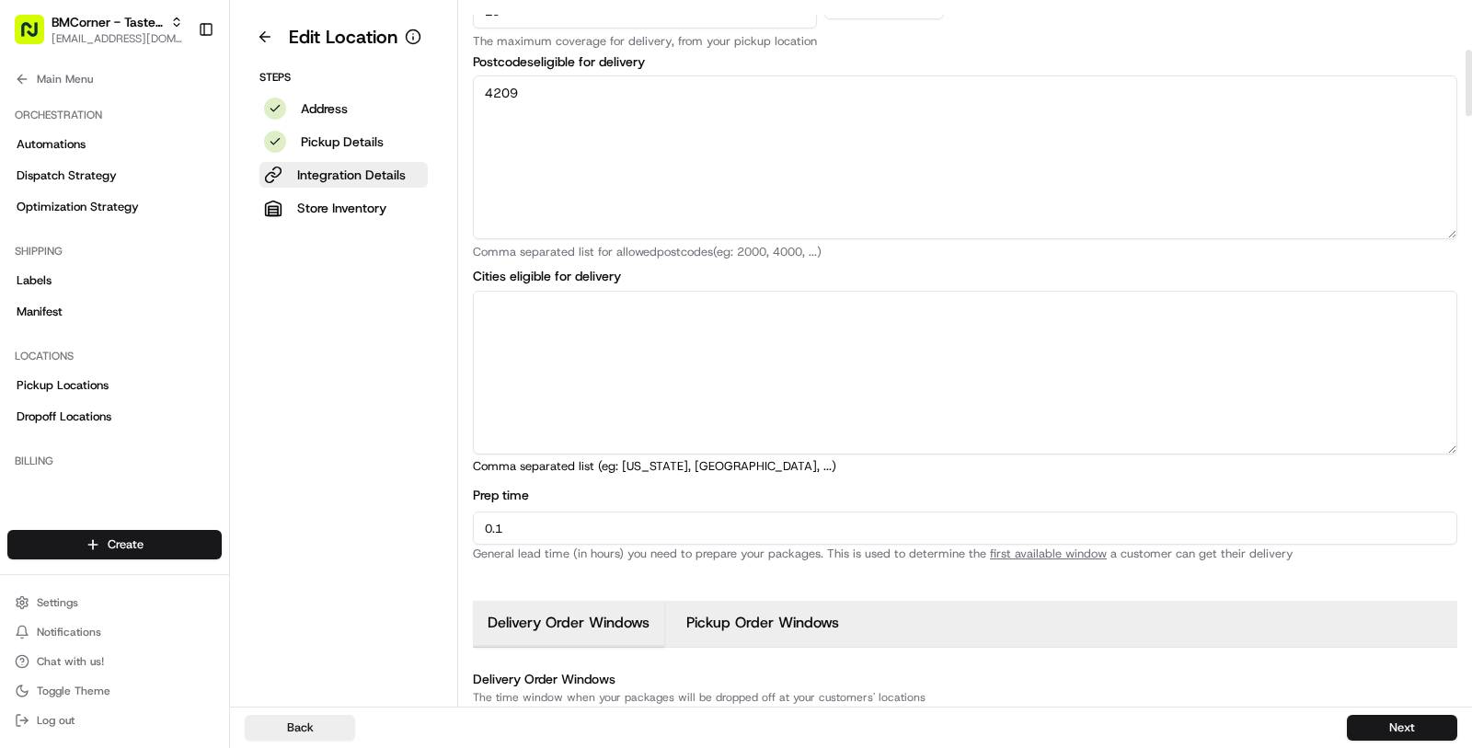
click at [560, 521] on input "0.1" at bounding box center [965, 528] width 984 height 33
type input "0.2"
click at [1424, 722] on button "Next" at bounding box center [1402, 728] width 110 height 26
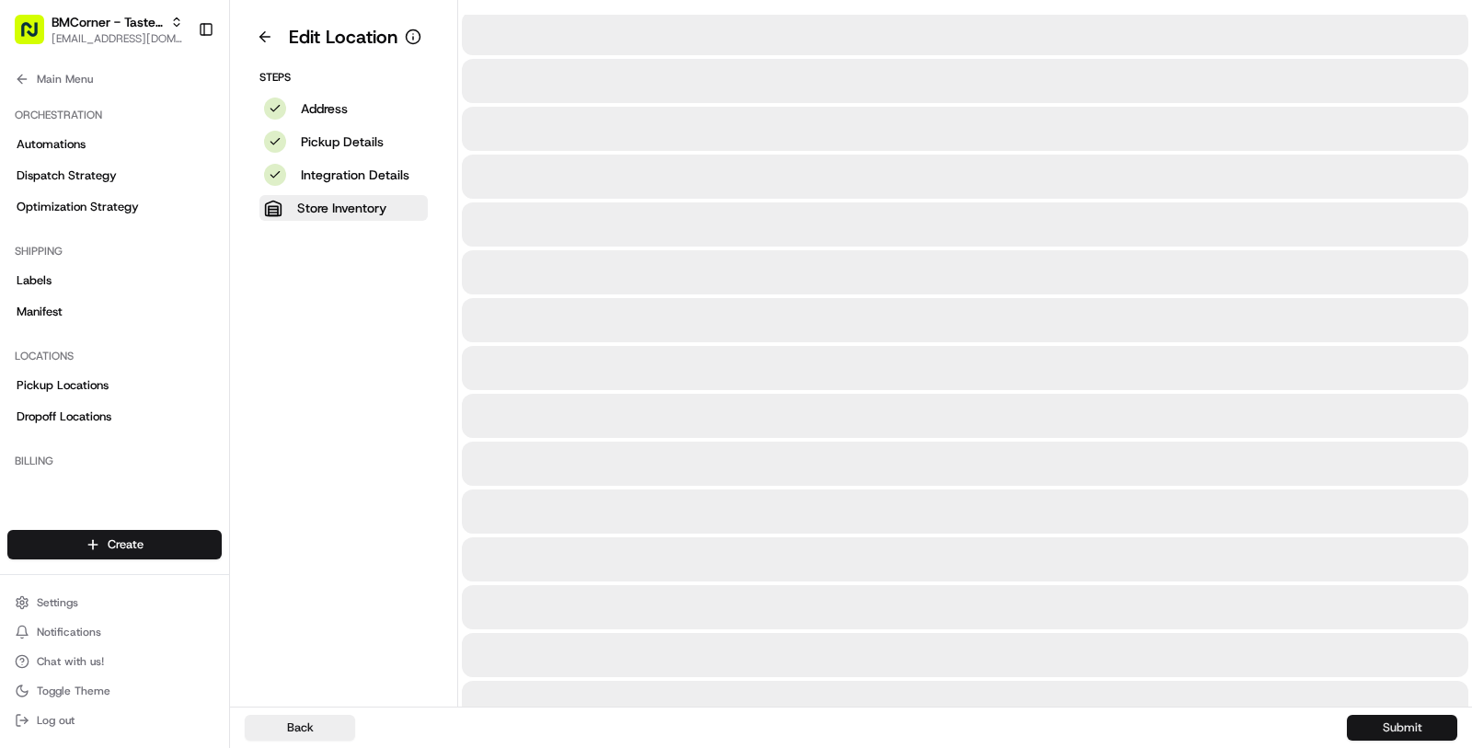
click at [1424, 722] on button "Submit" at bounding box center [1402, 728] width 110 height 26
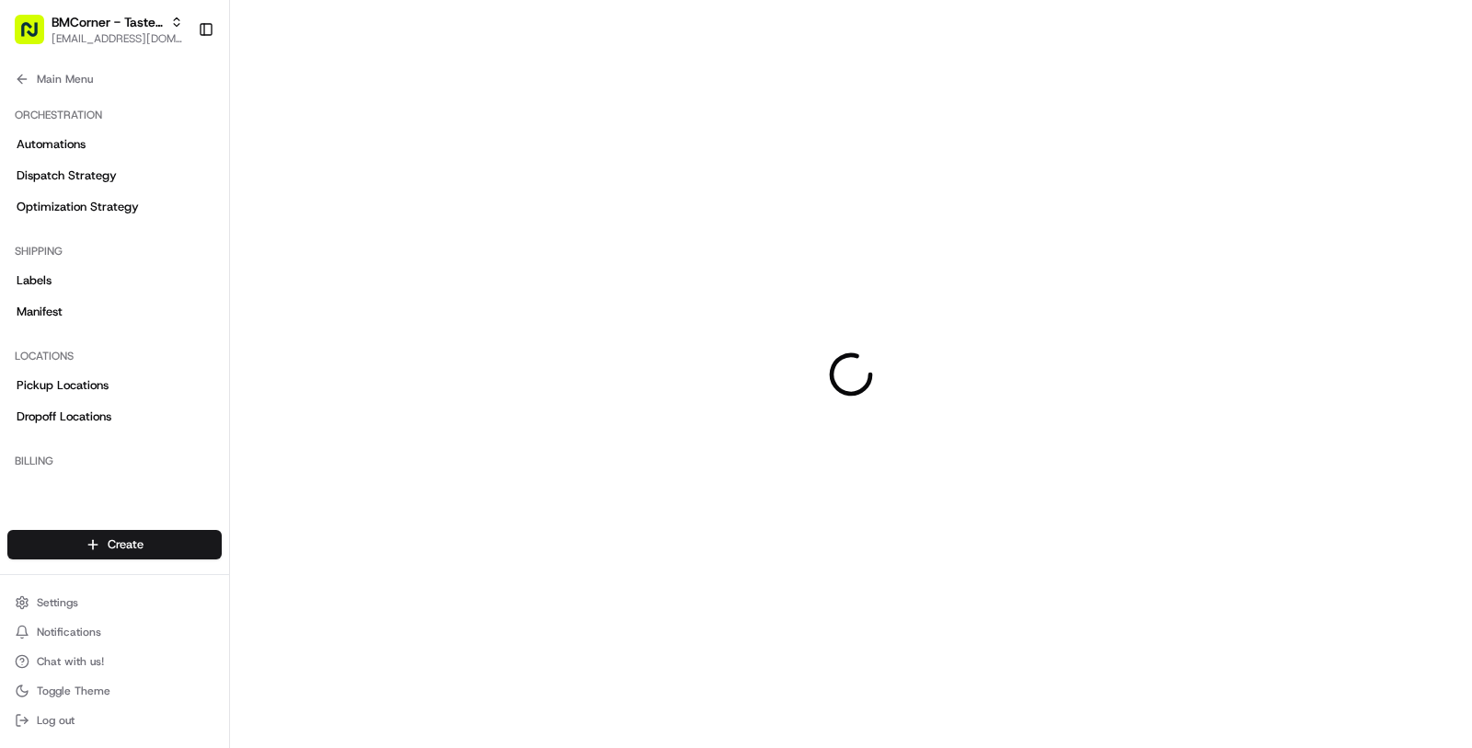
click at [1424, 722] on div at bounding box center [851, 374] width 1242 height 748
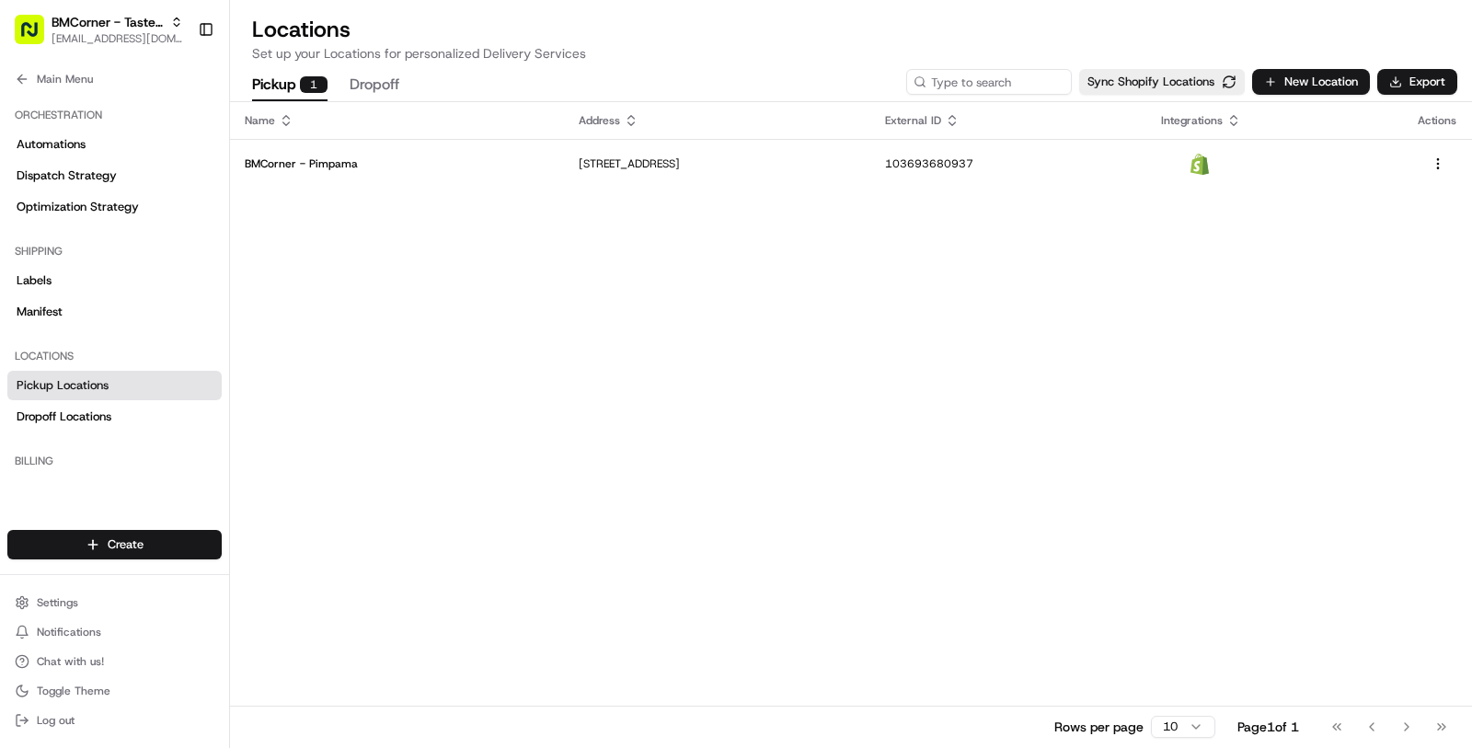
click at [103, 52] on div "BMCorner - Taste of Vietnam - Taste of Love masood@usenash.com Toggle Sidebar" at bounding box center [114, 29] width 229 height 59
click at [90, 31] on span "[EMAIL_ADDRESS][DOMAIN_NAME]" at bounding box center [118, 38] width 132 height 15
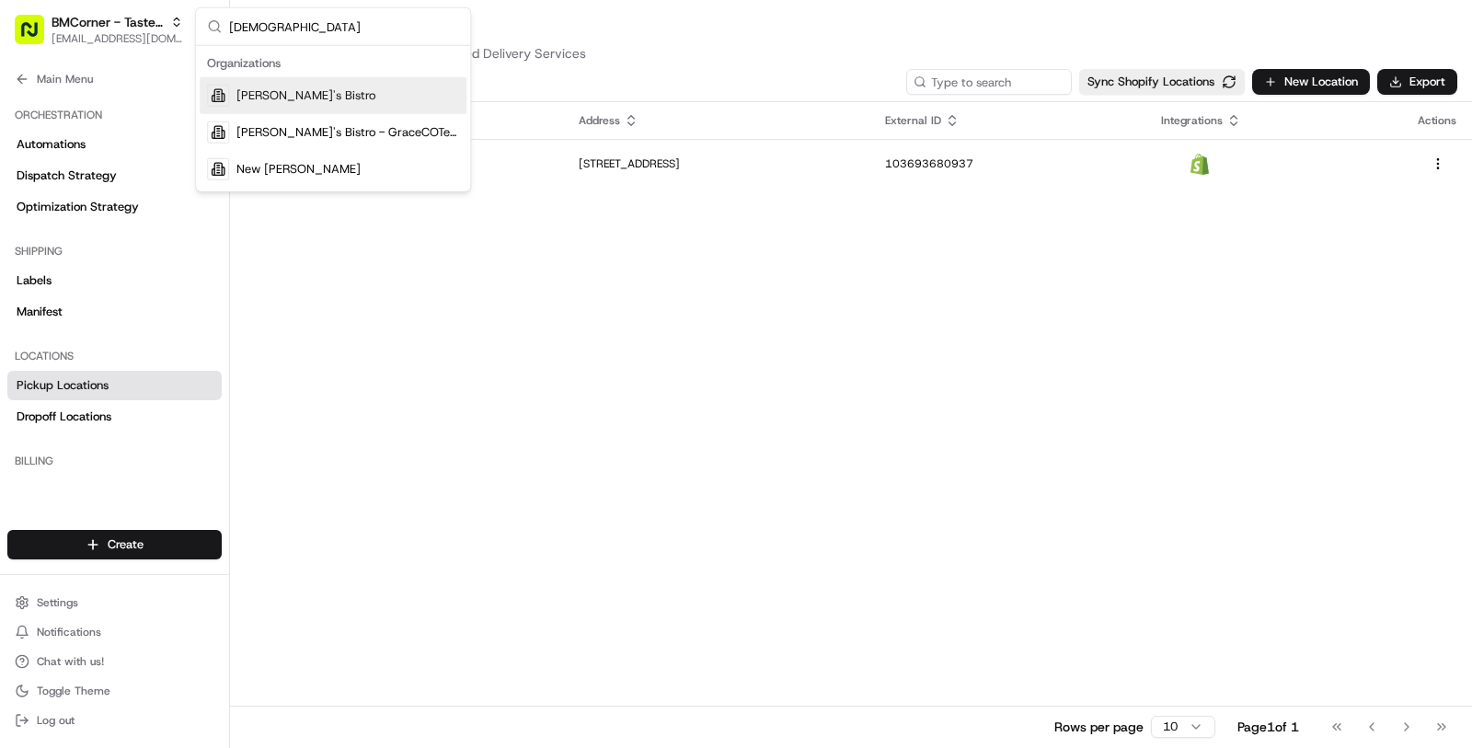
type input "kisha"
click at [295, 109] on div "[PERSON_NAME]'s Bistro" at bounding box center [333, 95] width 267 height 37
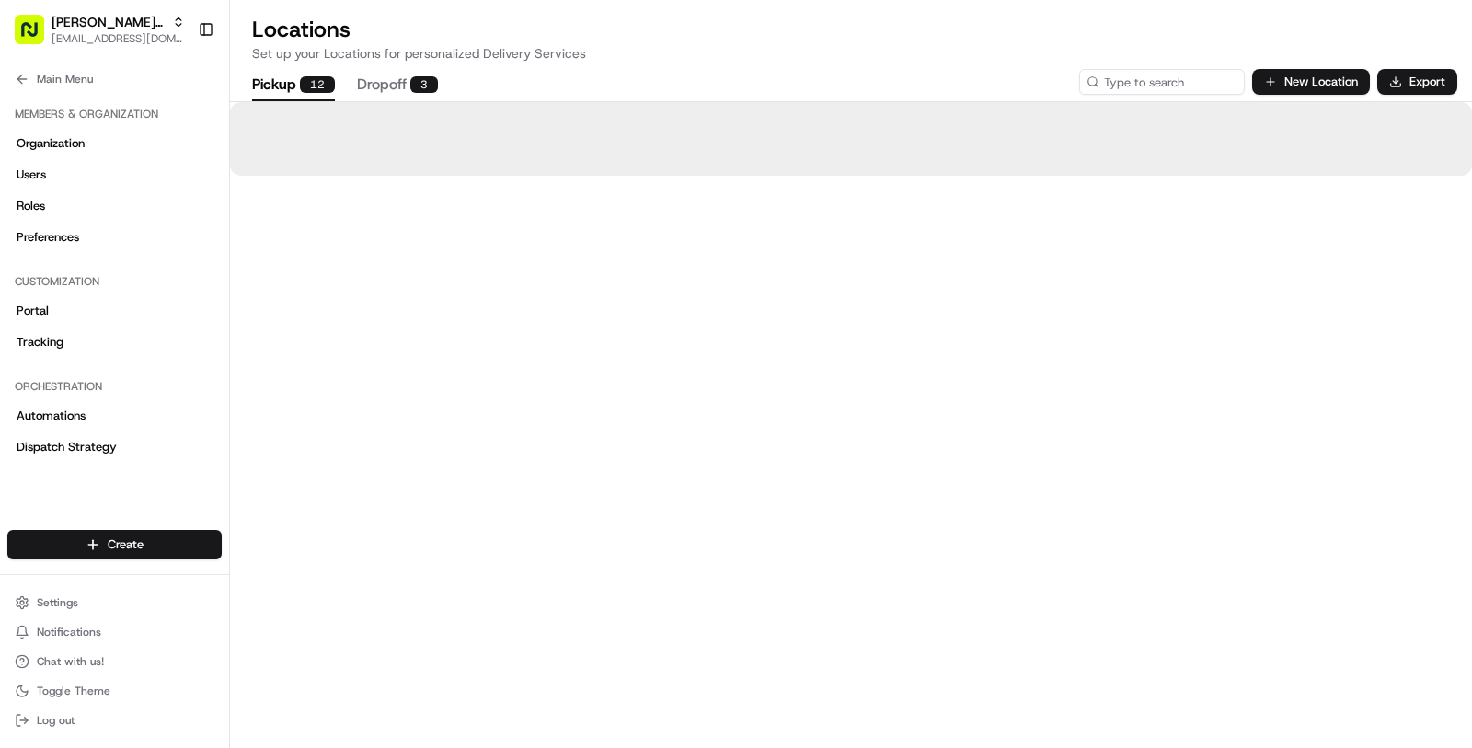
click at [97, 78] on button "Main Menu" at bounding box center [114, 79] width 214 height 26
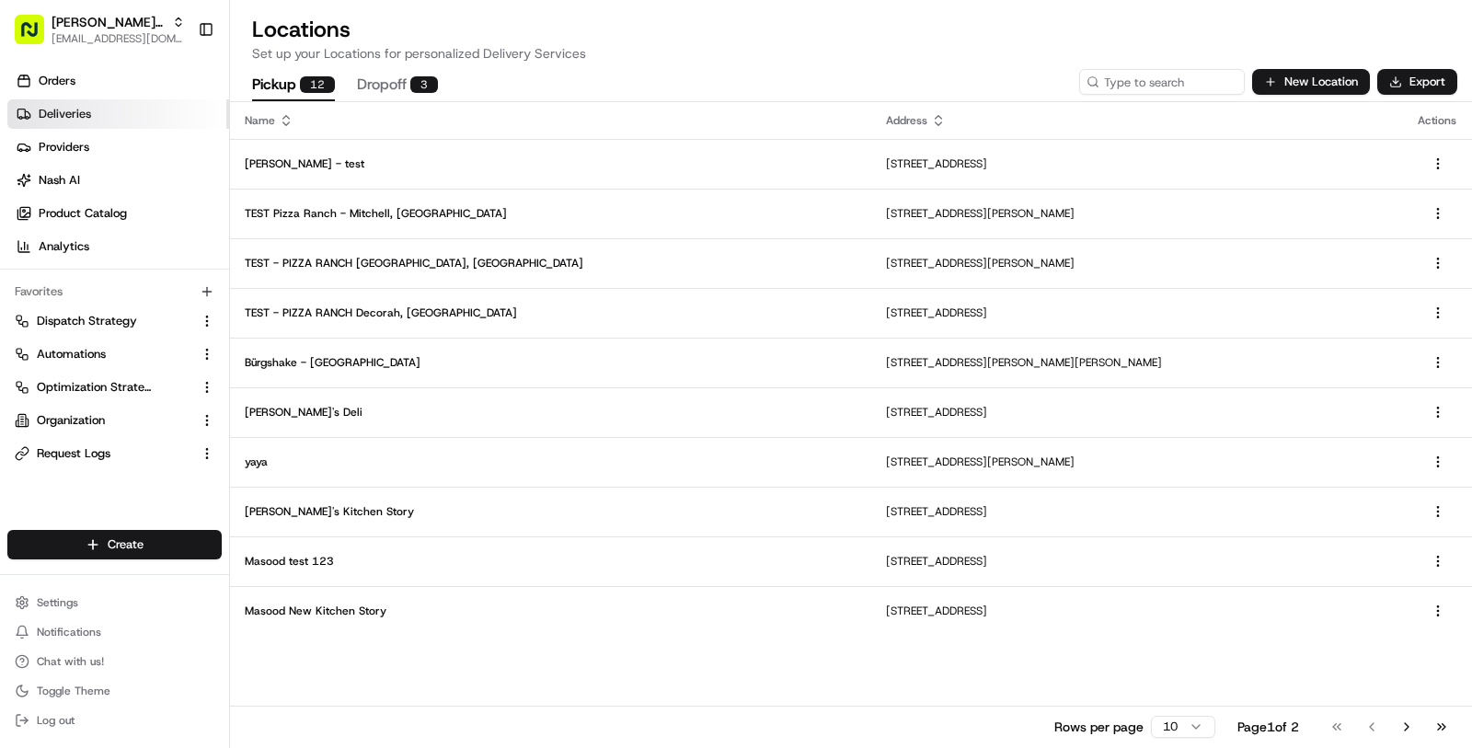
click at [123, 123] on link "Deliveries" at bounding box center [118, 113] width 222 height 29
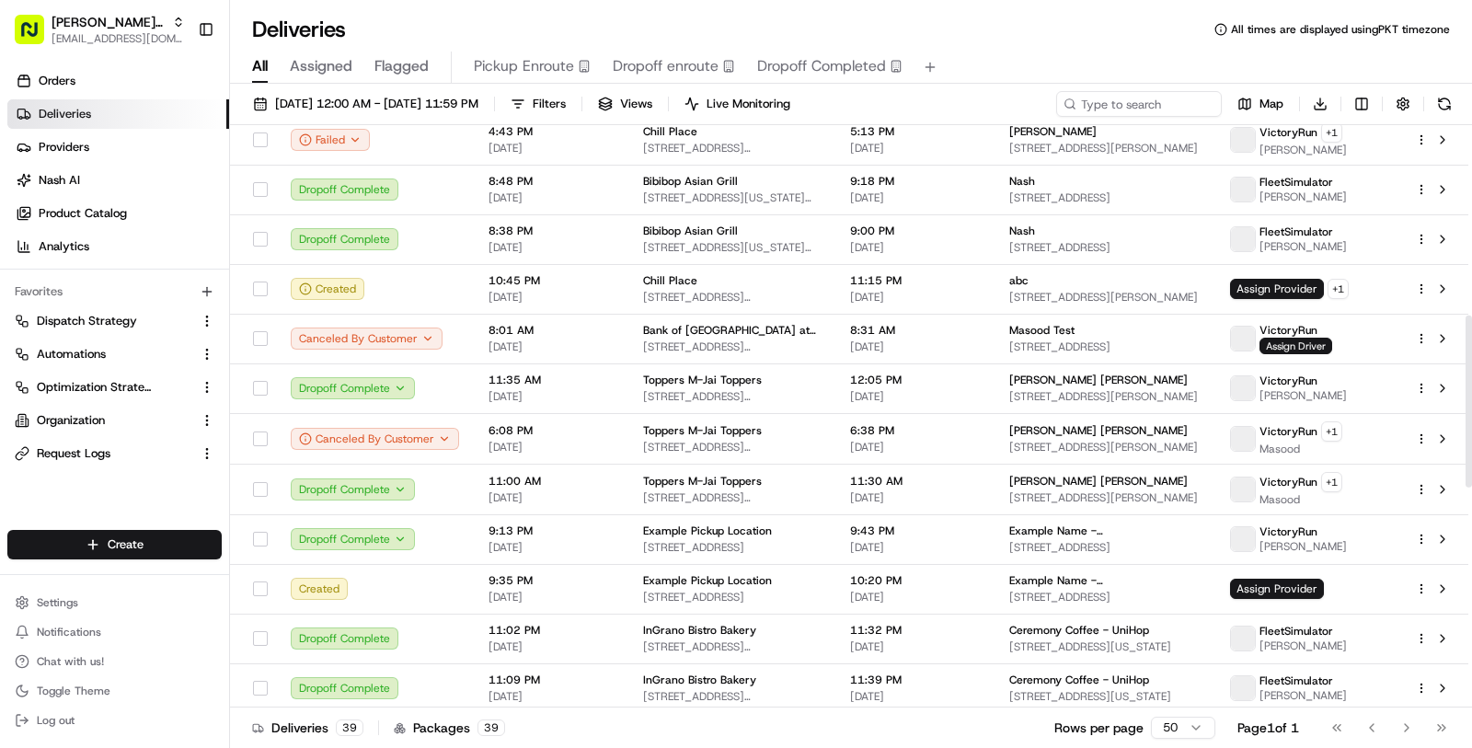
scroll to position [1392, 0]
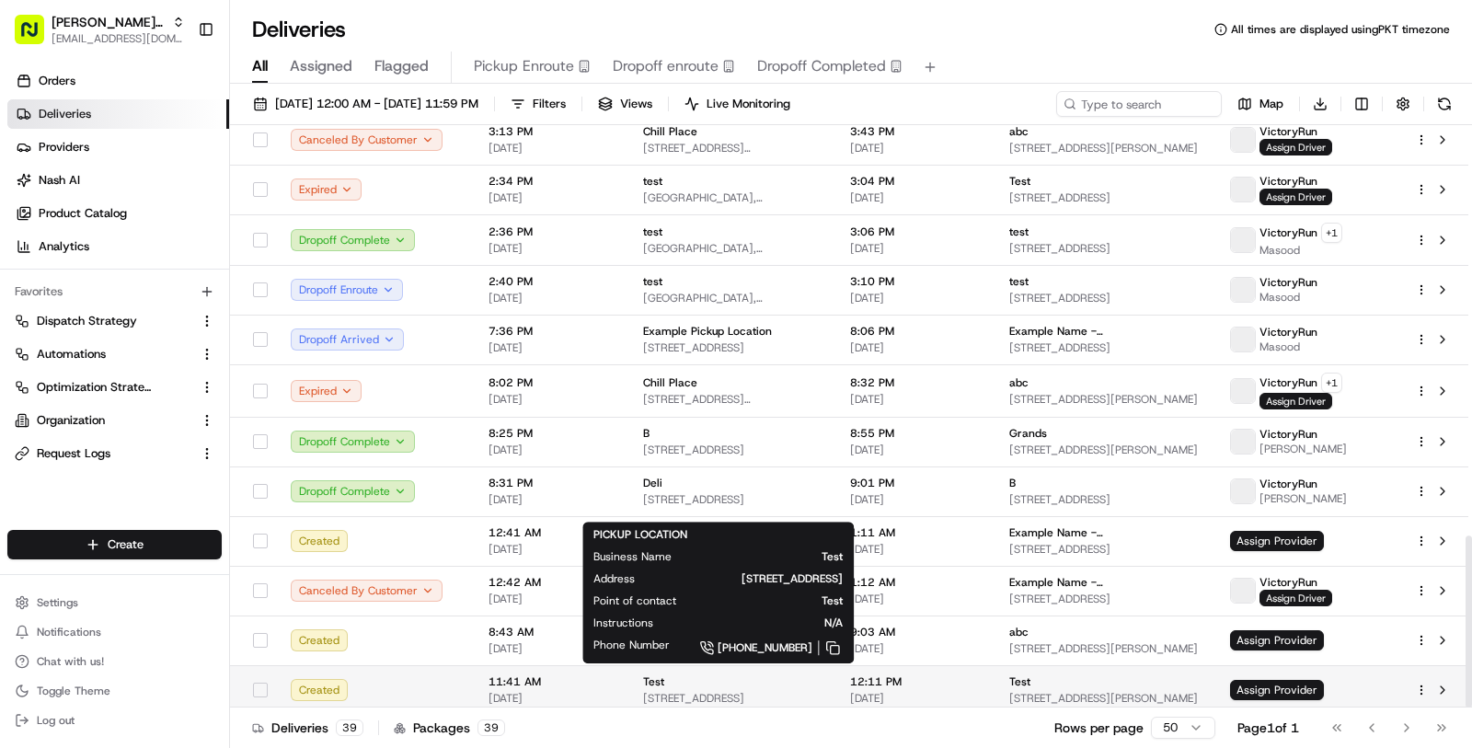
click at [782, 674] on div "Test" at bounding box center [732, 681] width 178 height 15
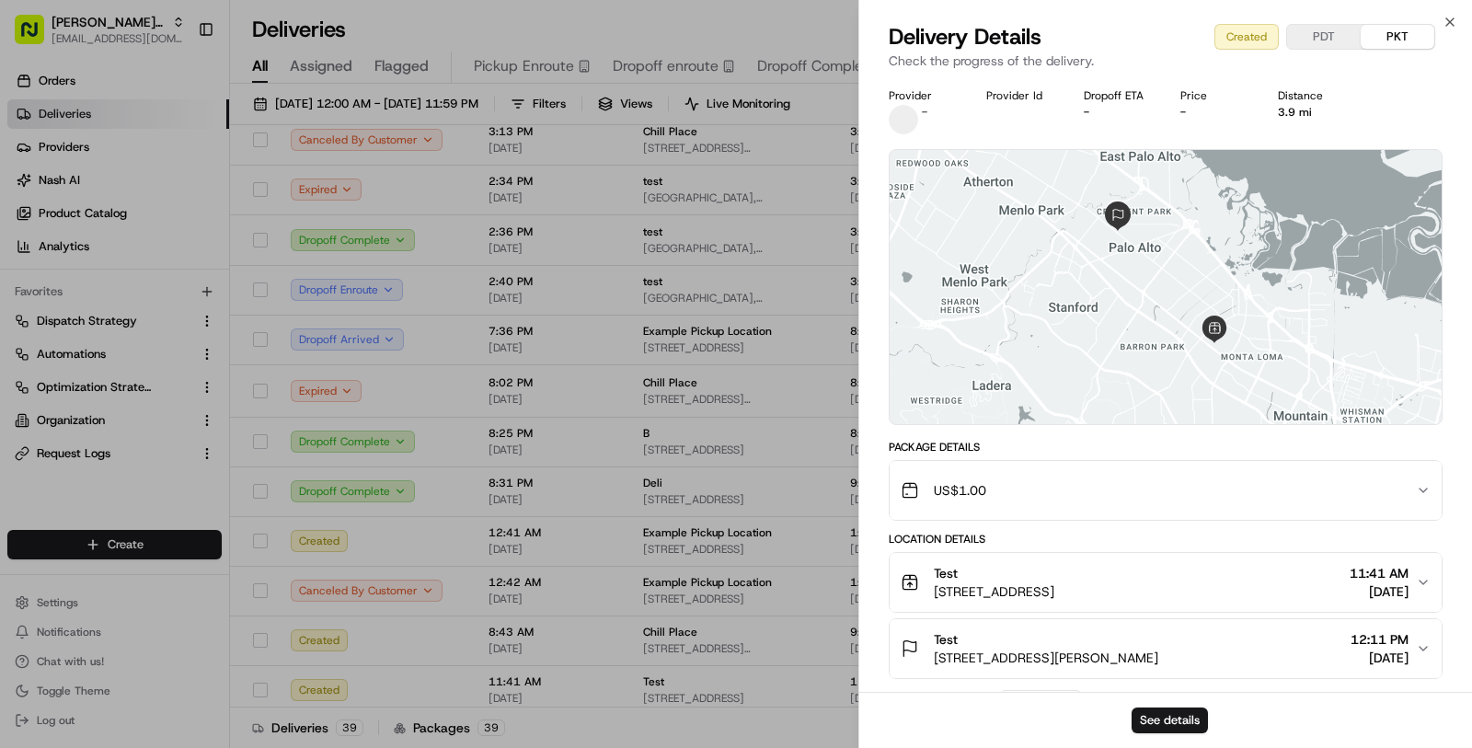
click at [1153, 700] on div "See details" at bounding box center [1165, 720] width 613 height 56
click at [1156, 708] on button "See details" at bounding box center [1170, 721] width 76 height 26
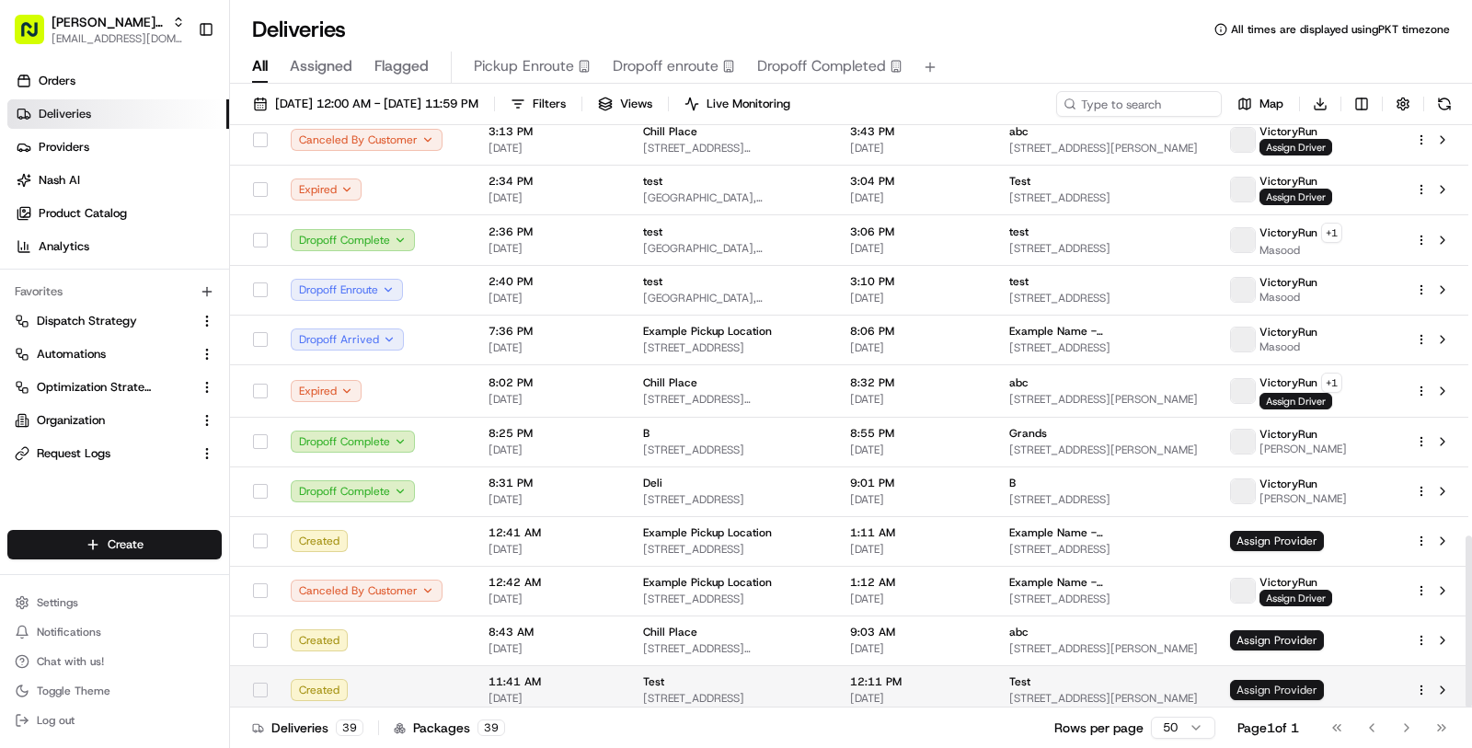
click at [1277, 686] on span "Assign Provider" at bounding box center [1277, 690] width 94 height 20
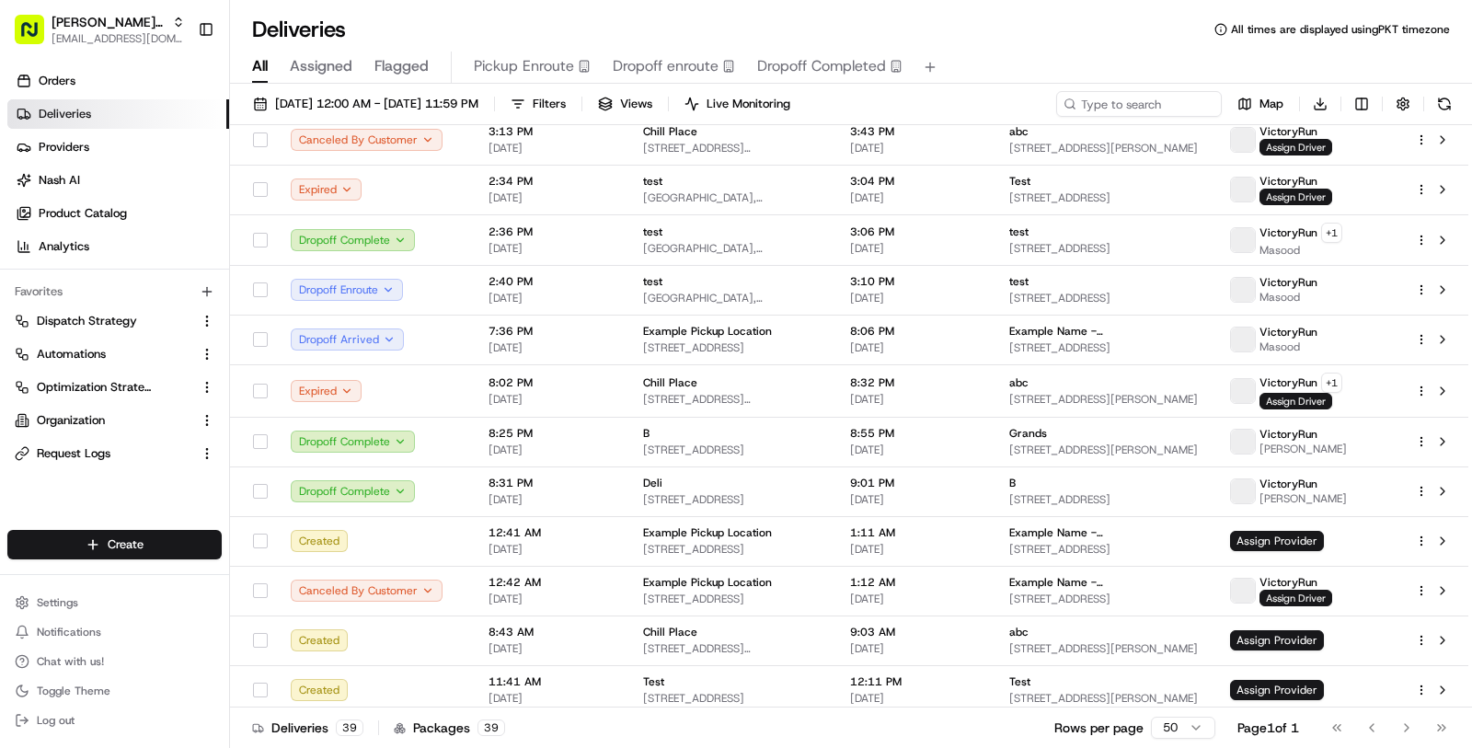
click at [783, 691] on span "231 Parkside Dr, Palo Alto, CA 94306, USA" at bounding box center [732, 698] width 178 height 15
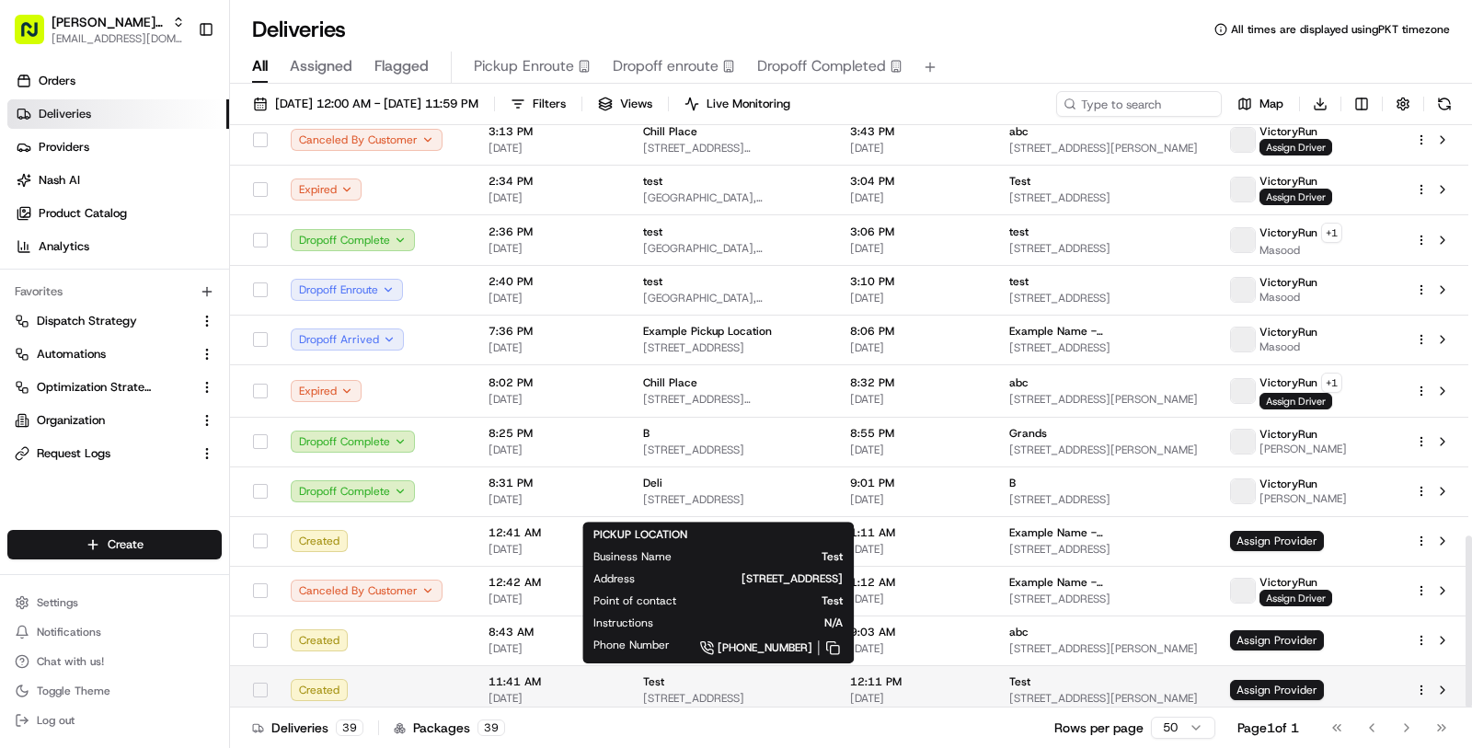
click at [789, 675] on div "Test" at bounding box center [732, 681] width 178 height 15
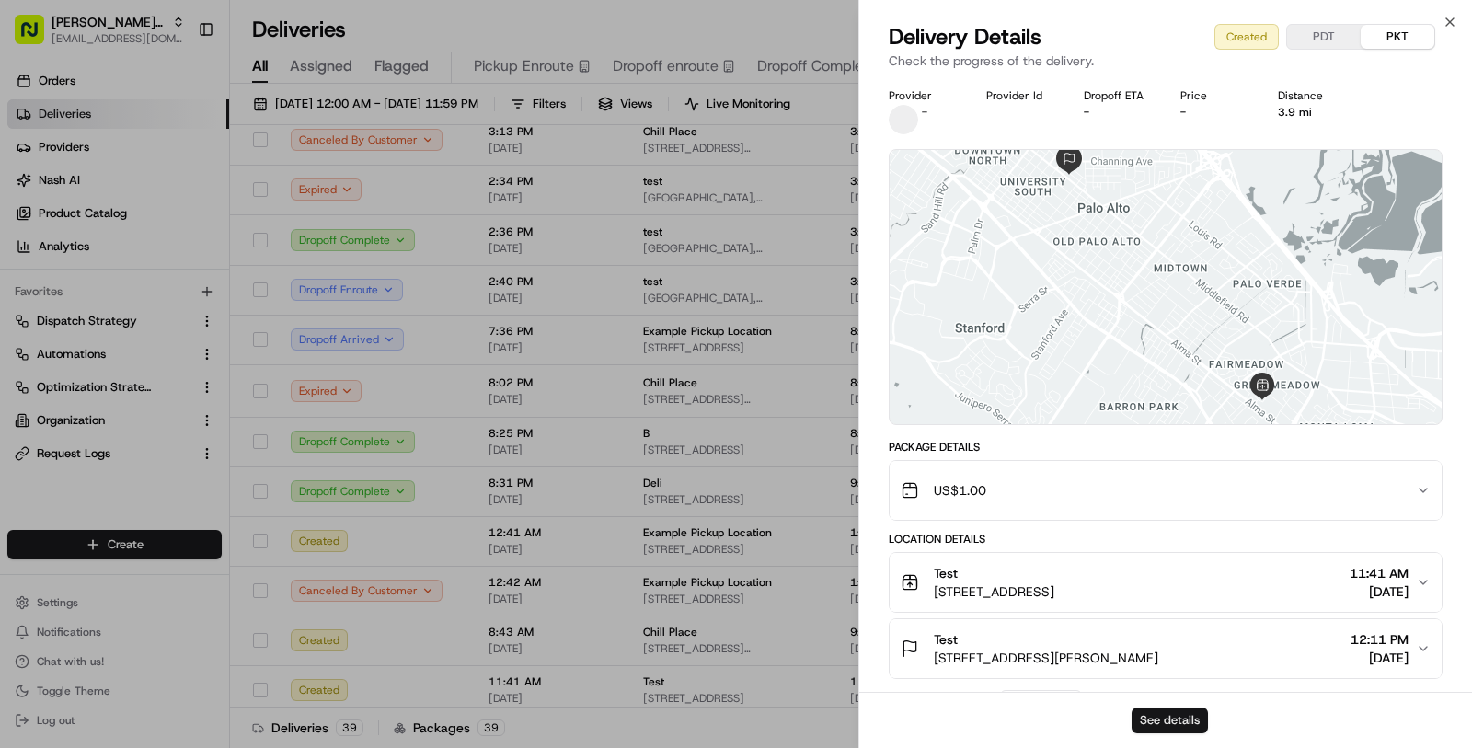
click at [1175, 724] on button "See details" at bounding box center [1170, 721] width 76 height 26
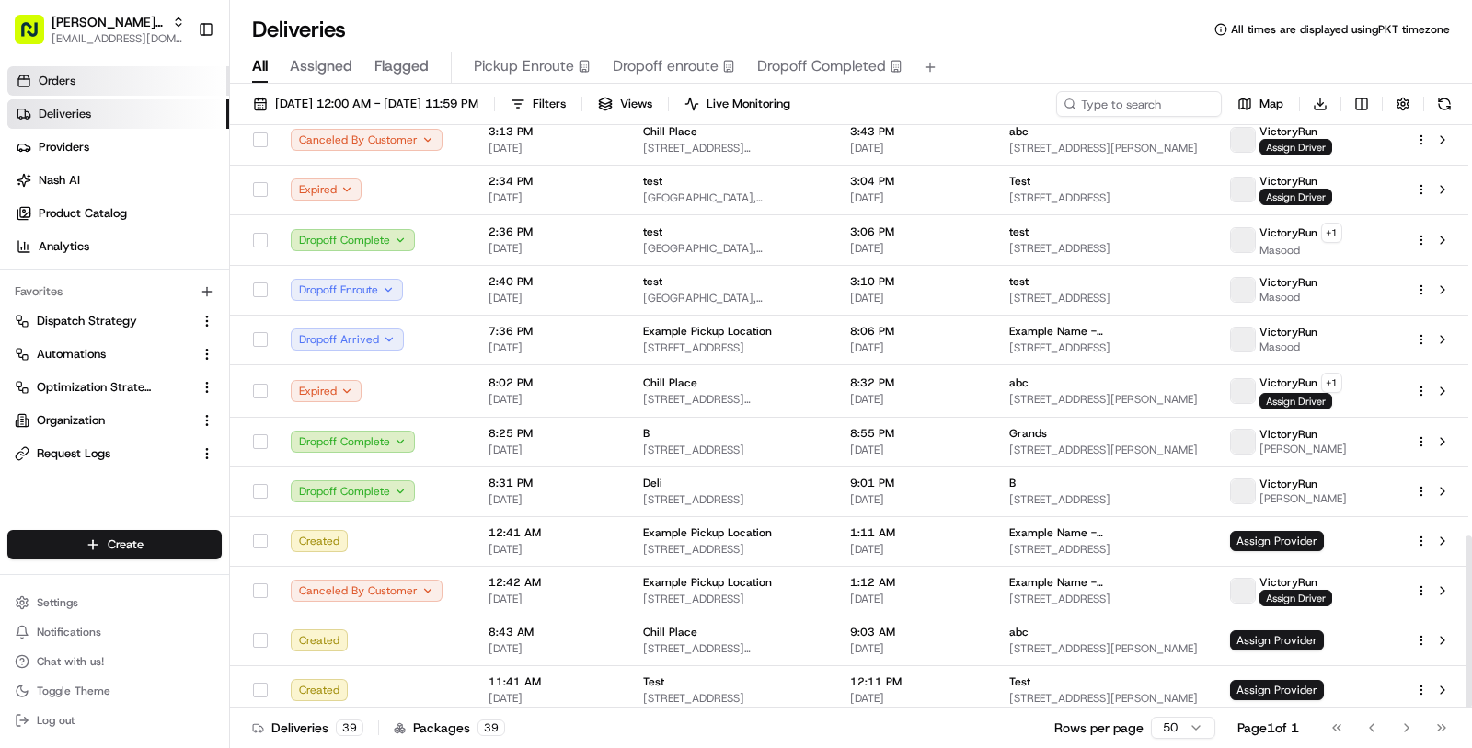
click at [158, 73] on link "Orders" at bounding box center [118, 80] width 222 height 29
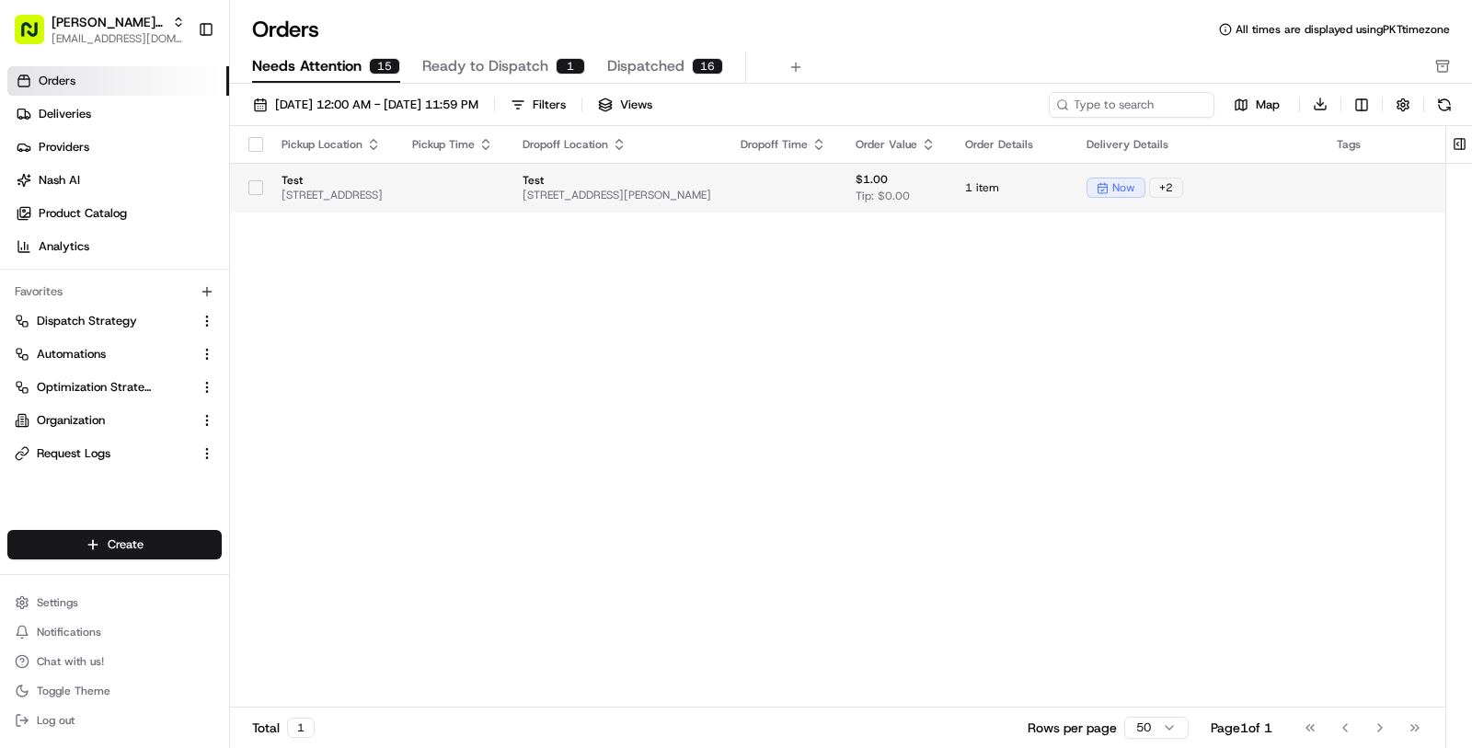
click at [841, 202] on td at bounding box center [783, 188] width 115 height 50
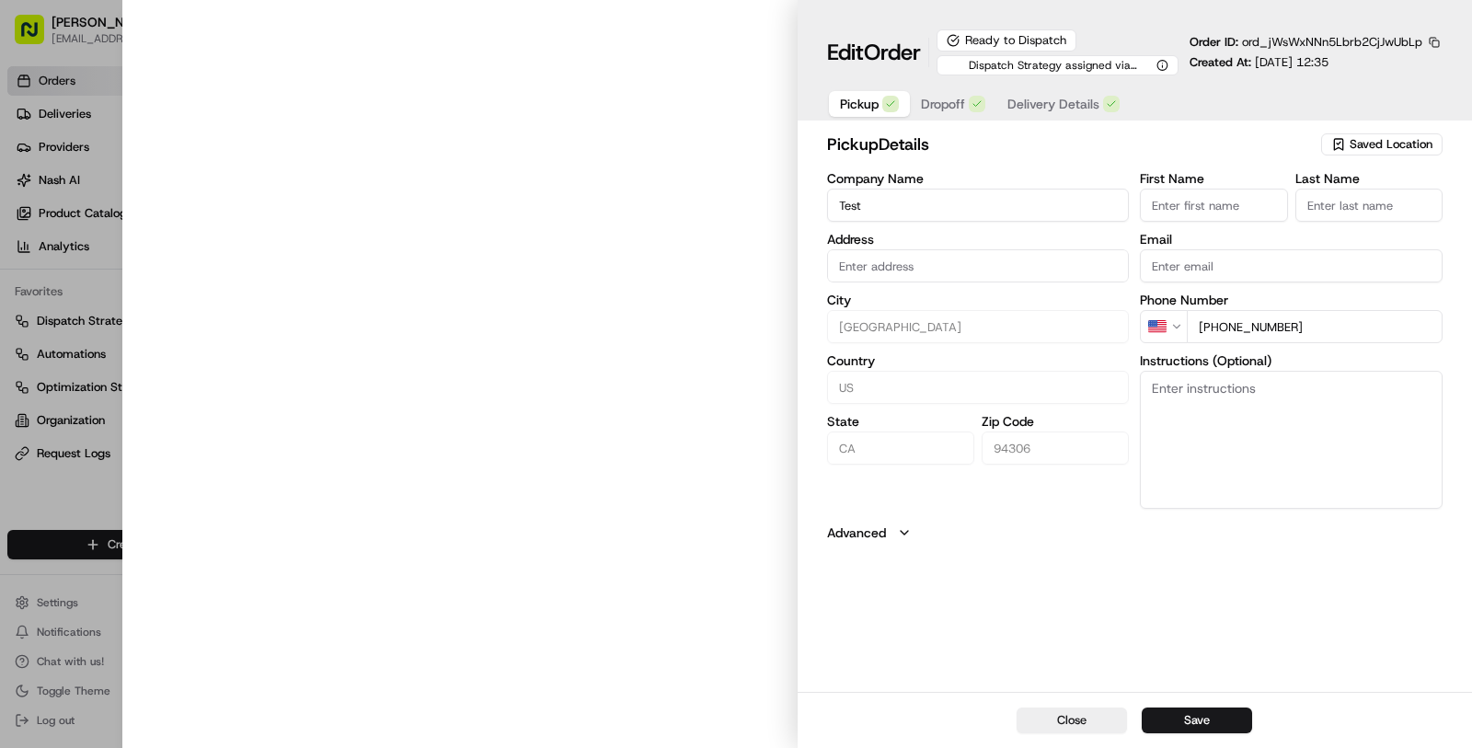
type input "231 Parkside Dr, Palo Alto, CA 94306, USA"
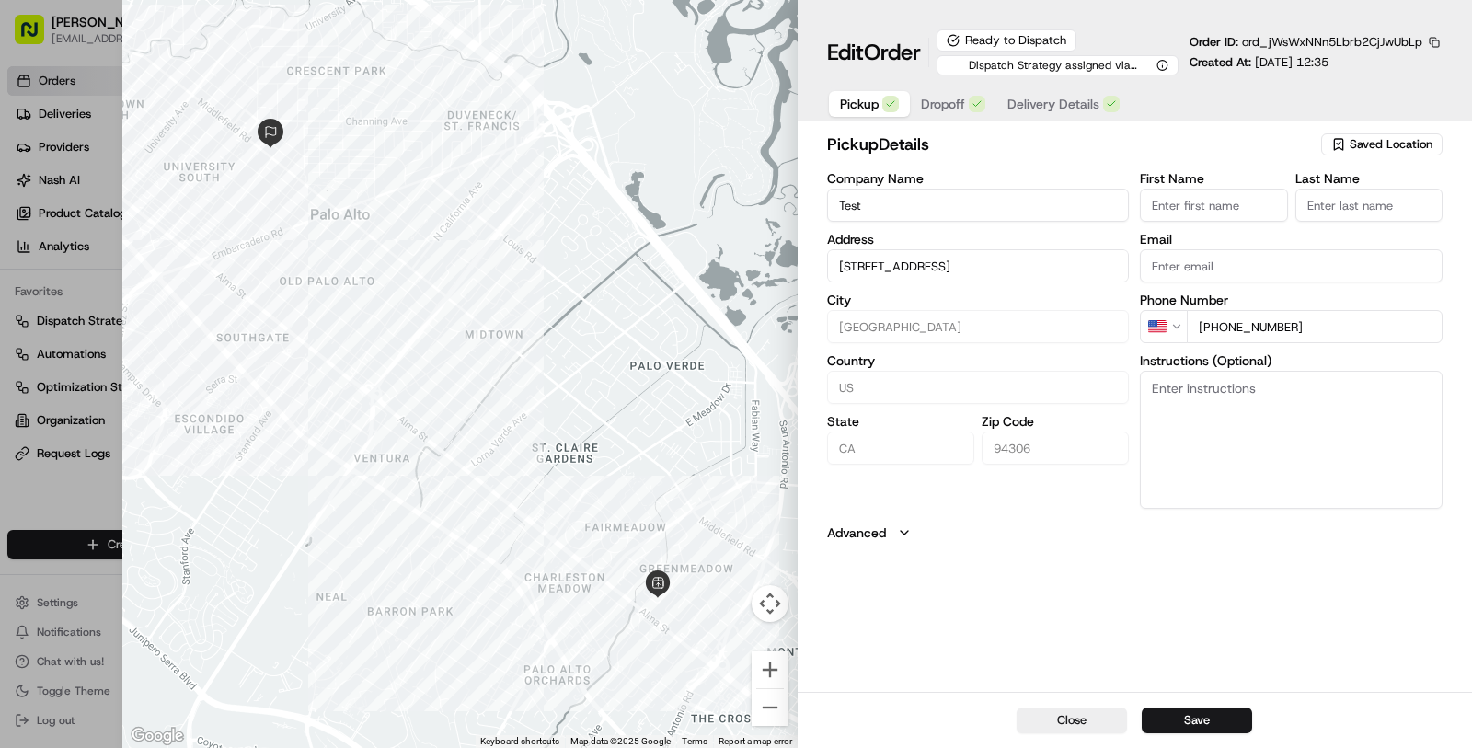
type input "+1"
click at [116, 402] on div at bounding box center [736, 374] width 1472 height 748
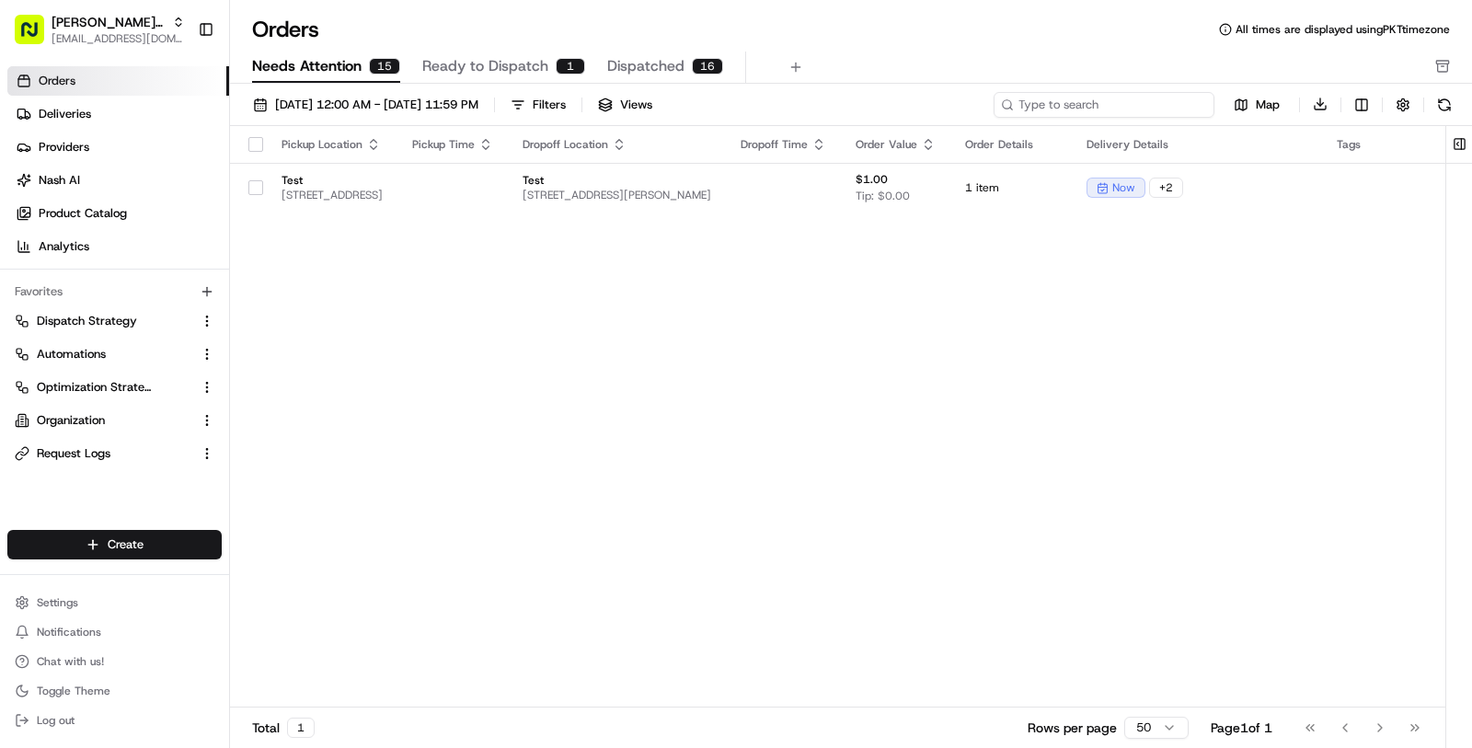
click at [1114, 109] on input at bounding box center [1104, 105] width 221 height 26
paste input "ord_Nm6rQCjFXwrRmaFVhSBrjp"
type input "ord_Nm6rQCjFXwrRmaFVhSBrjp"
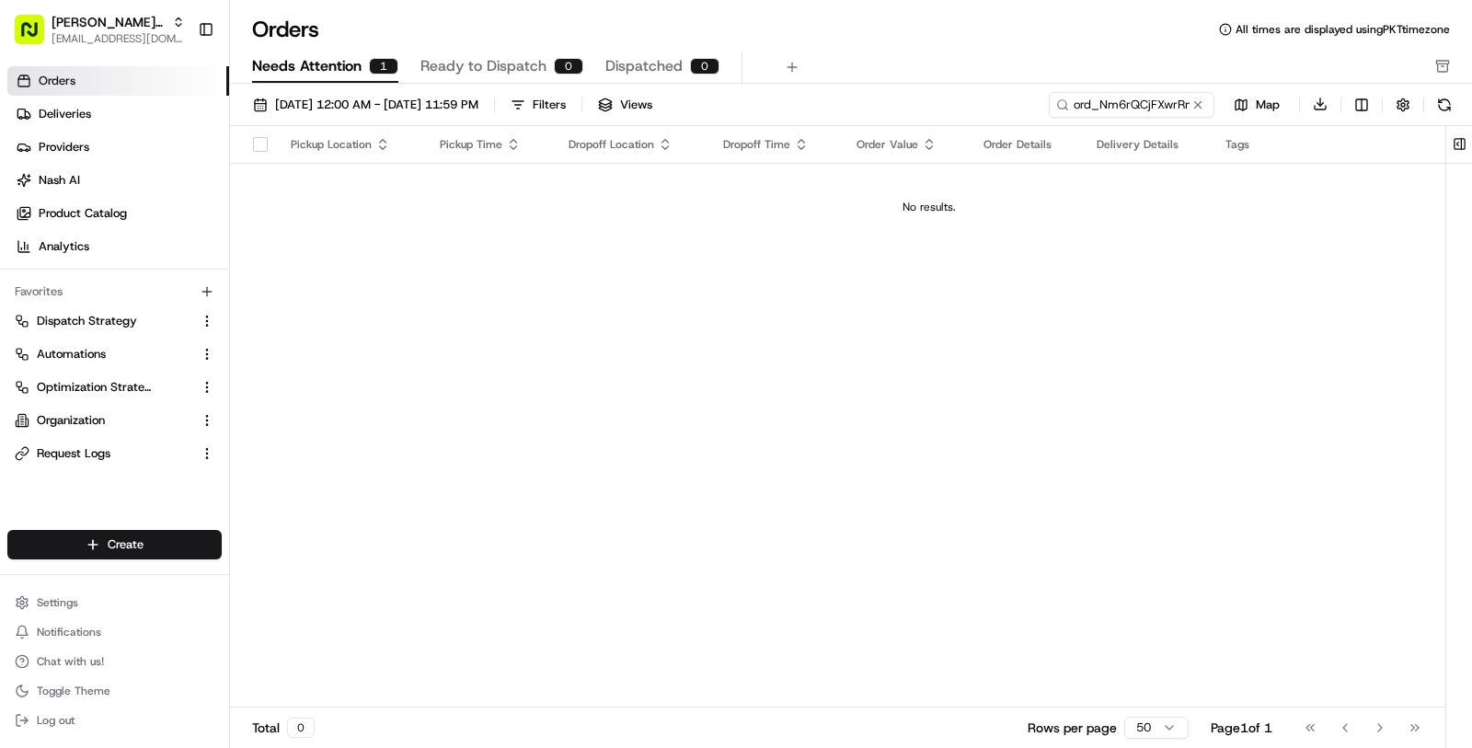
click at [658, 194] on td "No results." at bounding box center [929, 207] width 1399 height 88
click at [337, 64] on span "Needs Attention" at bounding box center [306, 66] width 109 height 22
click at [407, 98] on span "08/01/2025 12:00 AM - 08/31/2025 11:59 PM" at bounding box center [376, 105] width 203 height 17
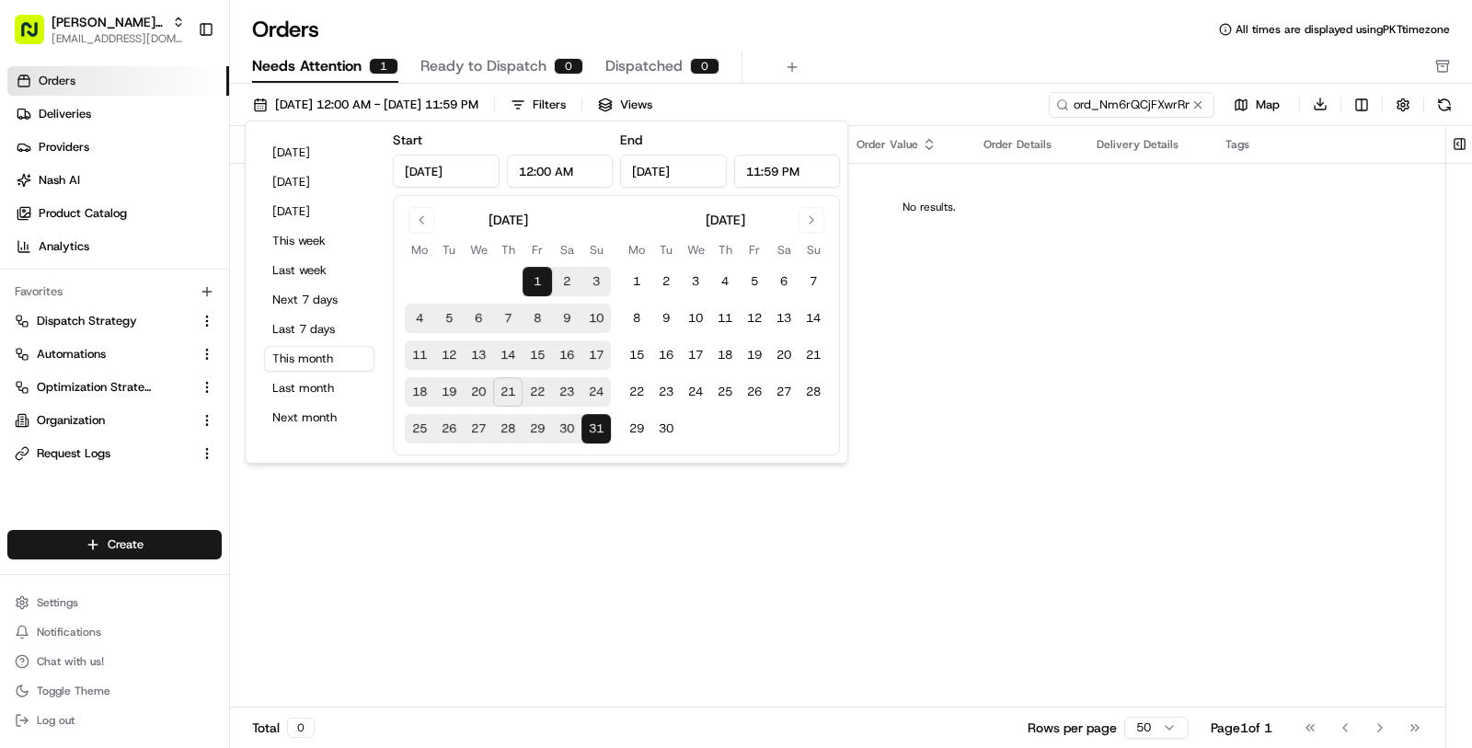
click at [511, 386] on button "21" at bounding box center [507, 391] width 29 height 29
type input "Aug 21, 2025"
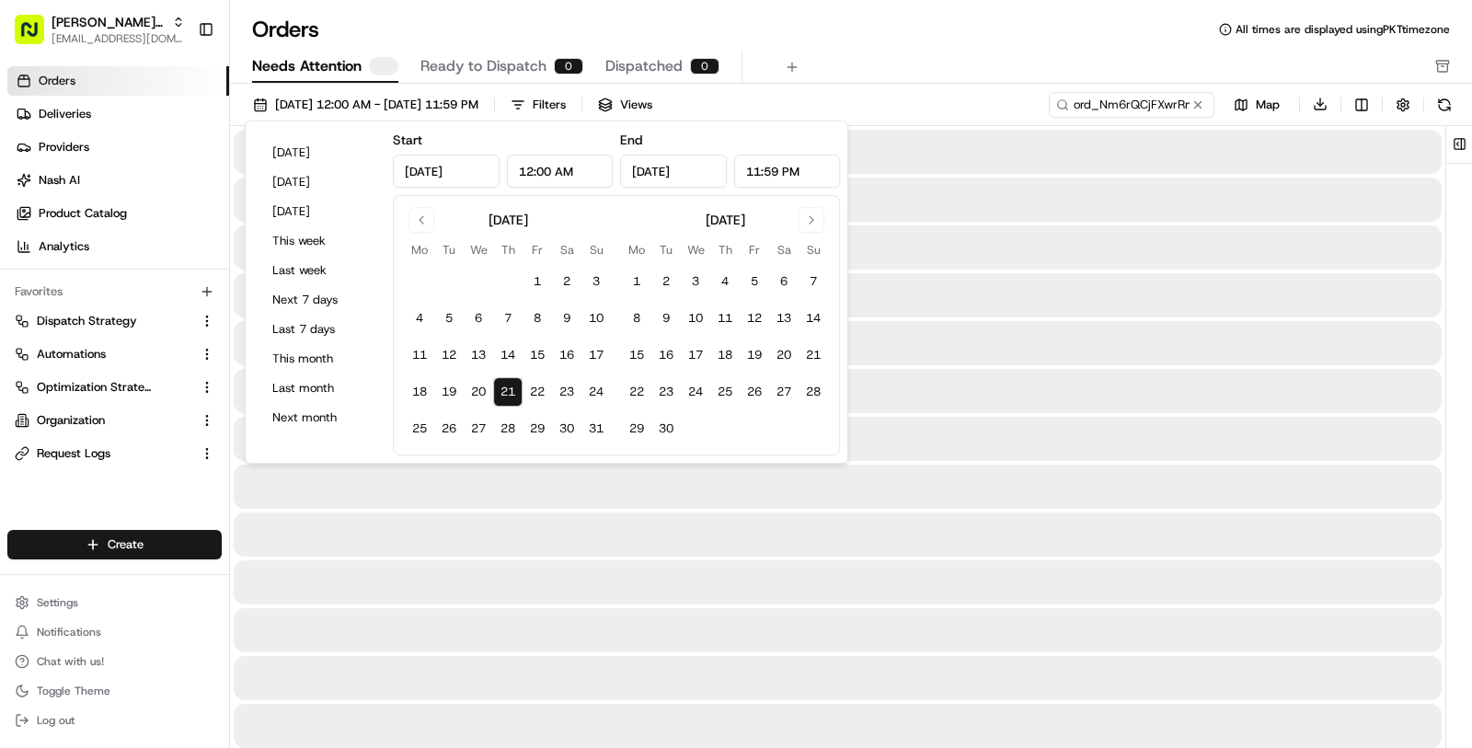
click at [512, 472] on div at bounding box center [838, 487] width 1208 height 44
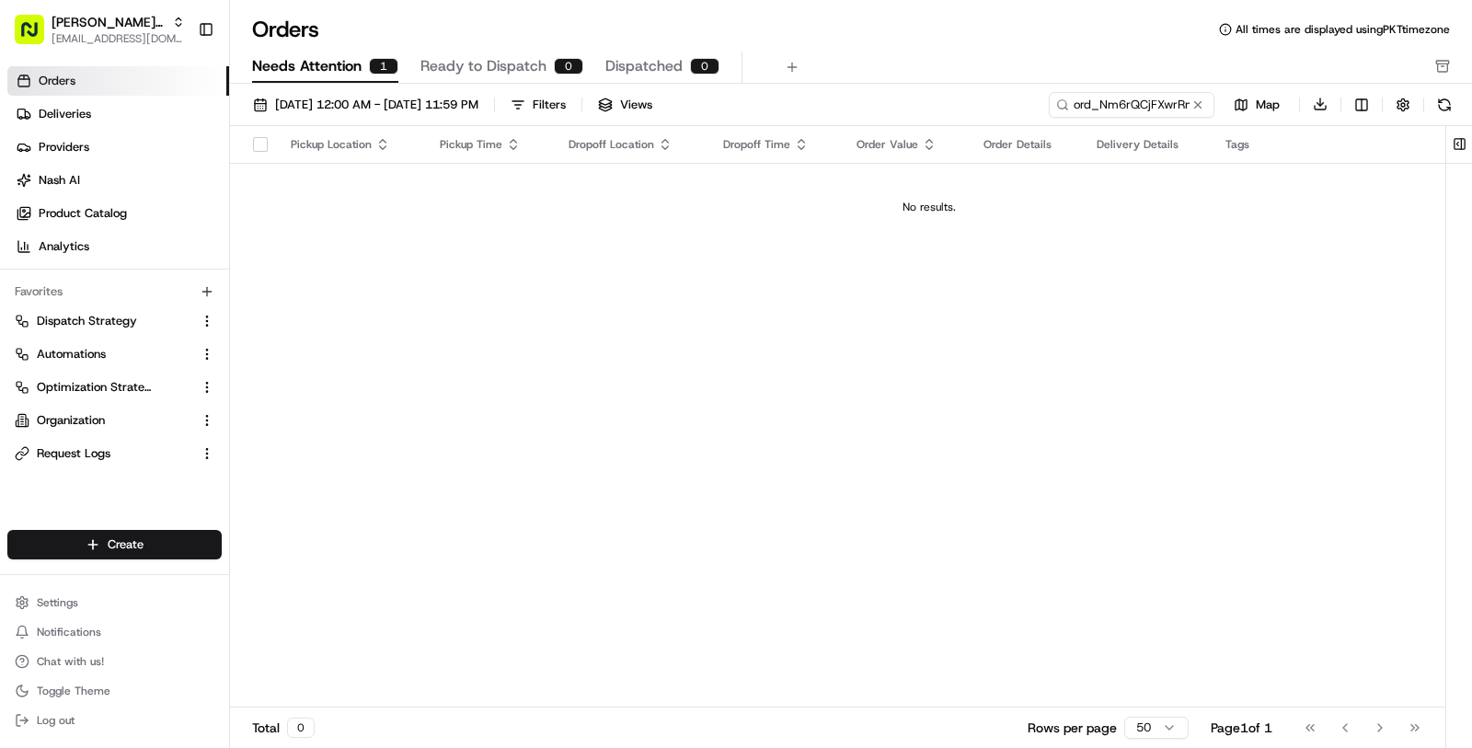
click at [334, 56] on span "Needs Attention" at bounding box center [306, 66] width 109 height 22
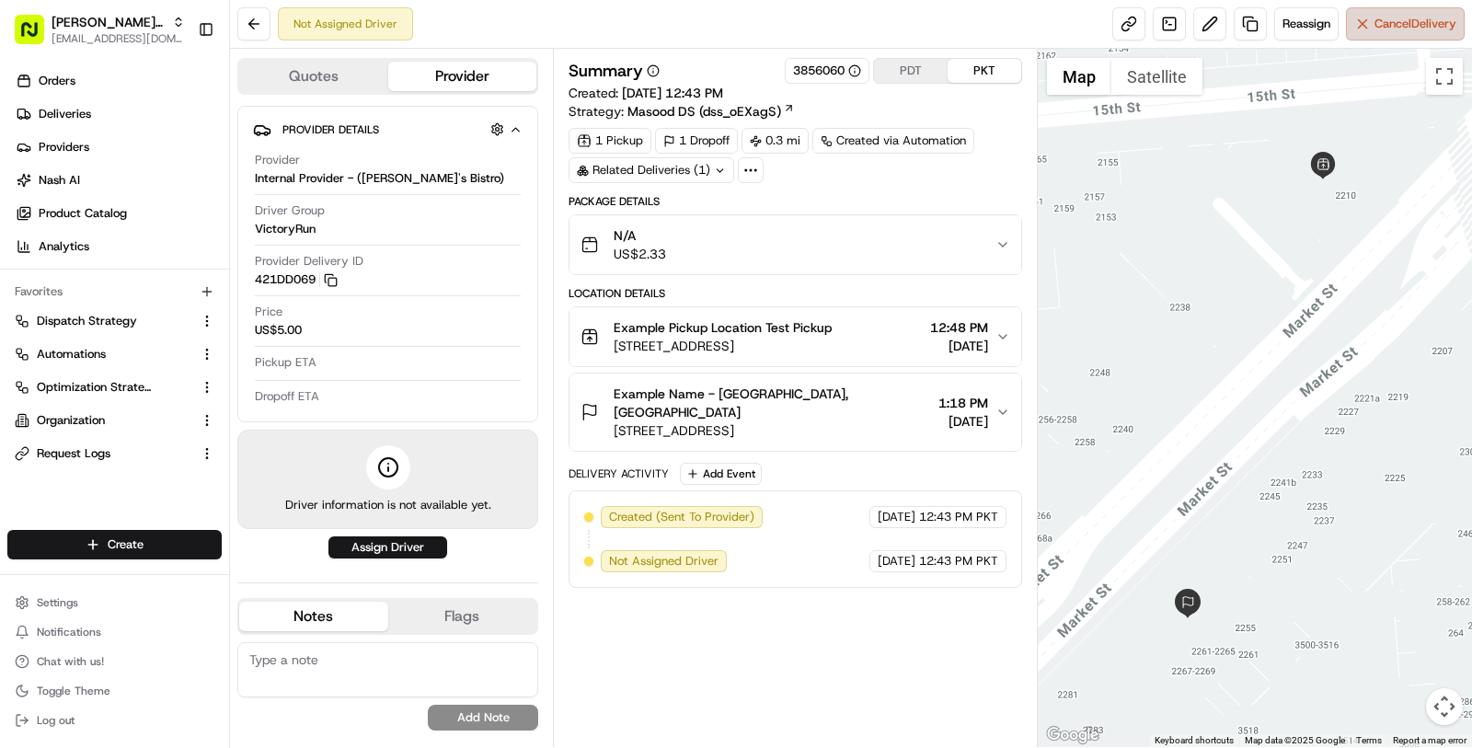
click at [1455, 28] on span "Cancel Delivery" at bounding box center [1416, 24] width 82 height 17
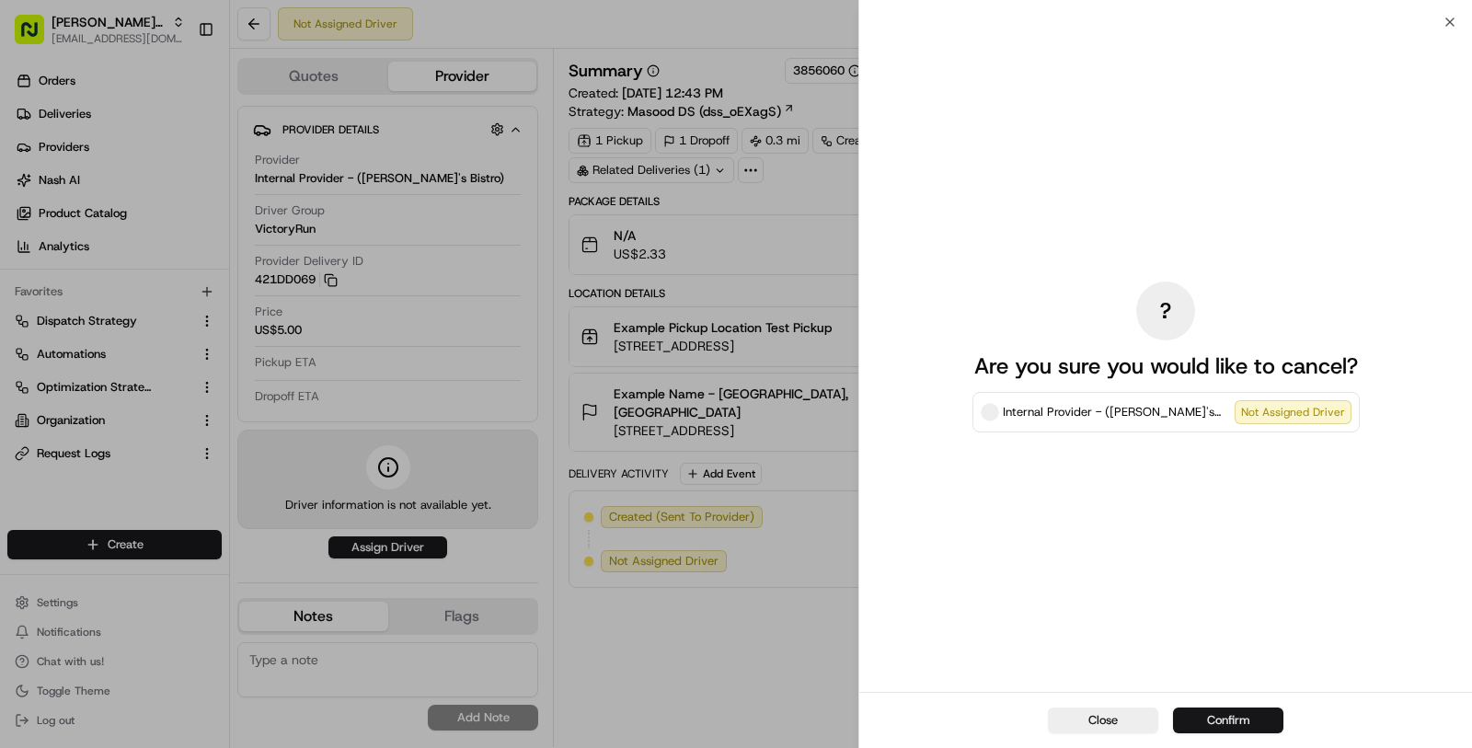
click at [1238, 710] on button "Confirm" at bounding box center [1228, 721] width 110 height 26
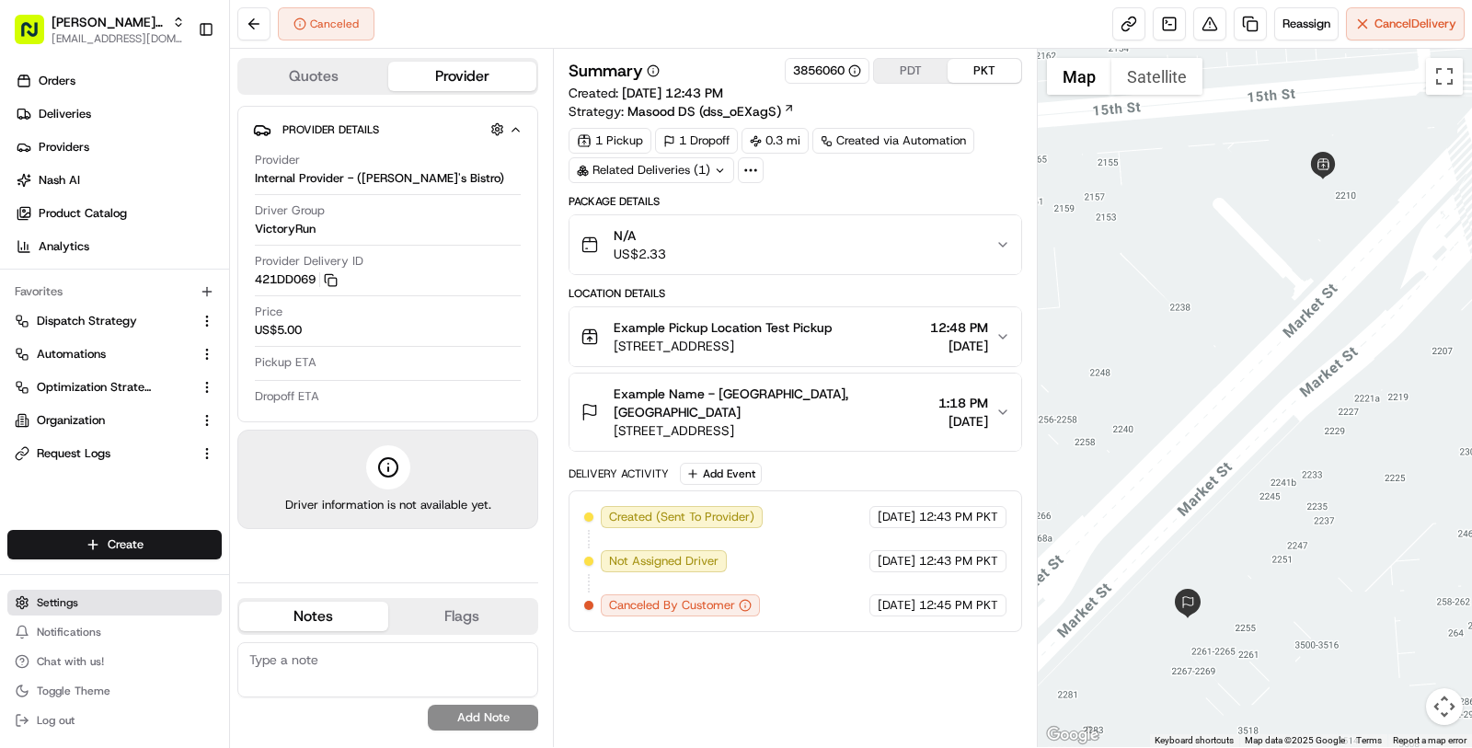
click at [125, 599] on button "Settings" at bounding box center [114, 603] width 214 height 26
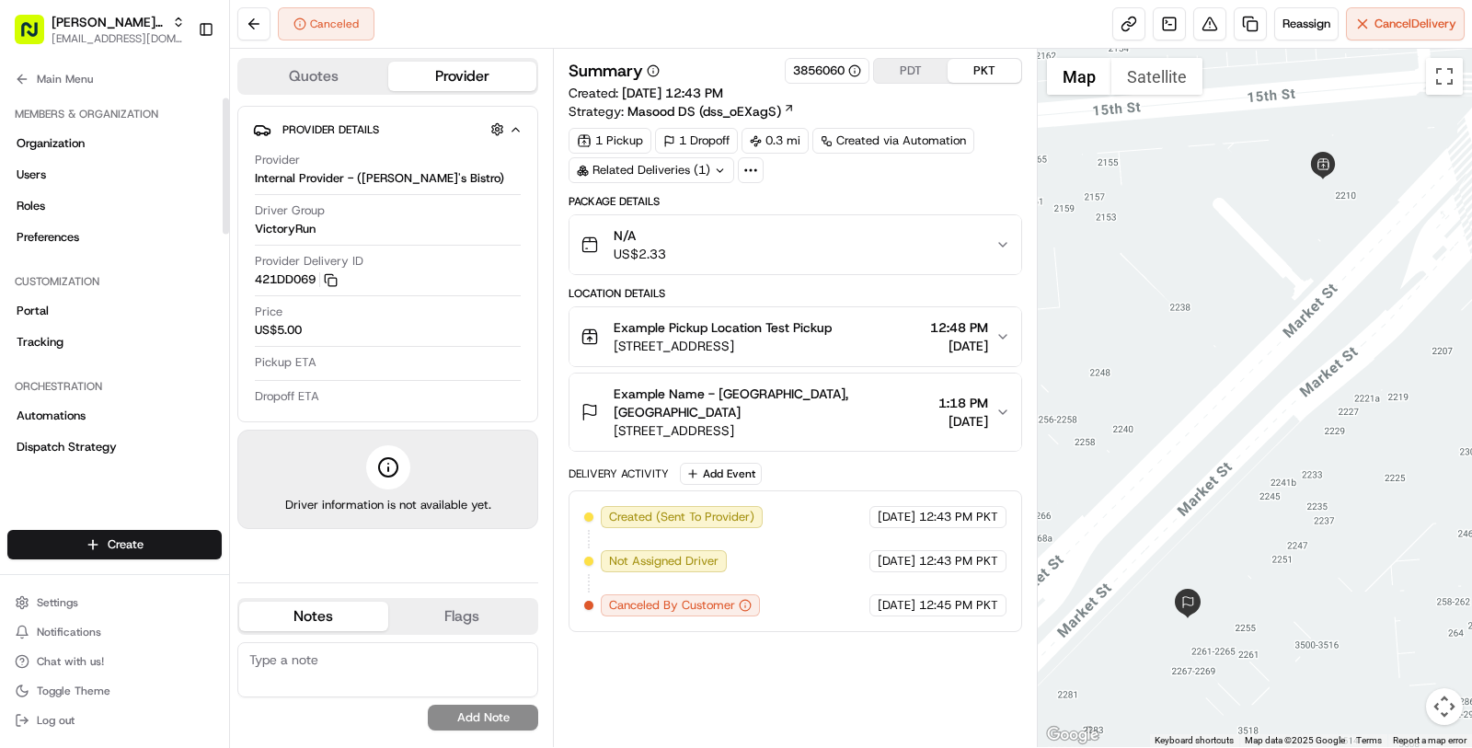
scroll to position [677, 0]
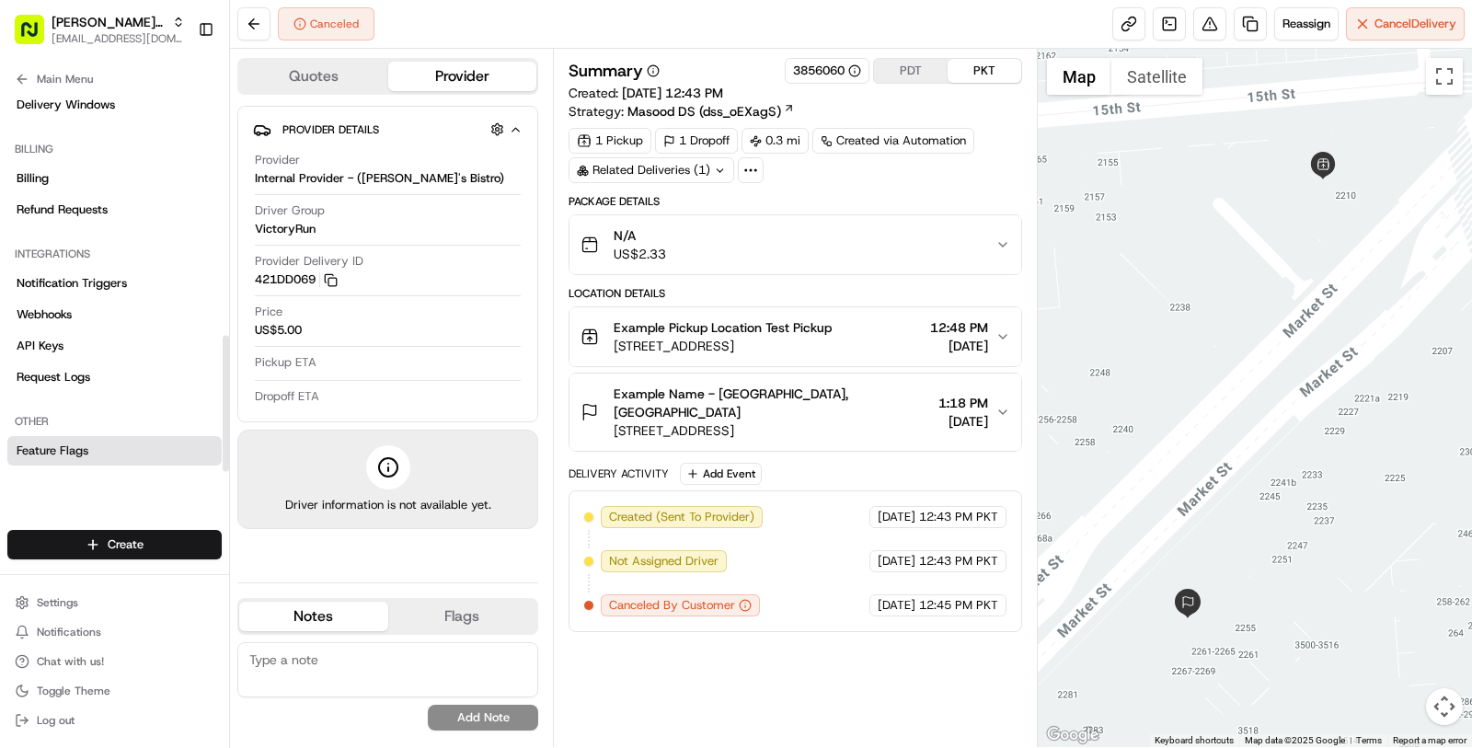
click at [119, 436] on link "Feature Flags" at bounding box center [114, 450] width 214 height 29
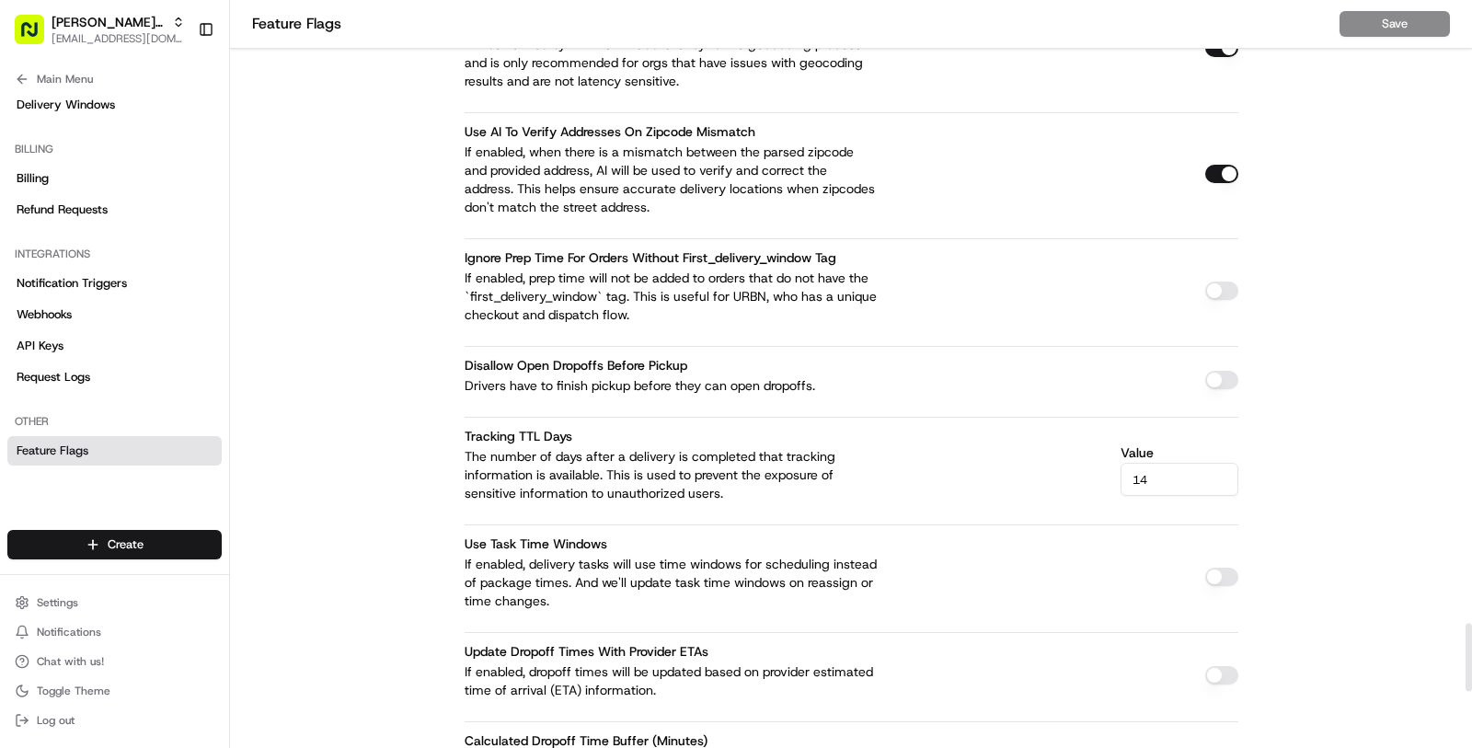
scroll to position [6830, 0]
